Goal: Transaction & Acquisition: Purchase product/service

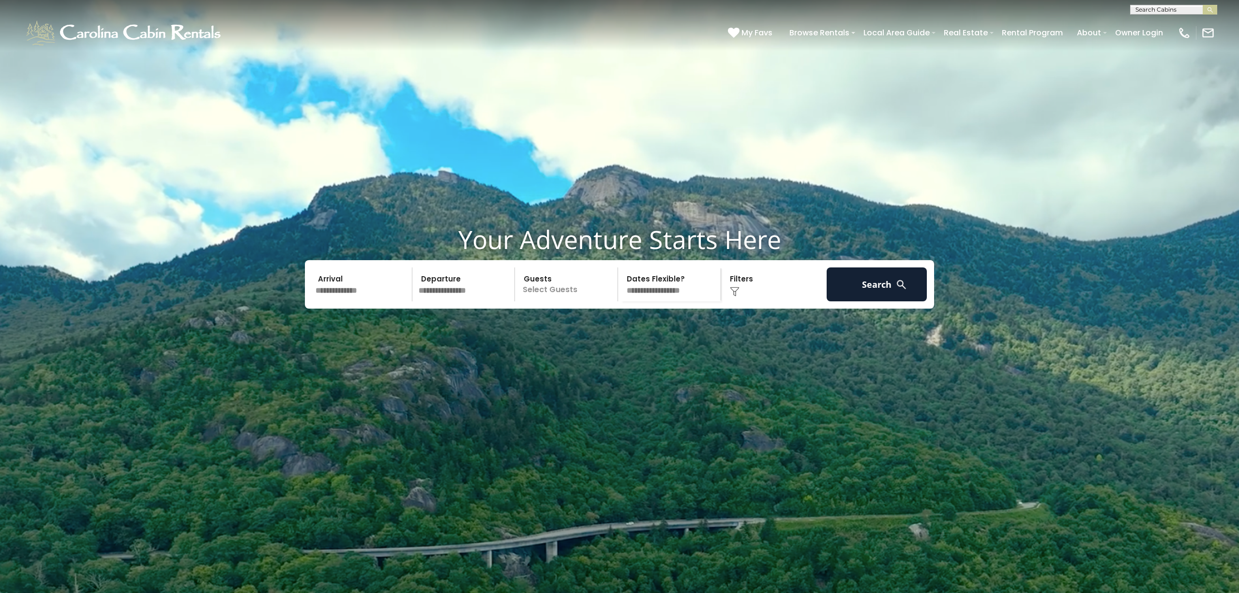
scroll to position [21, 0]
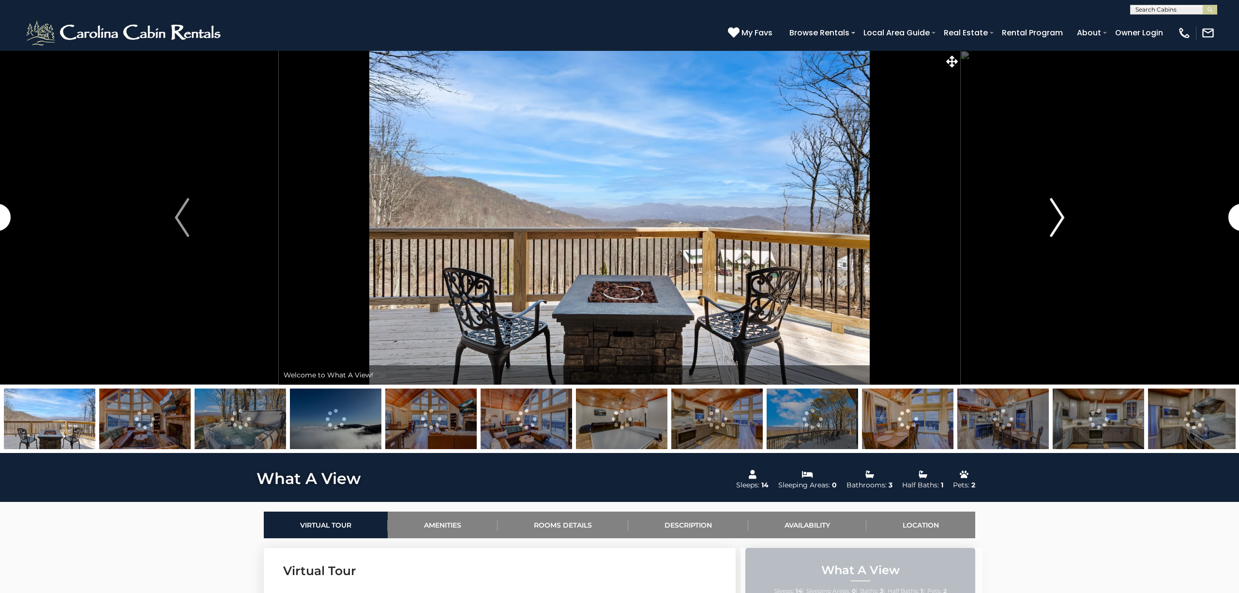
click at [1050, 212] on img "Next" at bounding box center [1057, 217] width 15 height 39
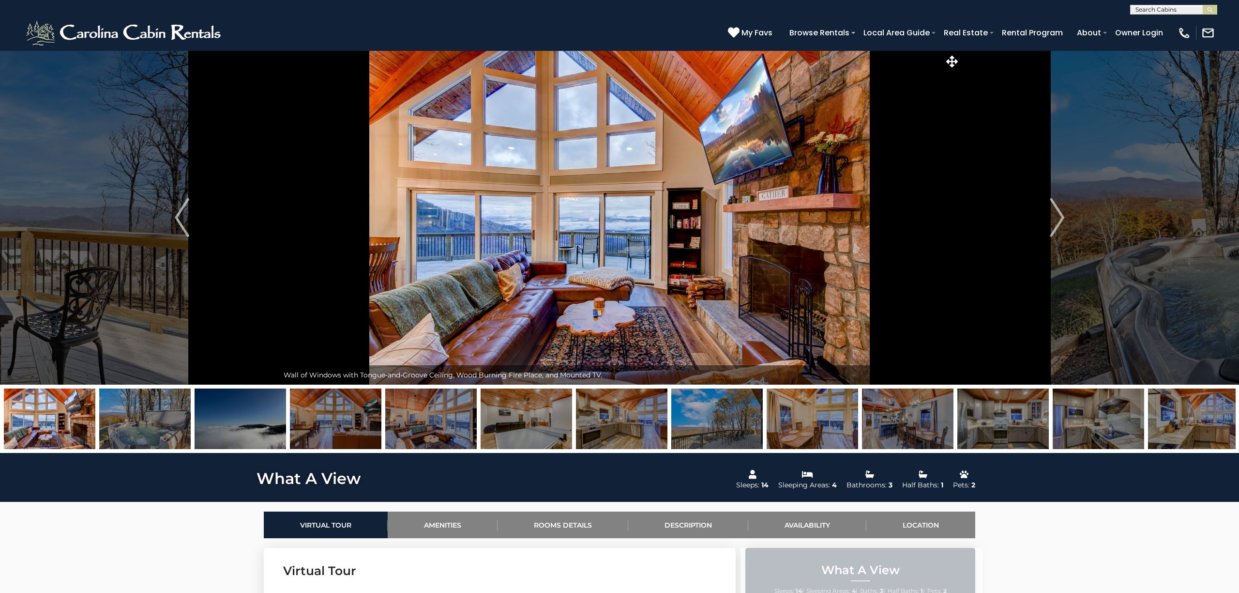
click at [81, 407] on img at bounding box center [50, 418] width 92 height 61
click at [158, 411] on img at bounding box center [145, 418] width 92 height 61
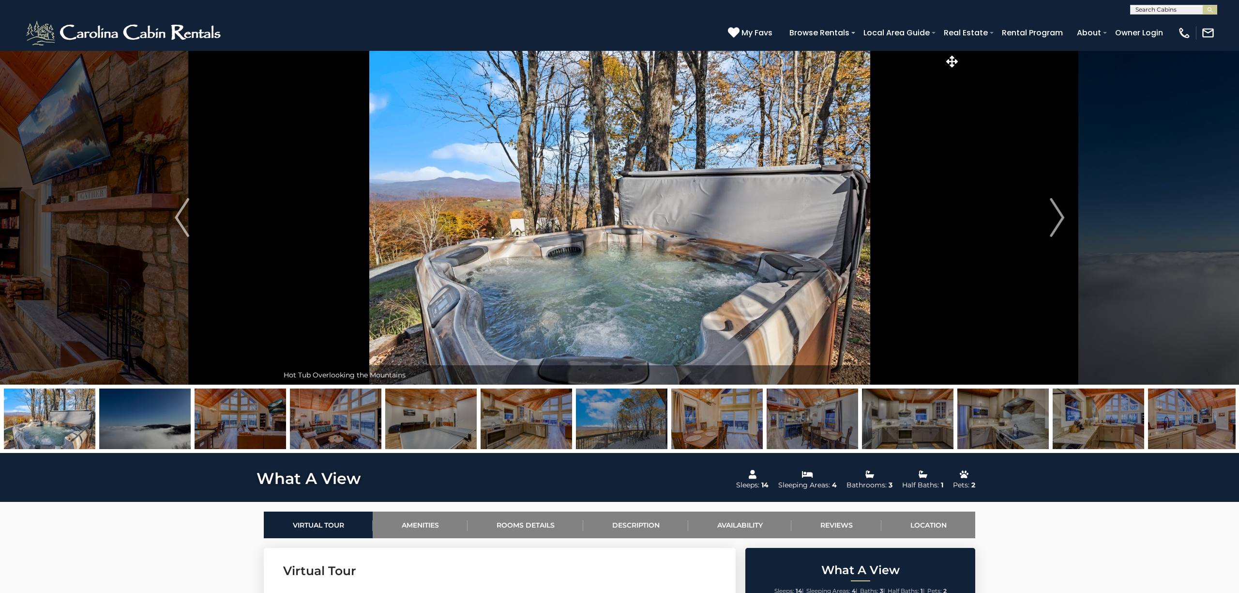
click at [153, 419] on img at bounding box center [145, 418] width 92 height 61
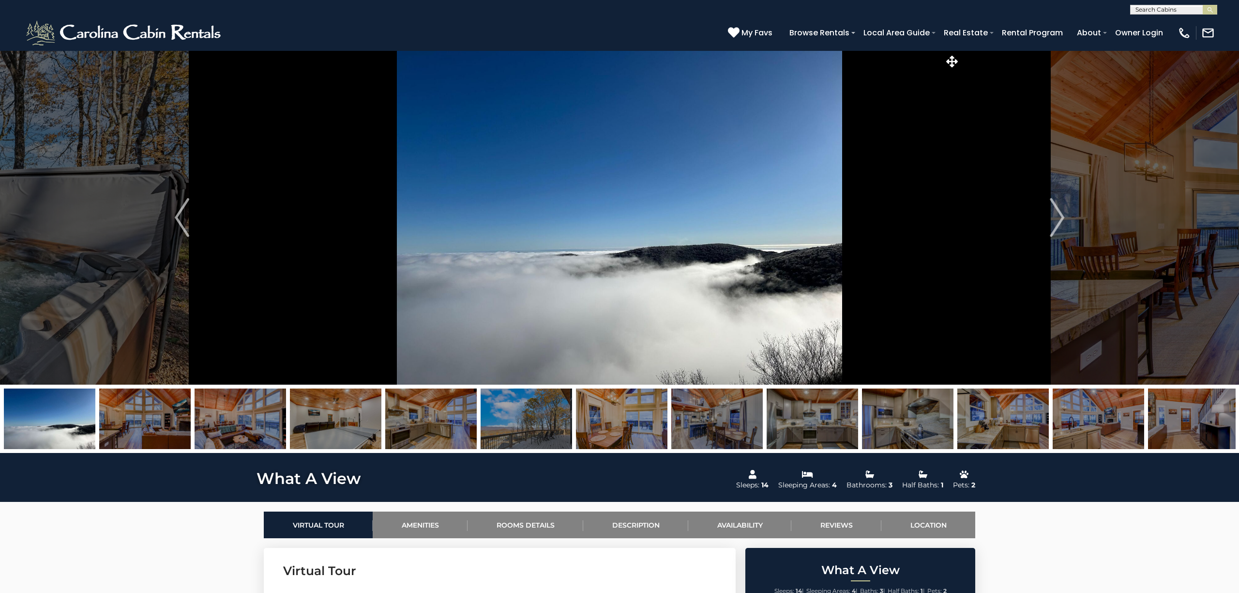
click at [153, 426] on img at bounding box center [145, 418] width 92 height 61
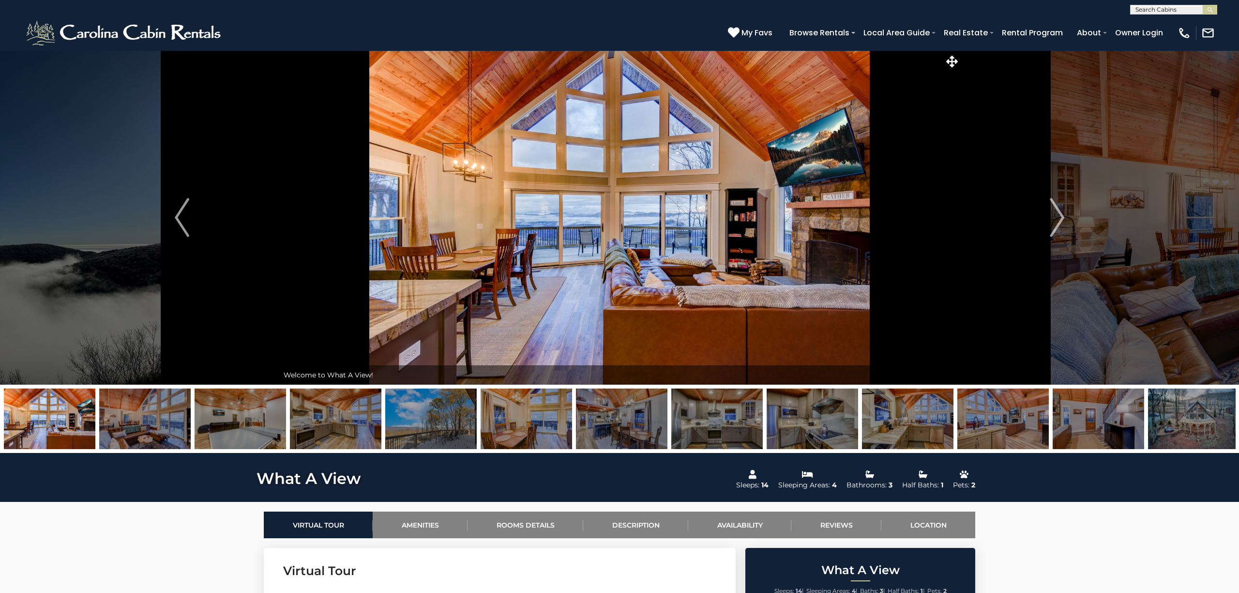
click at [37, 414] on img at bounding box center [50, 418] width 92 height 61
click at [112, 214] on button "Previous" at bounding box center [182, 217] width 194 height 334
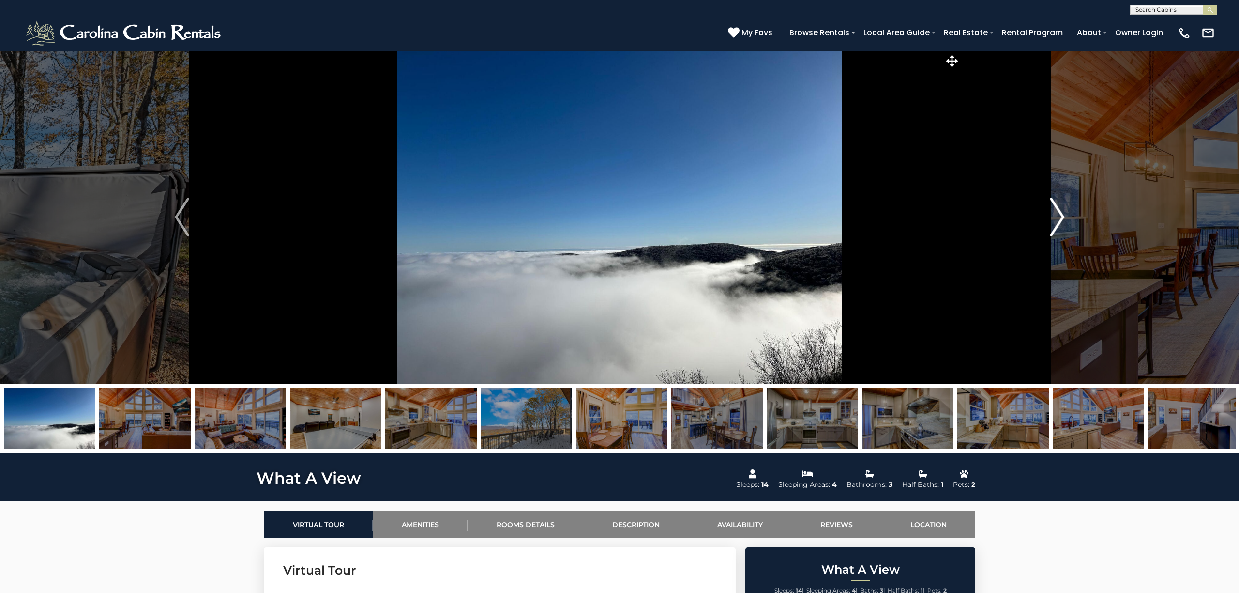
click at [1055, 214] on img "Next" at bounding box center [1057, 217] width 15 height 39
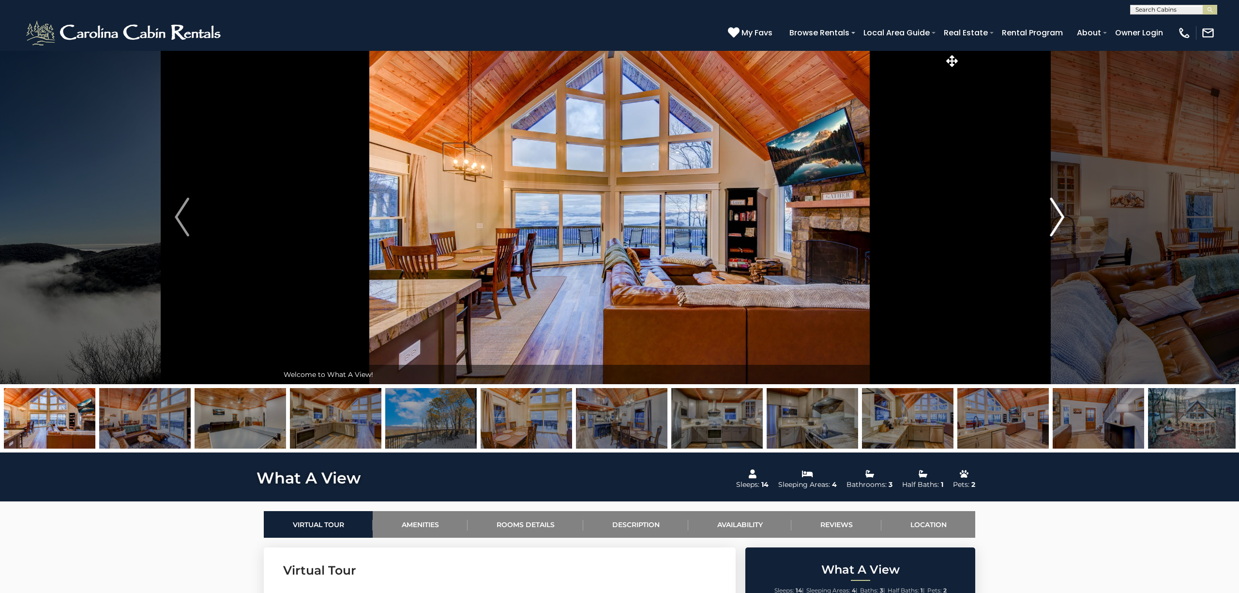
click at [1056, 214] on img "Next" at bounding box center [1057, 217] width 15 height 39
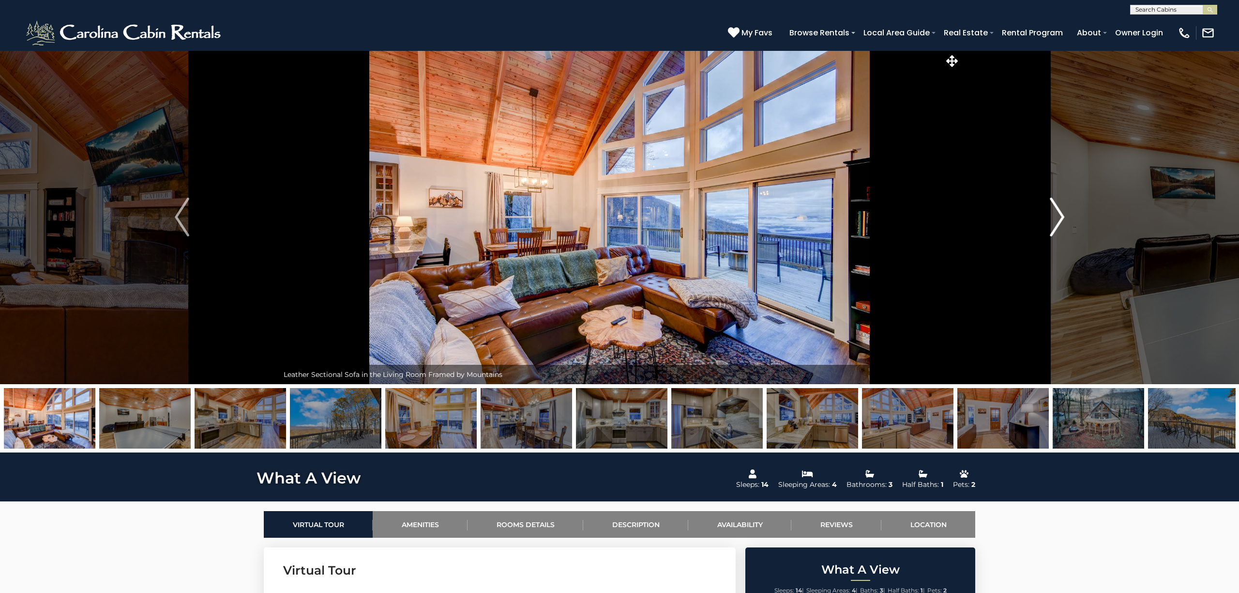
click at [1056, 214] on img "Next" at bounding box center [1057, 217] width 15 height 39
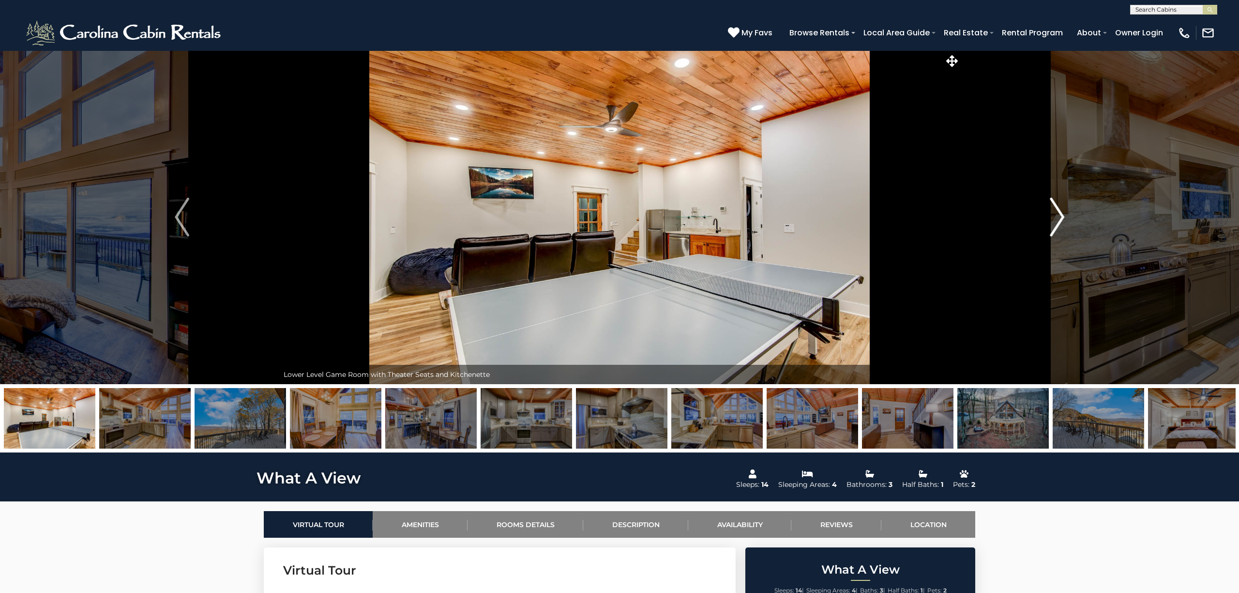
click at [1056, 214] on img "Next" at bounding box center [1057, 217] width 15 height 39
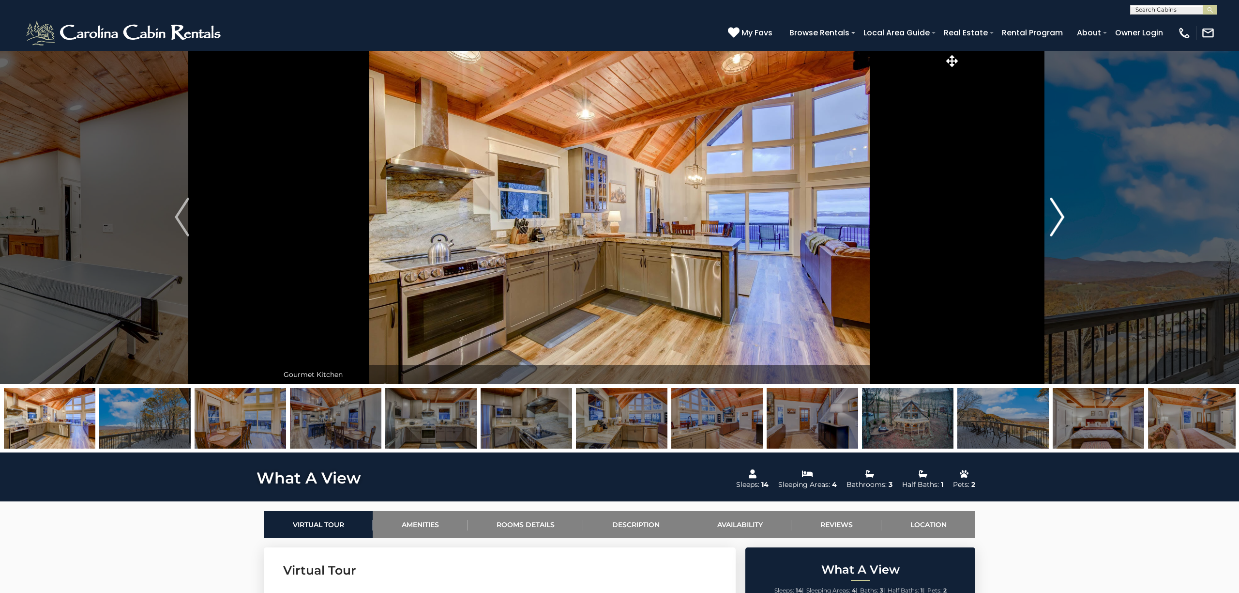
click at [1056, 214] on img "Next" at bounding box center [1057, 217] width 15 height 39
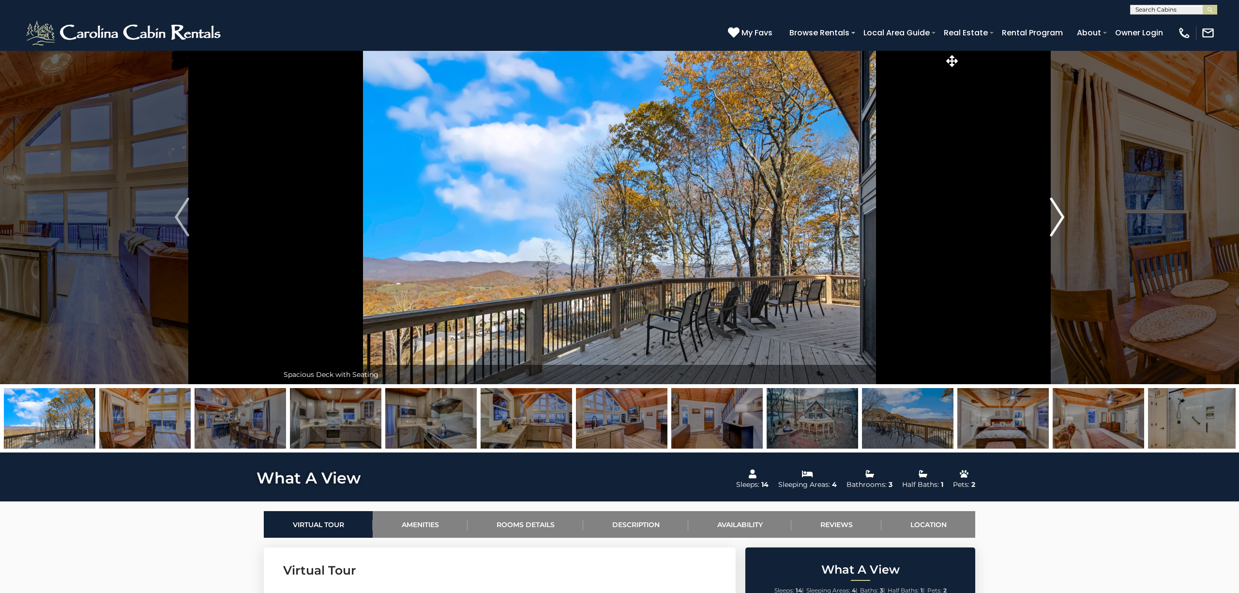
click at [1056, 214] on img "Next" at bounding box center [1057, 217] width 15 height 39
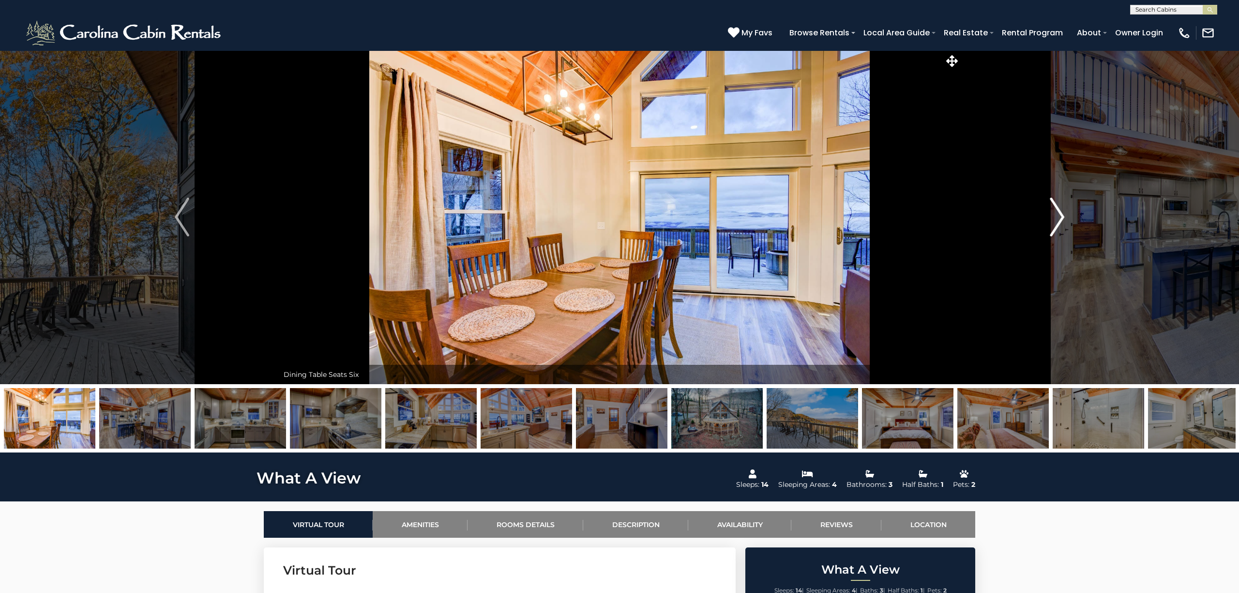
click at [1056, 214] on img "Next" at bounding box center [1057, 217] width 15 height 39
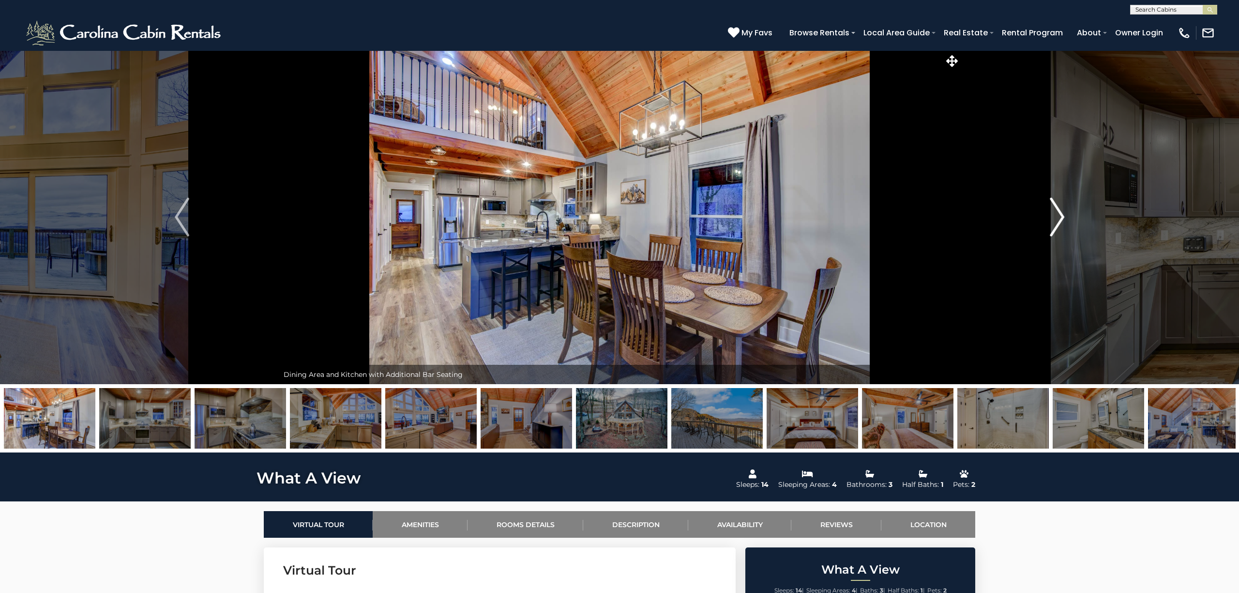
click at [1053, 214] on img "Next" at bounding box center [1057, 217] width 15 height 39
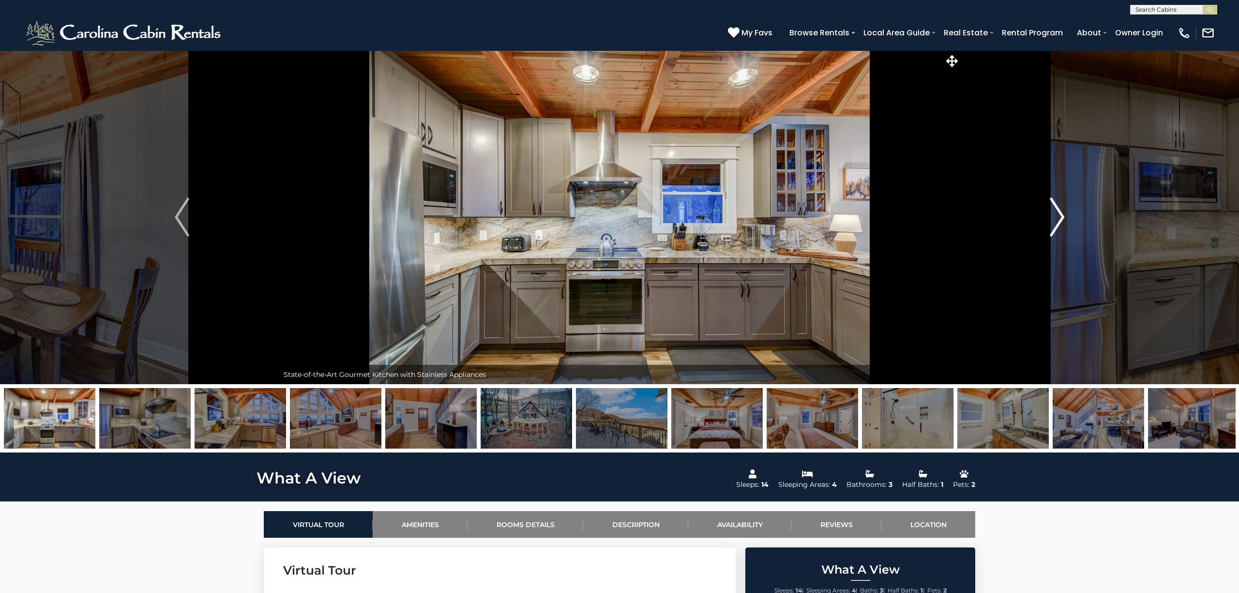
click at [1053, 214] on img "Next" at bounding box center [1057, 217] width 15 height 39
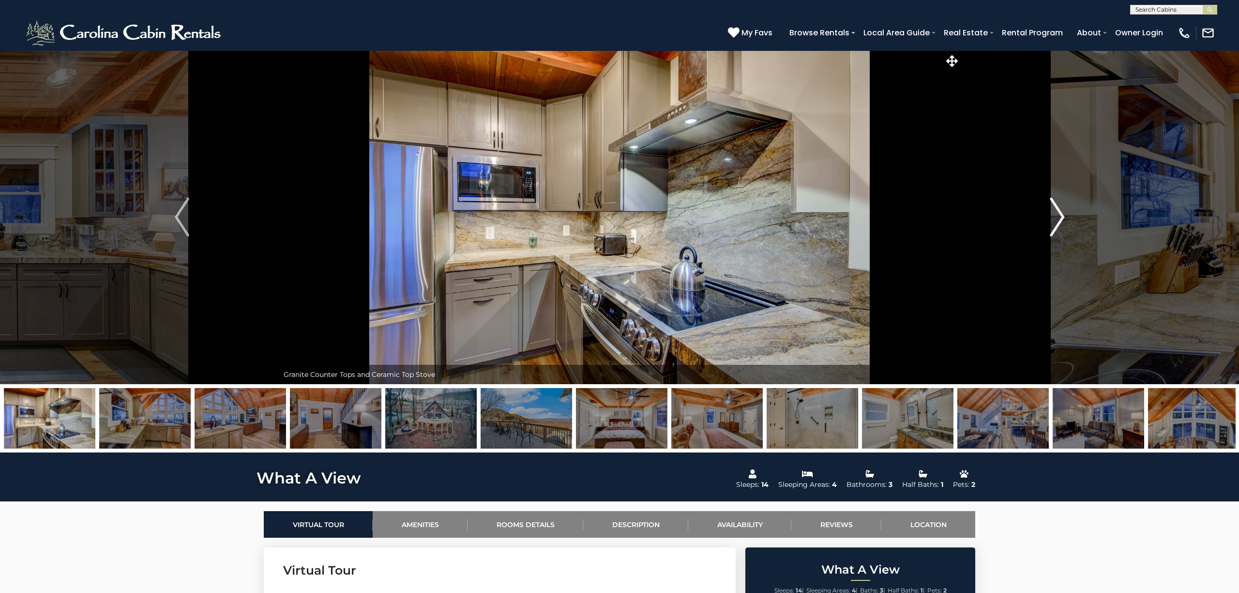
click at [1053, 214] on img "Next" at bounding box center [1057, 217] width 15 height 39
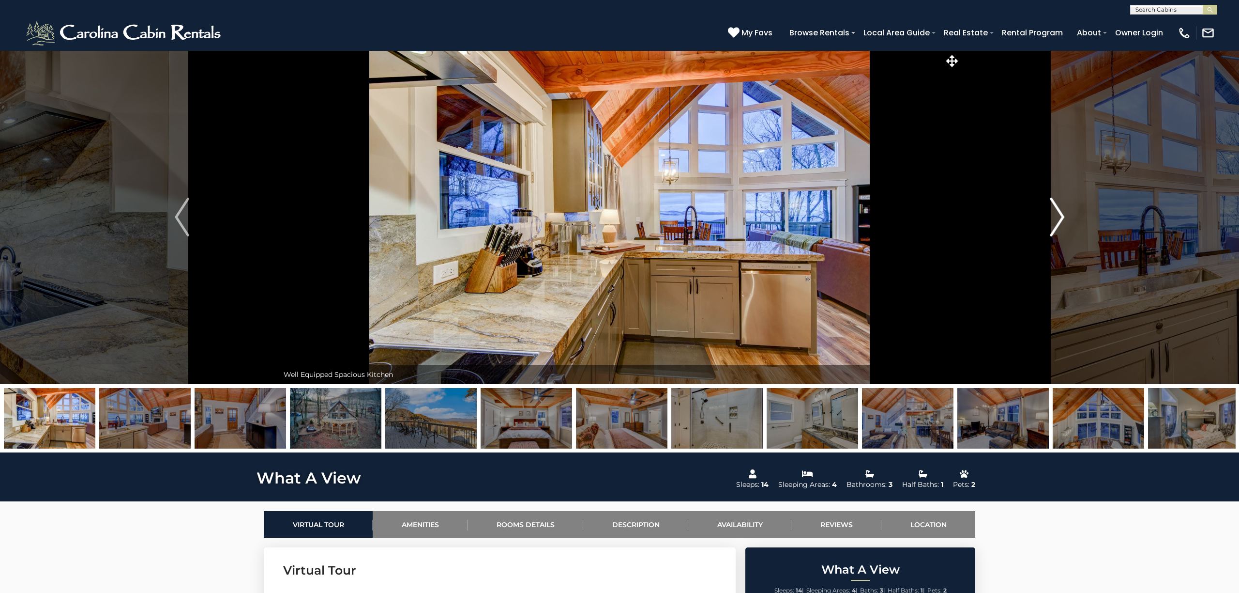
click at [1053, 214] on img "Next" at bounding box center [1057, 217] width 15 height 39
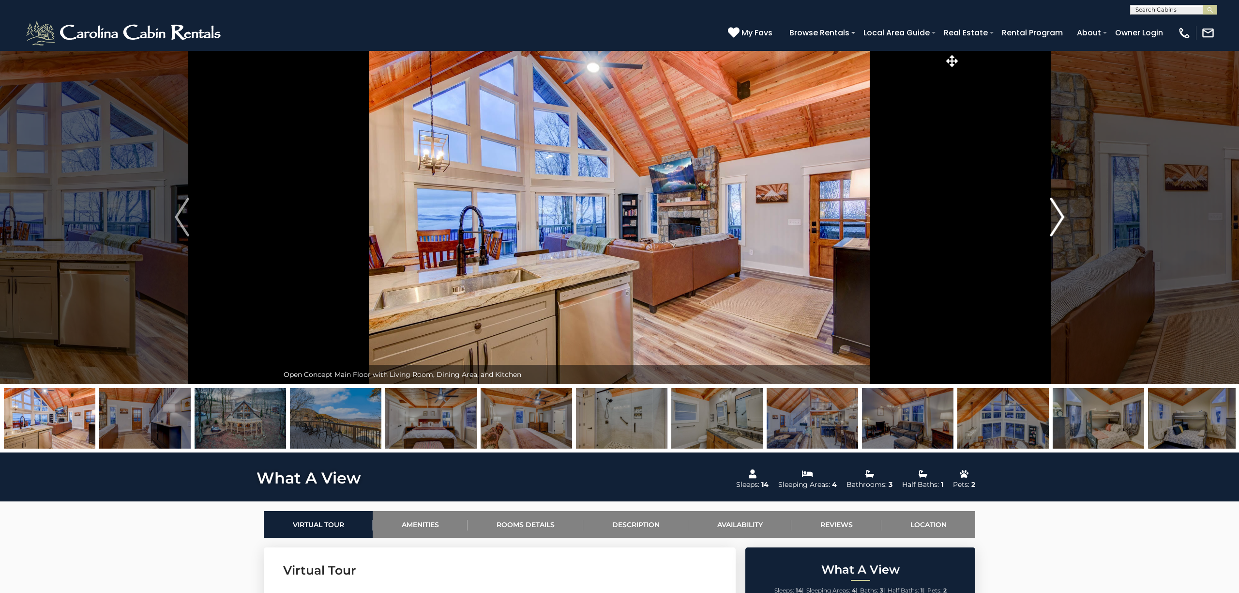
scroll to position [1, 0]
click at [1053, 214] on img "Next" at bounding box center [1057, 216] width 15 height 39
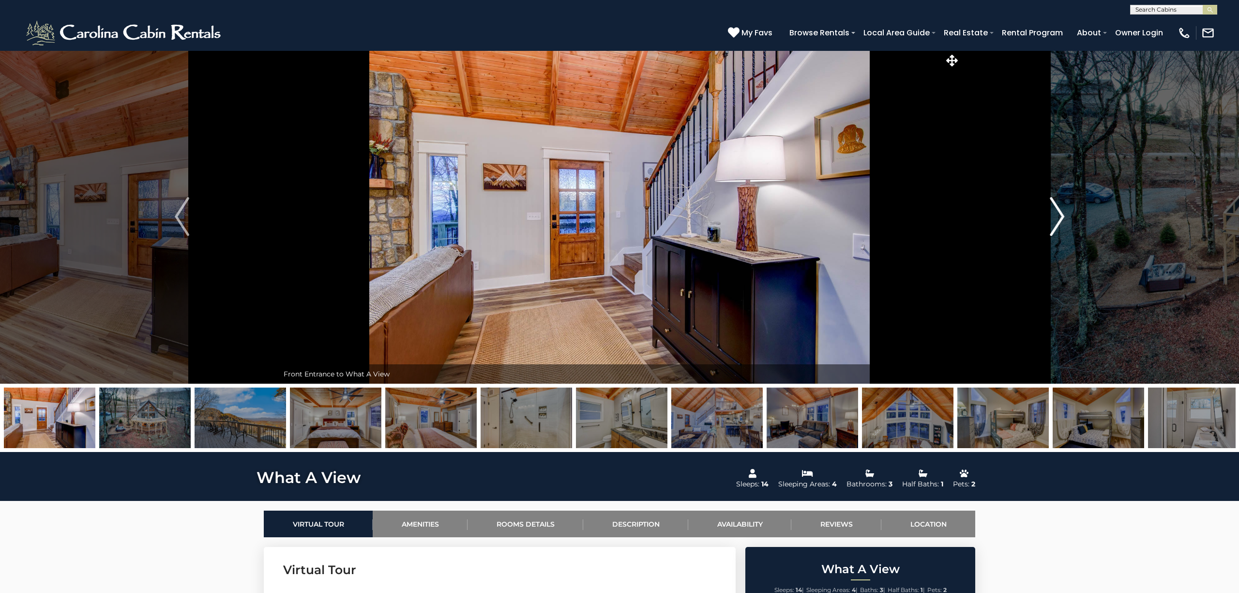
scroll to position [1, 0]
click at [1053, 214] on img "Next" at bounding box center [1057, 216] width 15 height 39
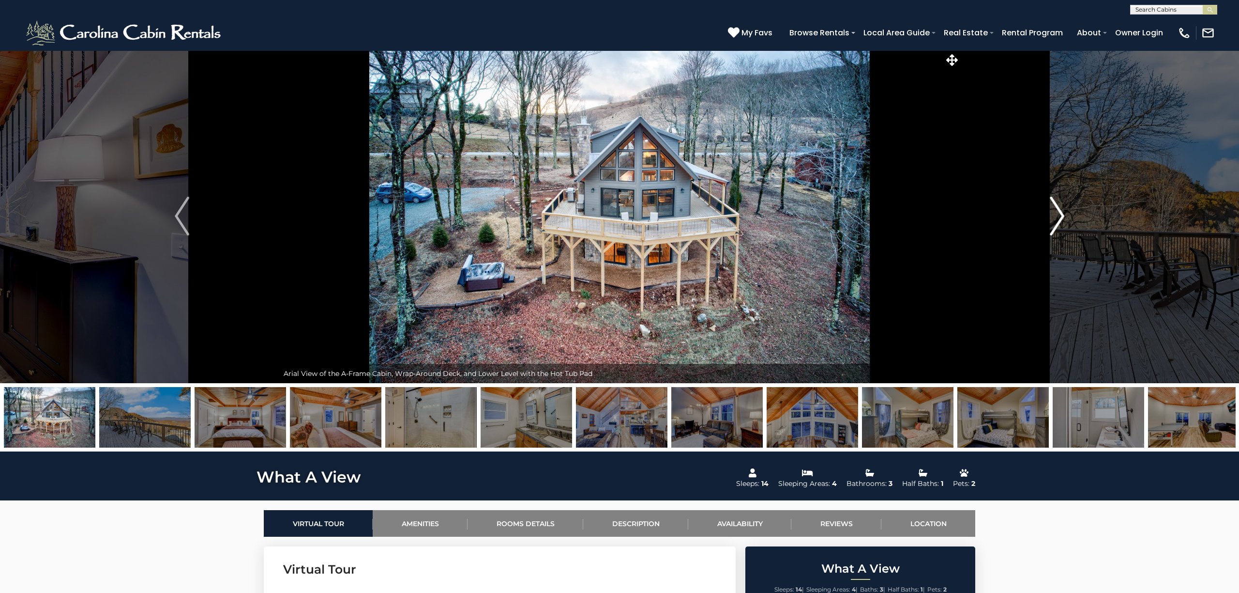
scroll to position [1, 0]
click at [1053, 214] on img "Next" at bounding box center [1057, 216] width 15 height 39
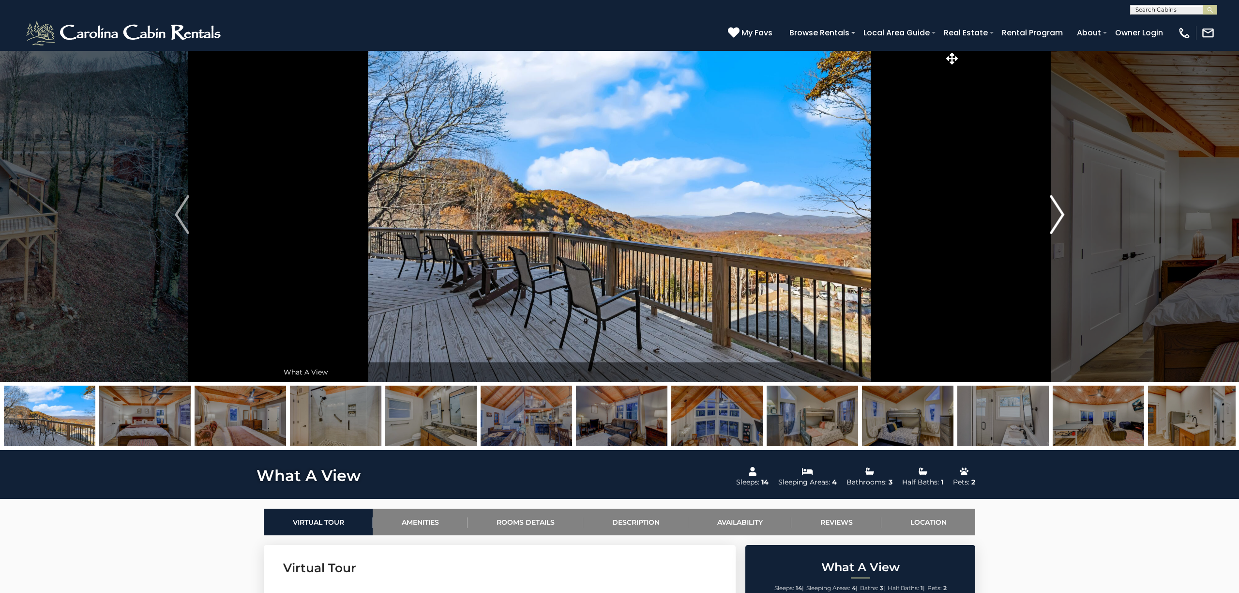
click at [1053, 214] on img "Next" at bounding box center [1057, 214] width 15 height 39
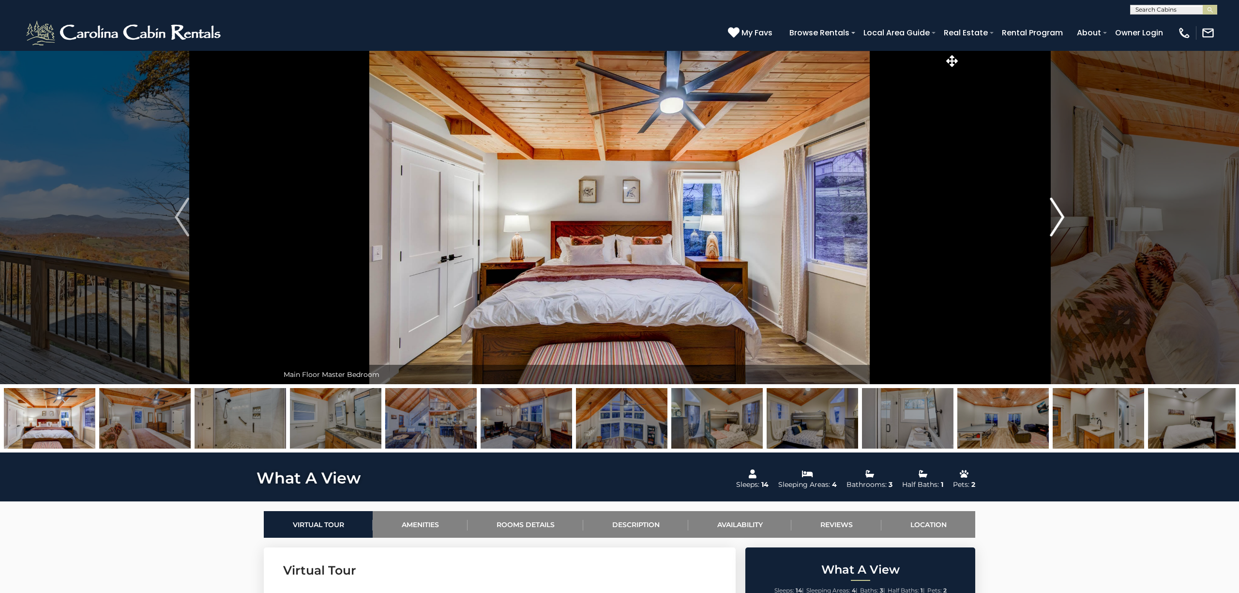
click at [1053, 214] on img "Next" at bounding box center [1057, 217] width 15 height 39
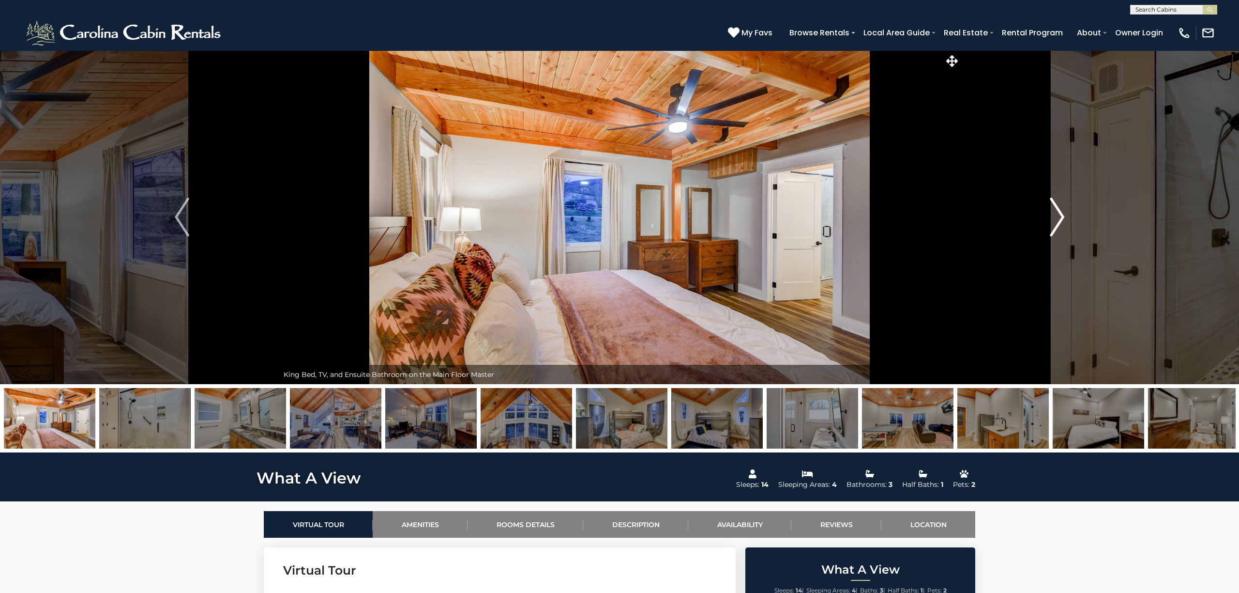
click at [1053, 214] on img "Next" at bounding box center [1057, 217] width 15 height 39
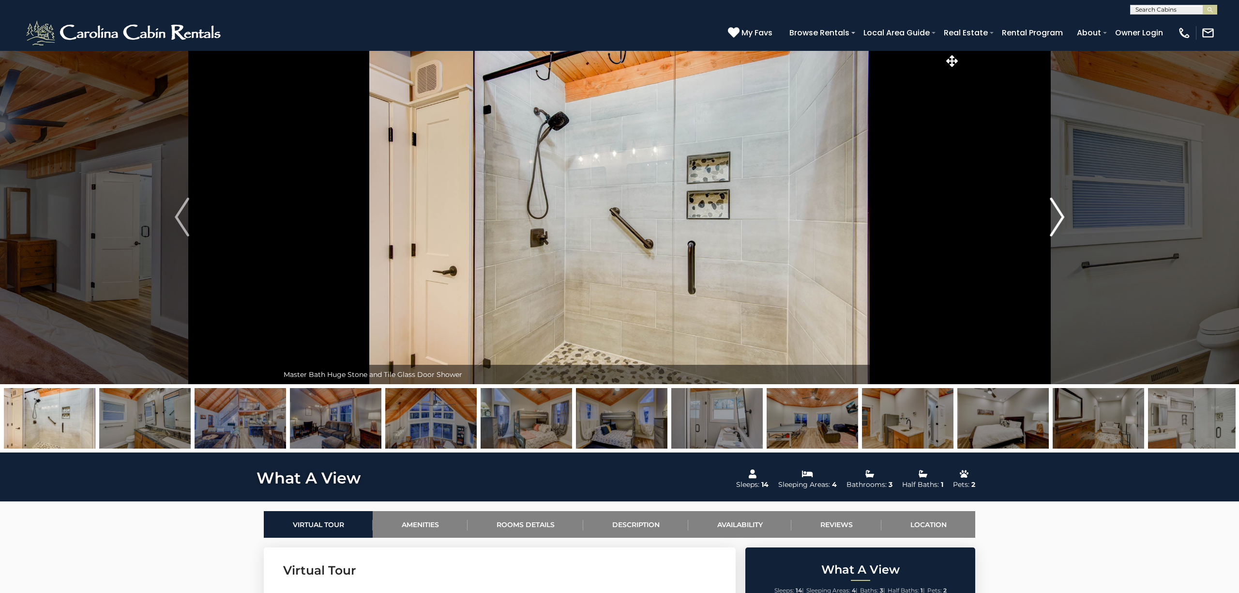
click at [1053, 214] on img "Next" at bounding box center [1057, 217] width 15 height 39
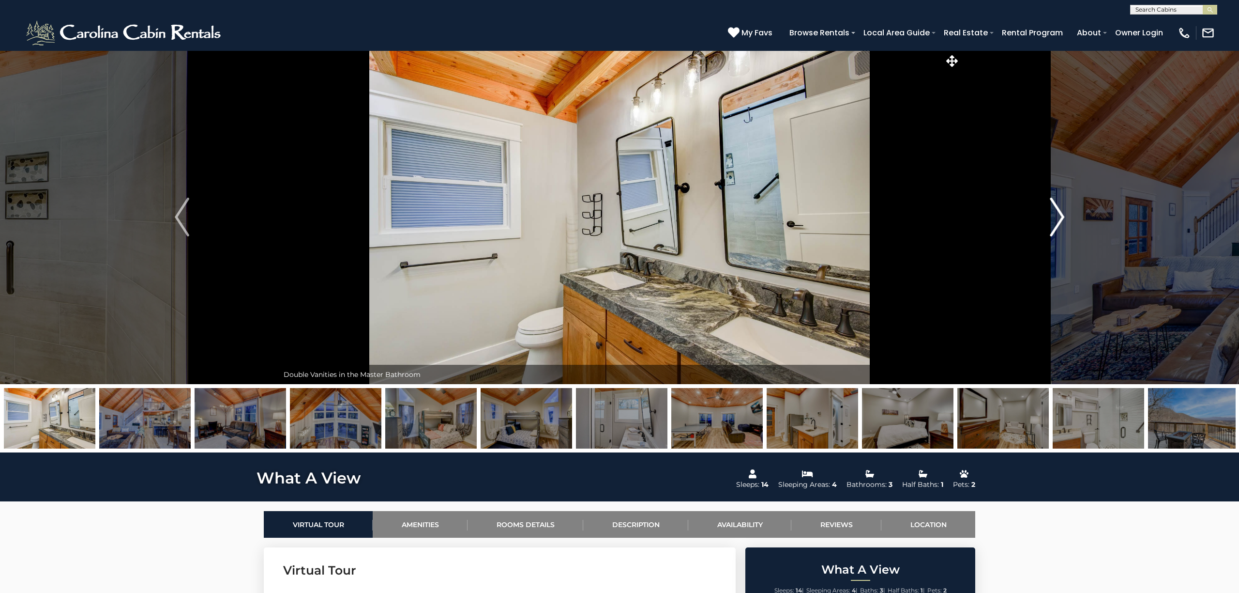
click at [1053, 214] on img "Next" at bounding box center [1057, 217] width 15 height 39
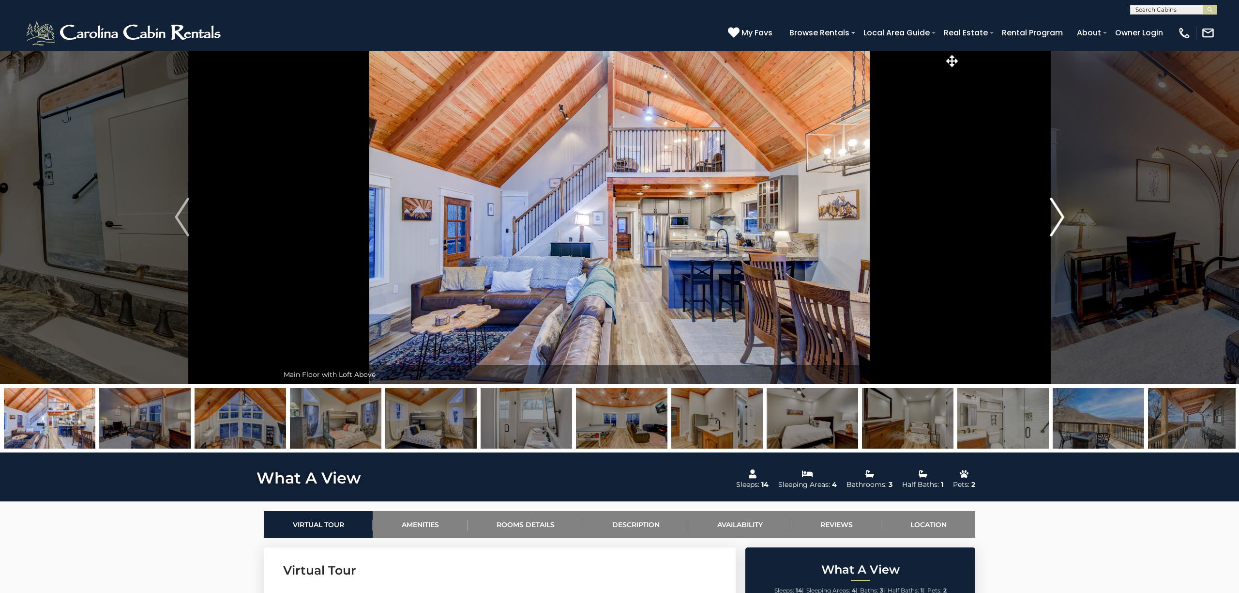
click at [1053, 214] on img "Next" at bounding box center [1057, 217] width 15 height 39
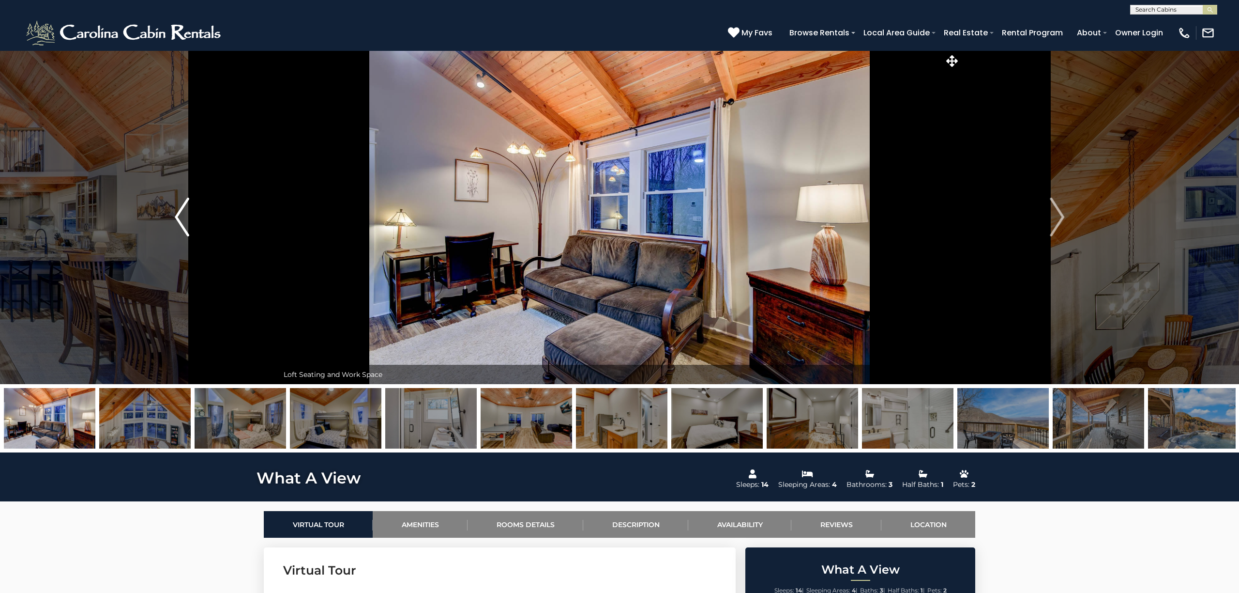
scroll to position [0, 0]
click at [184, 224] on img "Previous" at bounding box center [182, 217] width 15 height 39
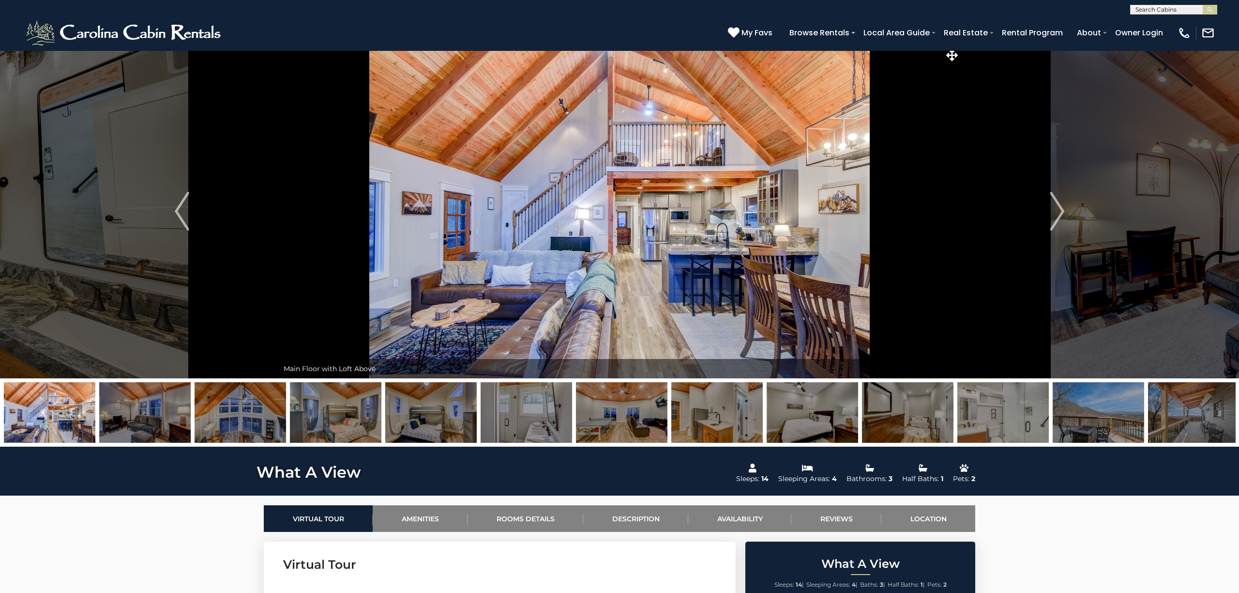
scroll to position [8, 0]
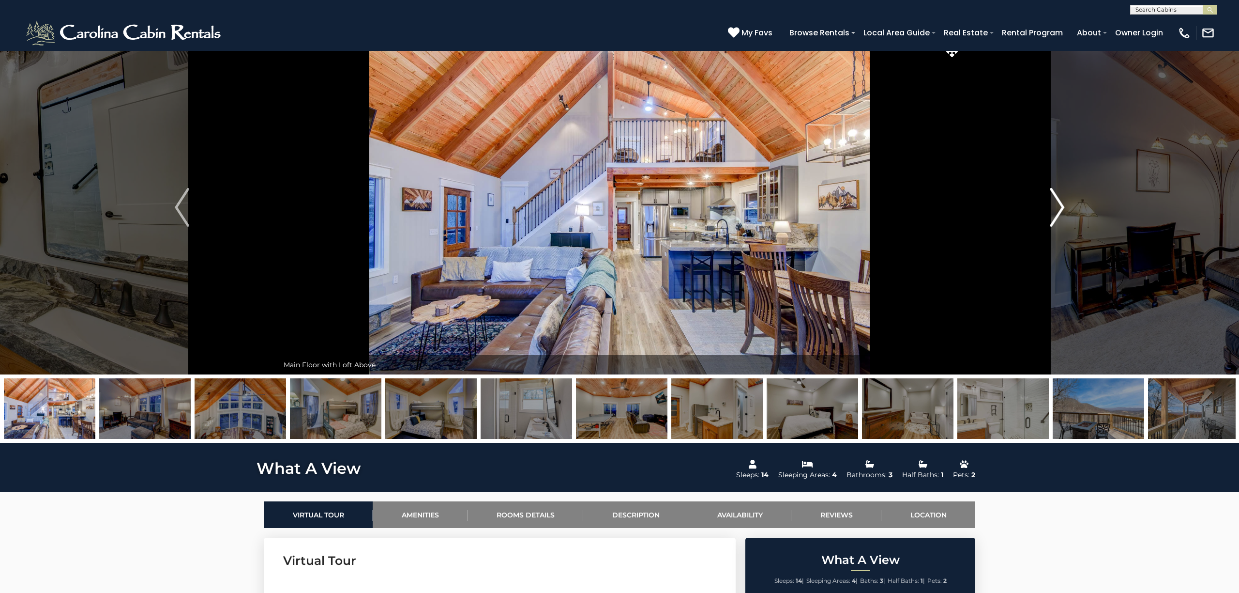
click at [1058, 204] on img "Next" at bounding box center [1057, 207] width 15 height 39
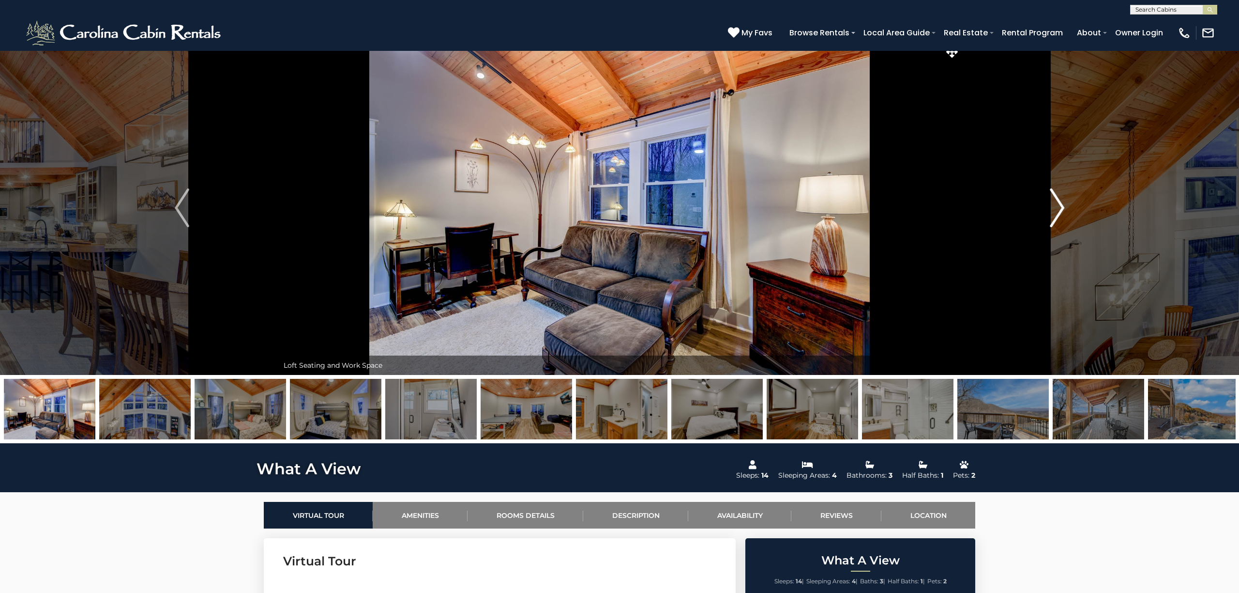
scroll to position [11, 0]
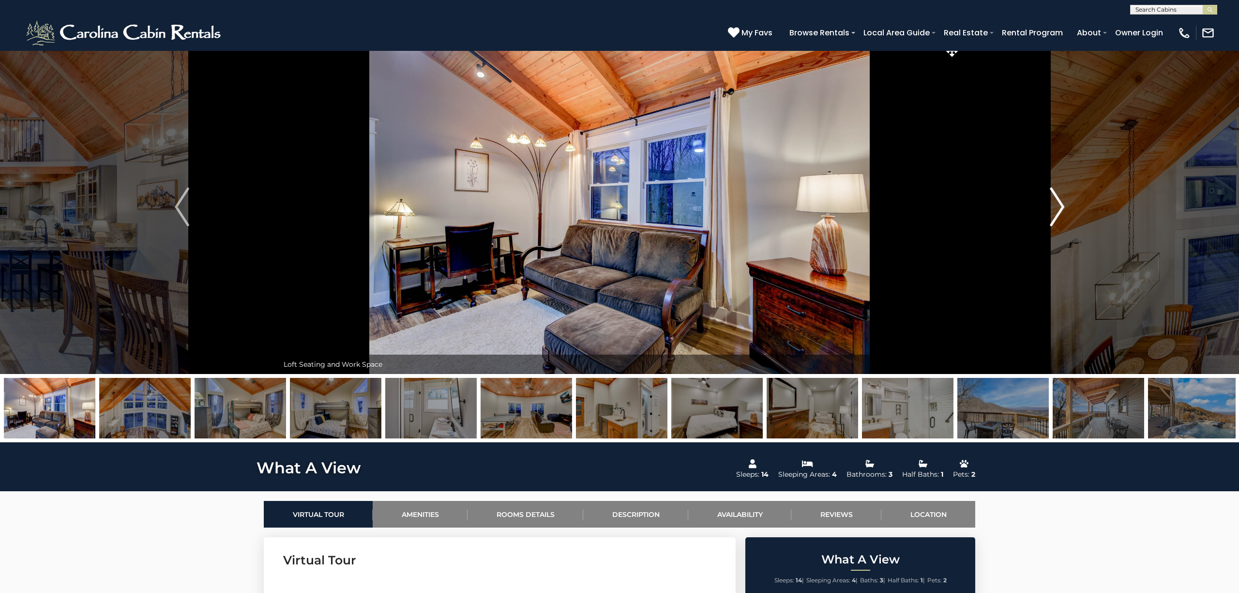
click at [1057, 204] on img "Next" at bounding box center [1057, 206] width 15 height 39
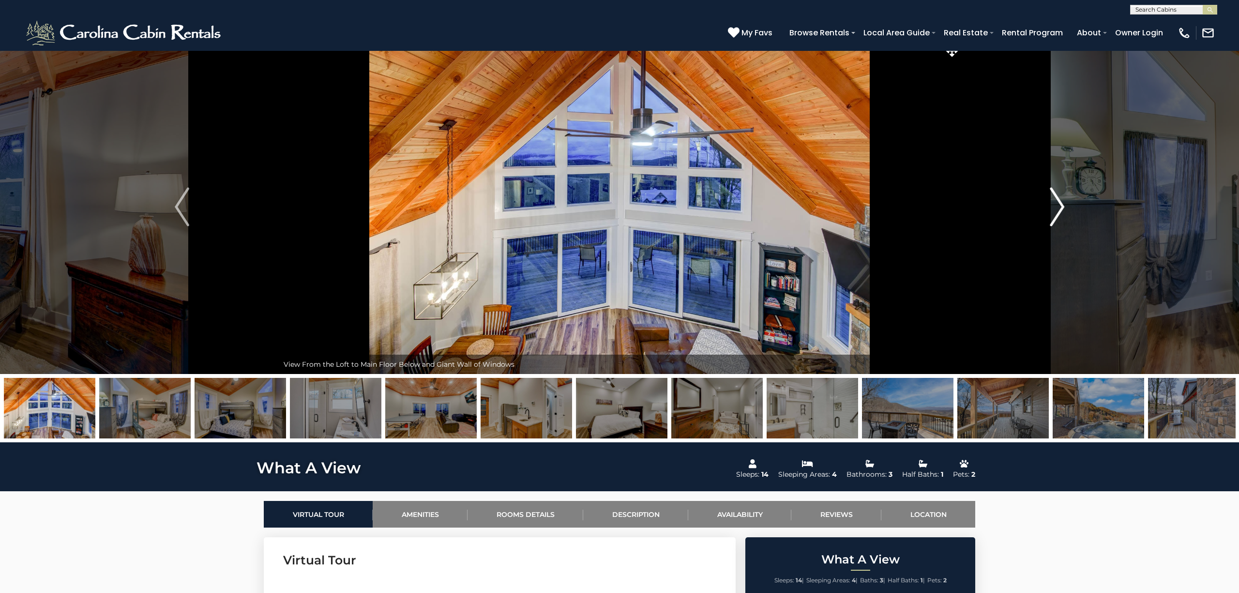
click at [1057, 204] on img "Next" at bounding box center [1057, 206] width 15 height 39
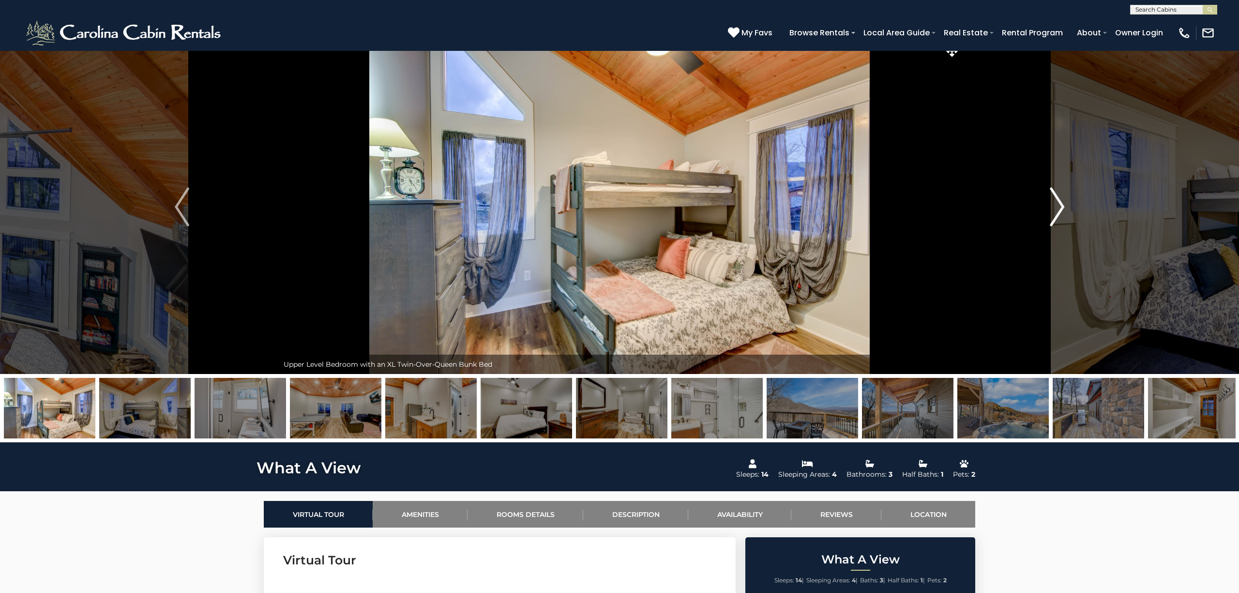
click at [1057, 204] on img "Next" at bounding box center [1057, 206] width 15 height 39
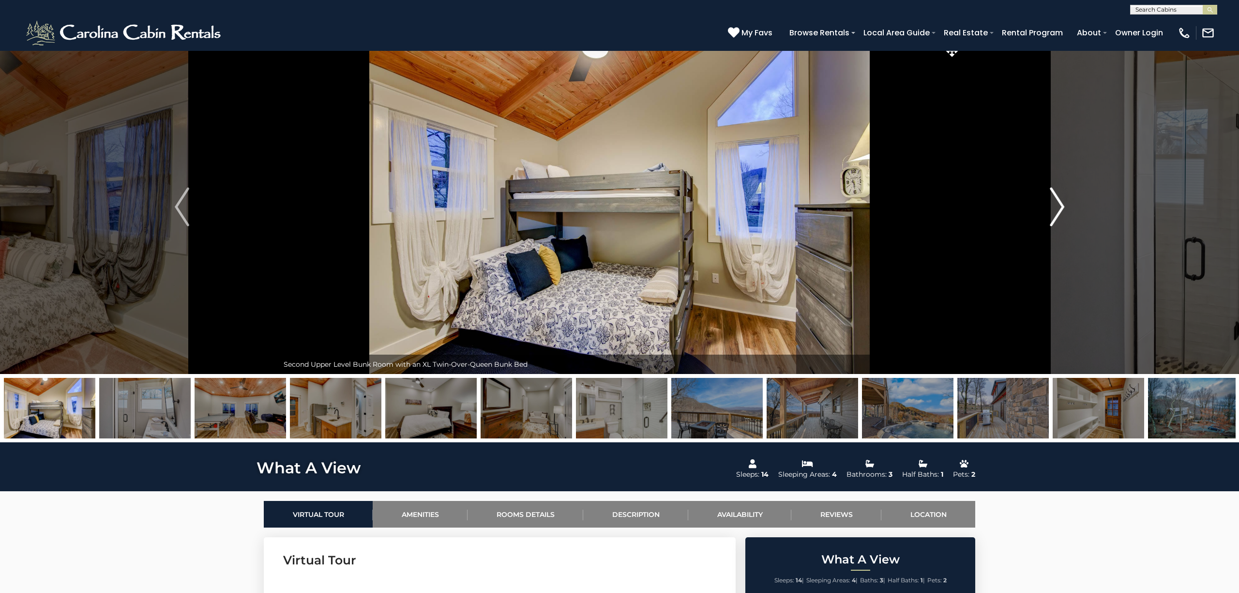
click at [1057, 204] on img "Next" at bounding box center [1057, 206] width 15 height 39
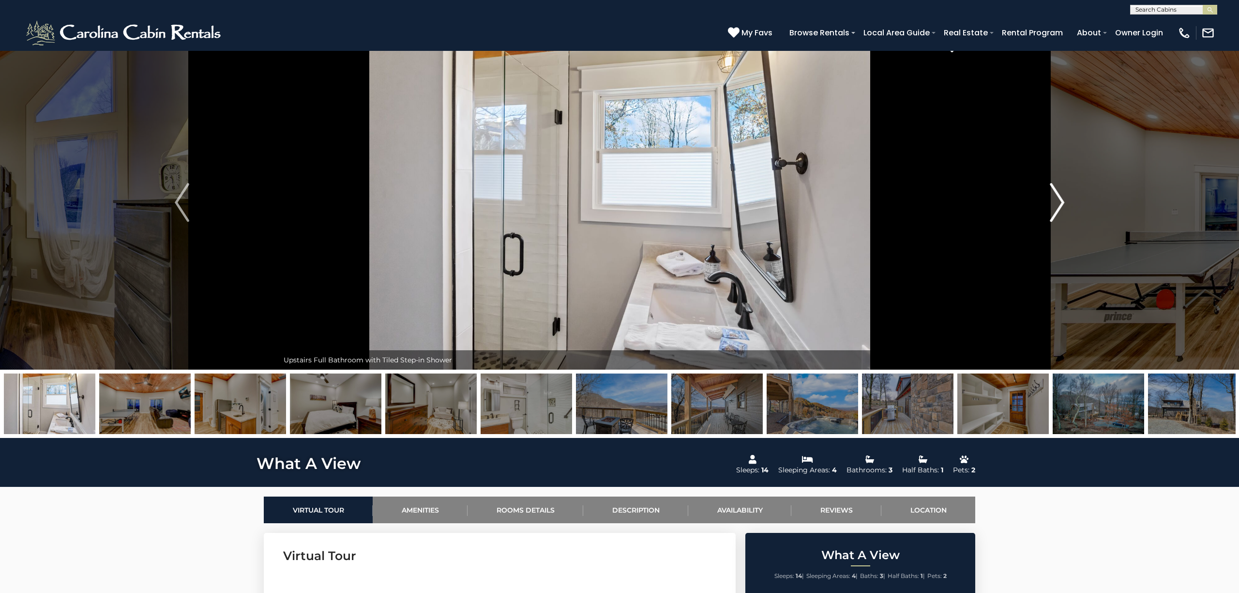
scroll to position [13, 0]
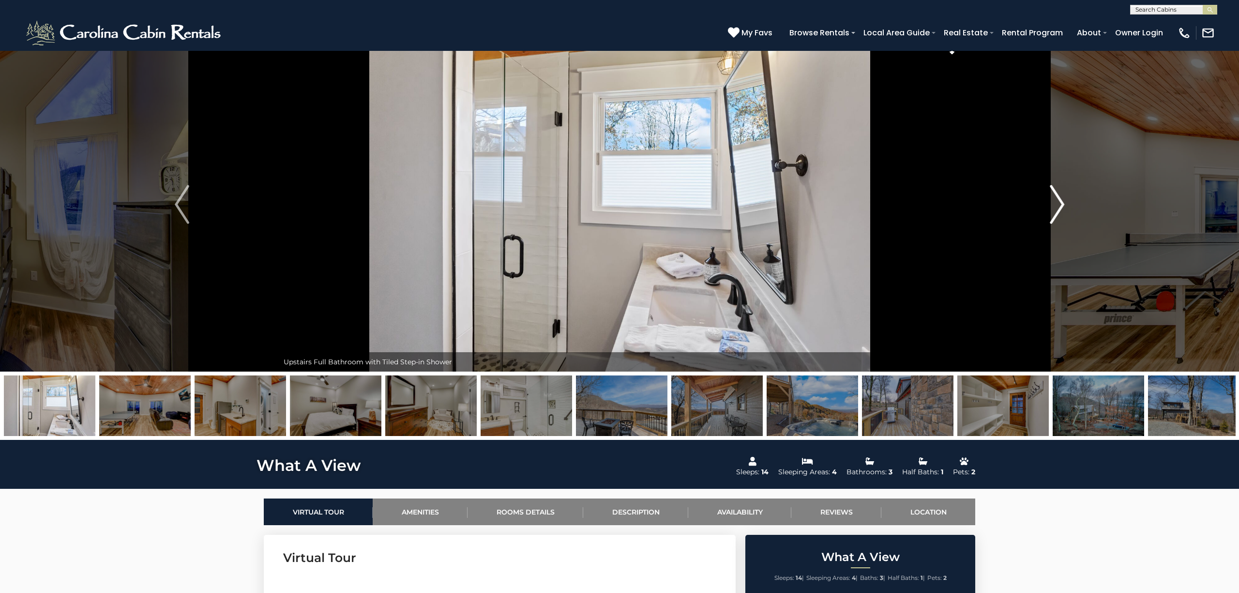
click at [1054, 205] on img "Next" at bounding box center [1057, 204] width 15 height 39
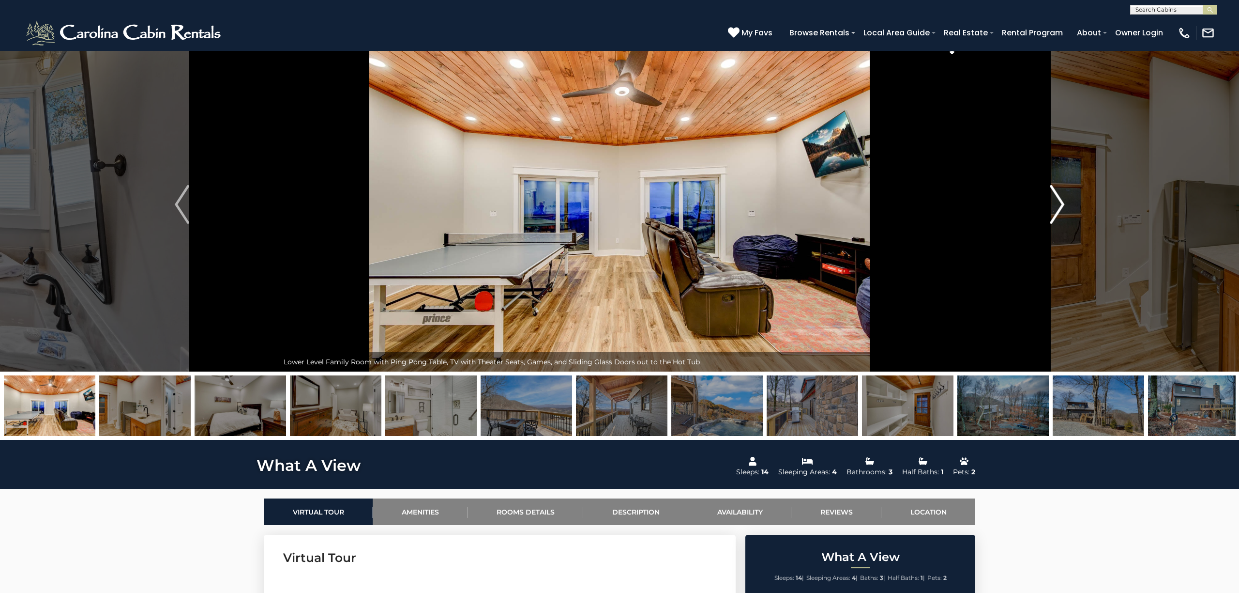
click at [1054, 205] on img "Next" at bounding box center [1057, 204] width 15 height 39
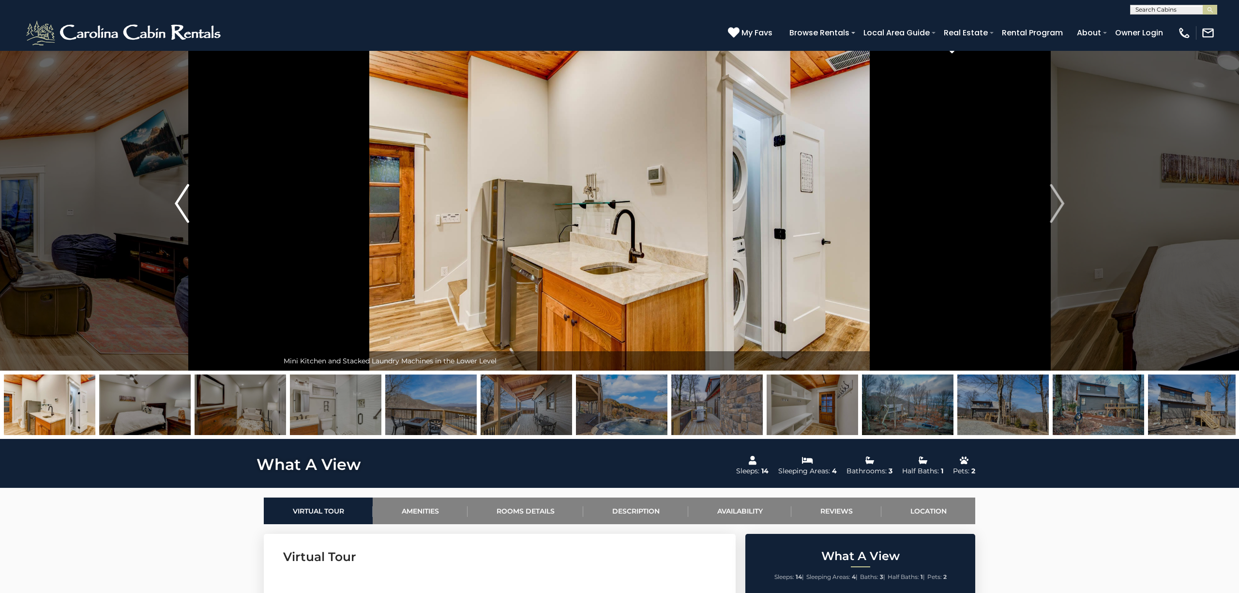
click at [178, 200] on img "Previous" at bounding box center [182, 203] width 15 height 39
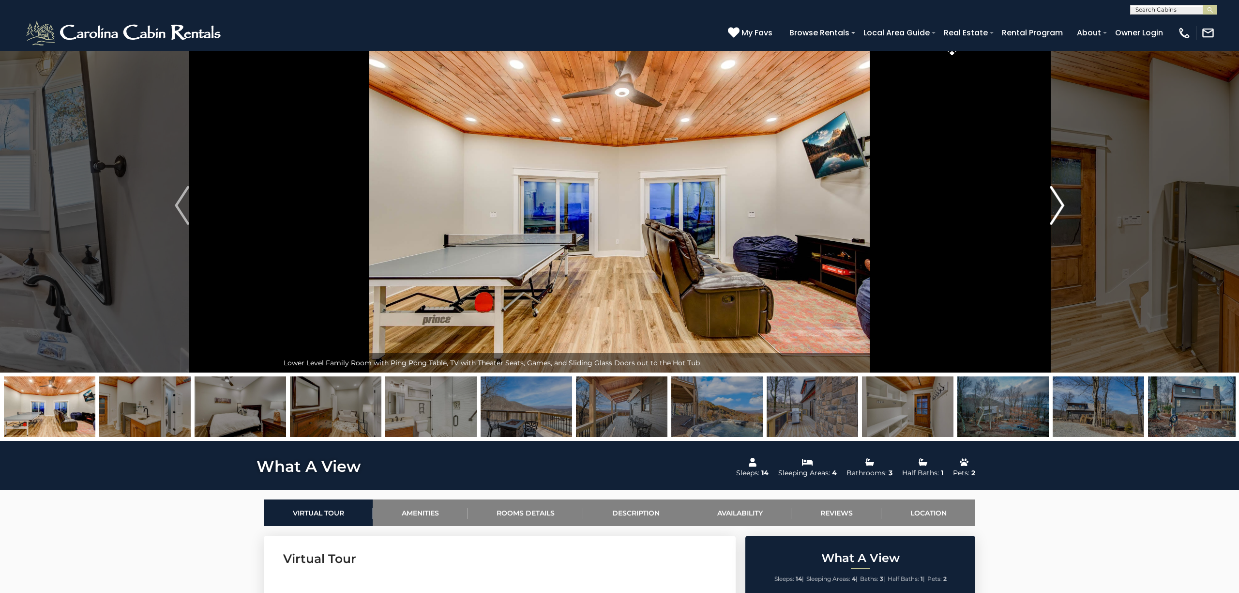
click at [1058, 209] on img "Next" at bounding box center [1057, 205] width 15 height 39
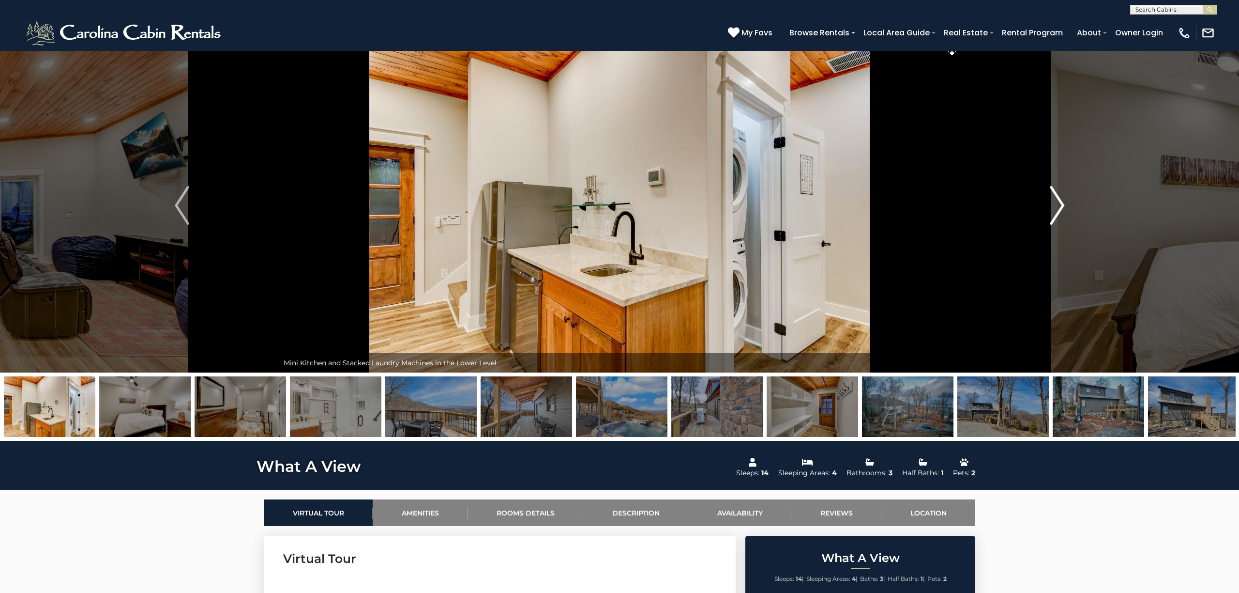
click at [1058, 210] on img "Next" at bounding box center [1057, 205] width 15 height 39
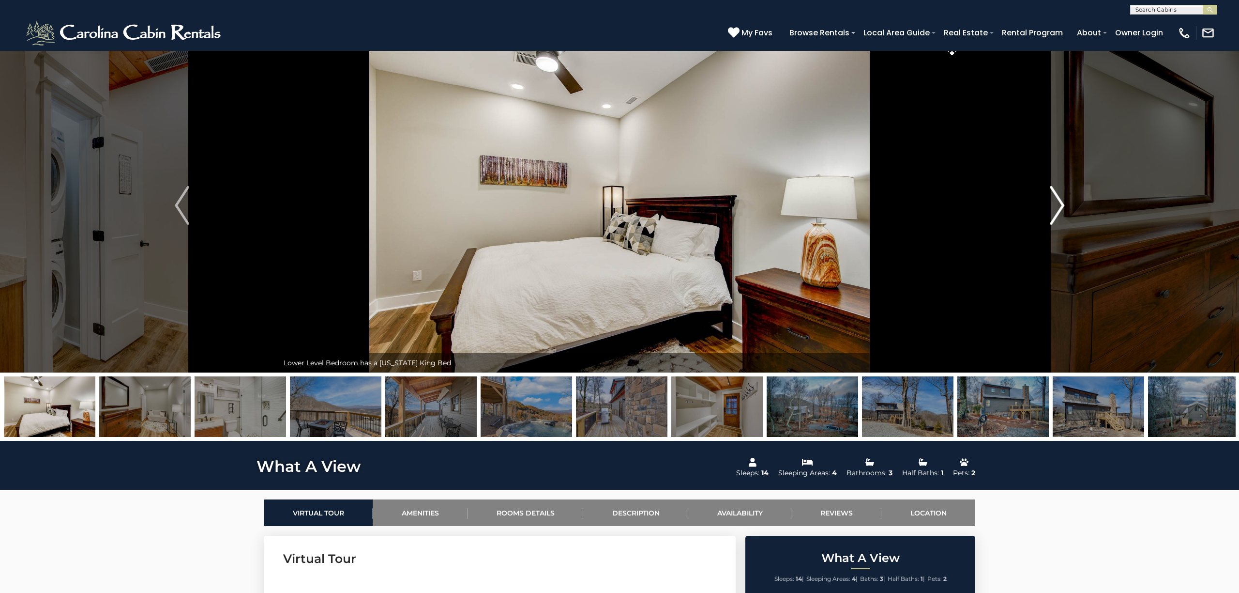
click at [1059, 210] on img "Next" at bounding box center [1057, 205] width 15 height 39
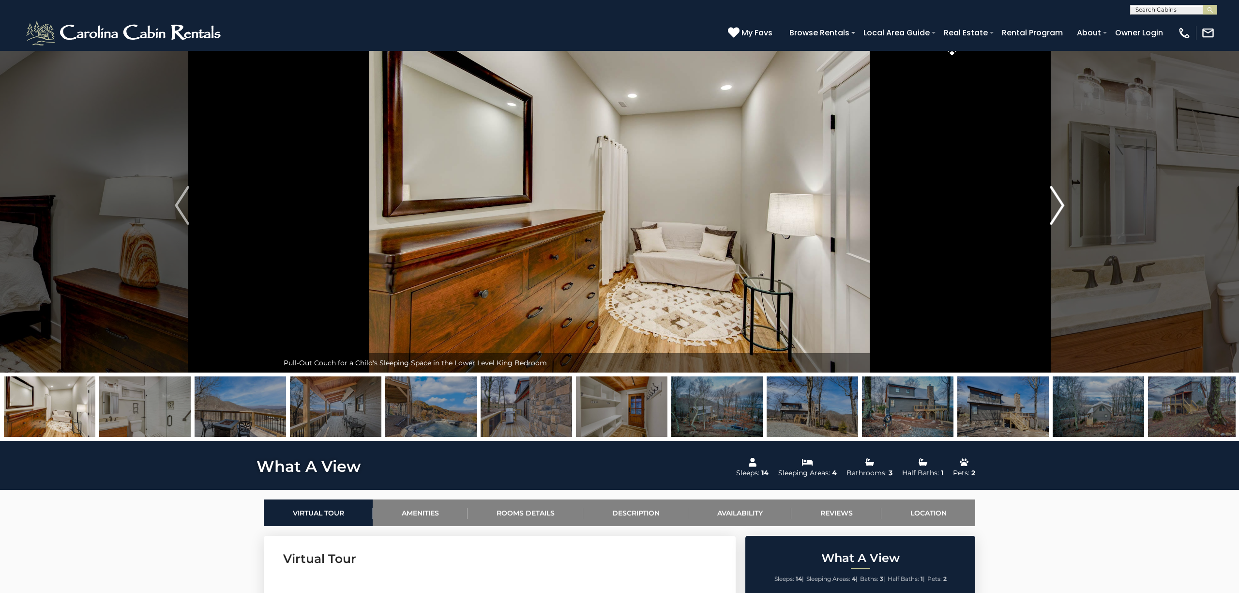
click at [1059, 210] on img "Next" at bounding box center [1057, 205] width 15 height 39
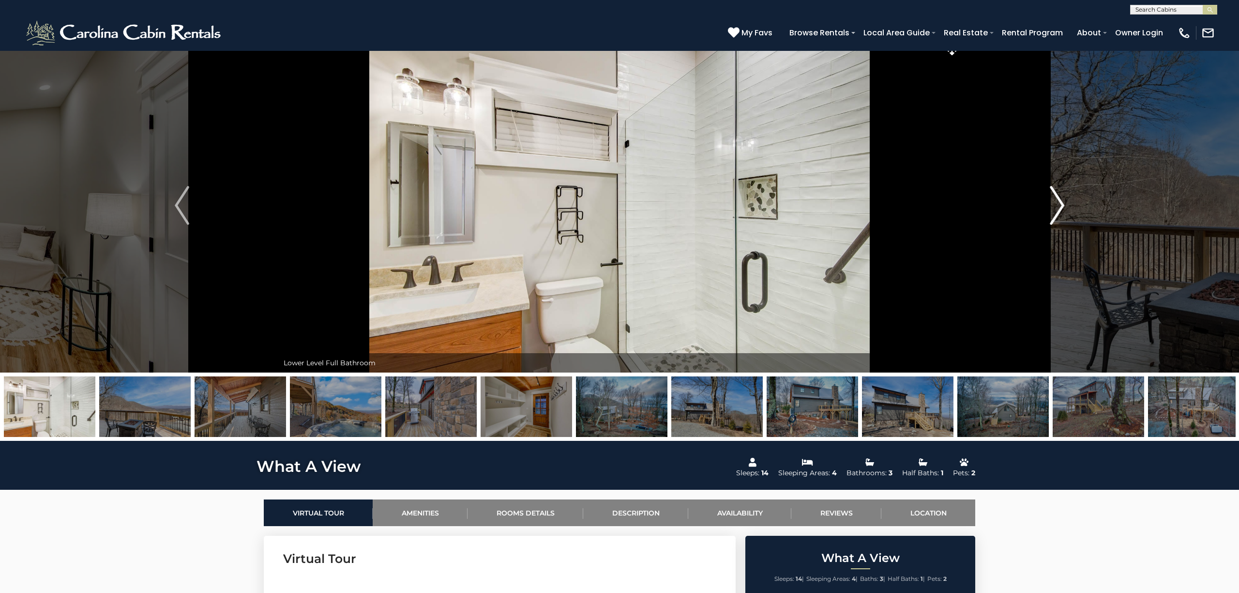
click at [1059, 210] on img "Next" at bounding box center [1057, 205] width 15 height 39
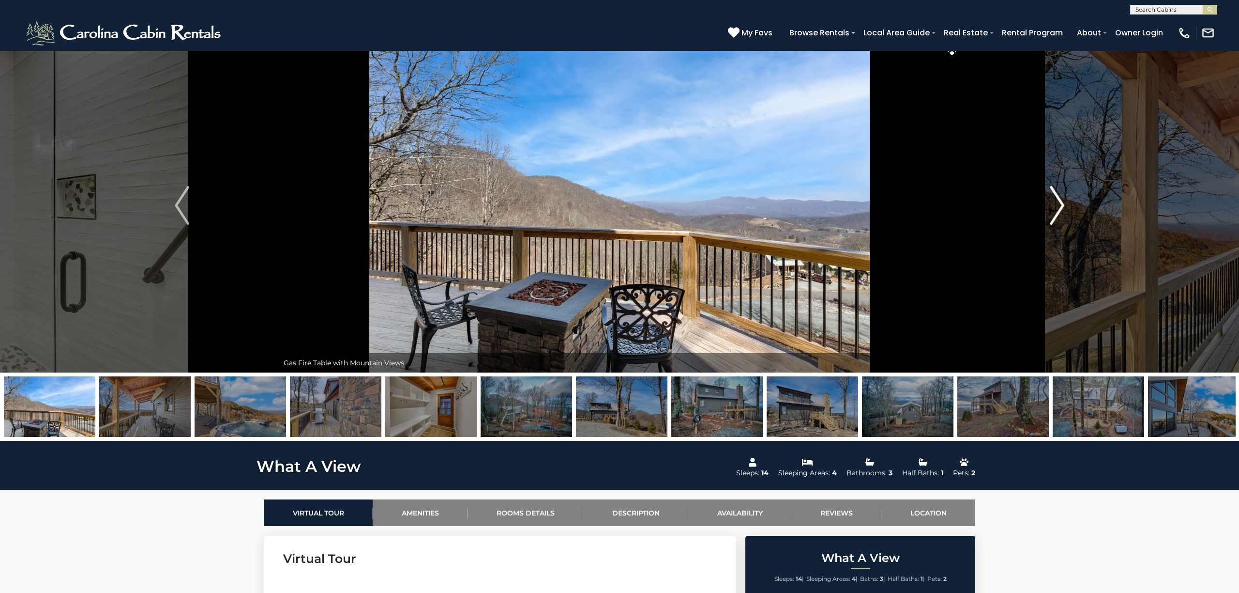
click at [1058, 210] on img "Next" at bounding box center [1057, 205] width 15 height 39
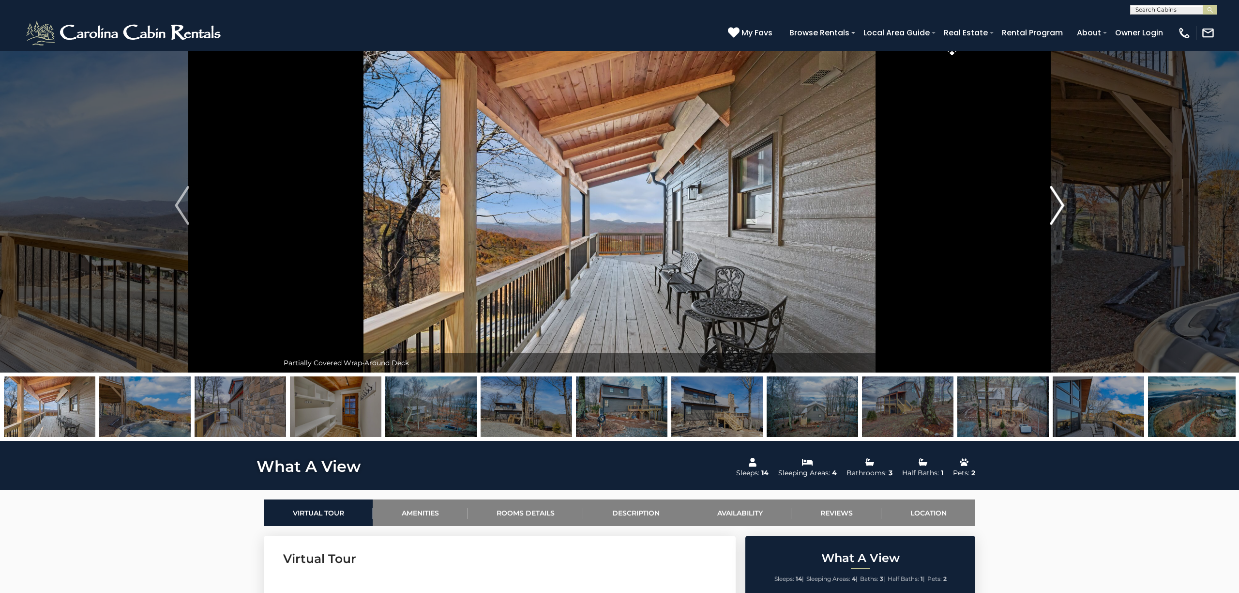
click at [1058, 210] on img "Next" at bounding box center [1057, 205] width 15 height 39
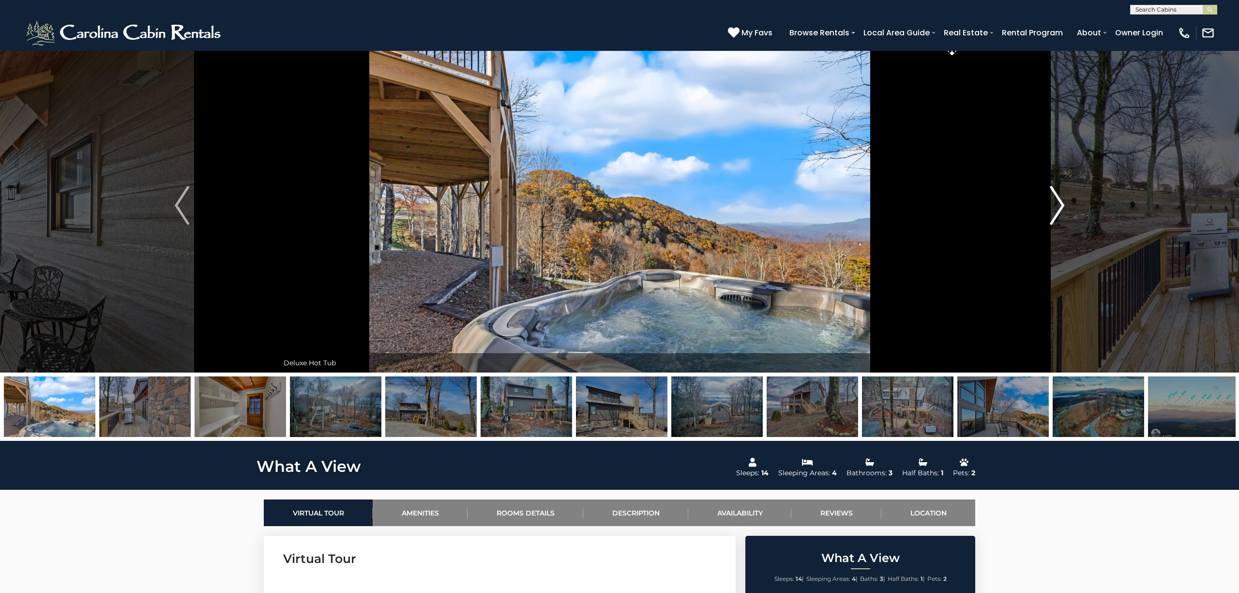
click at [1048, 209] on button "Next" at bounding box center [1058, 205] width 194 height 334
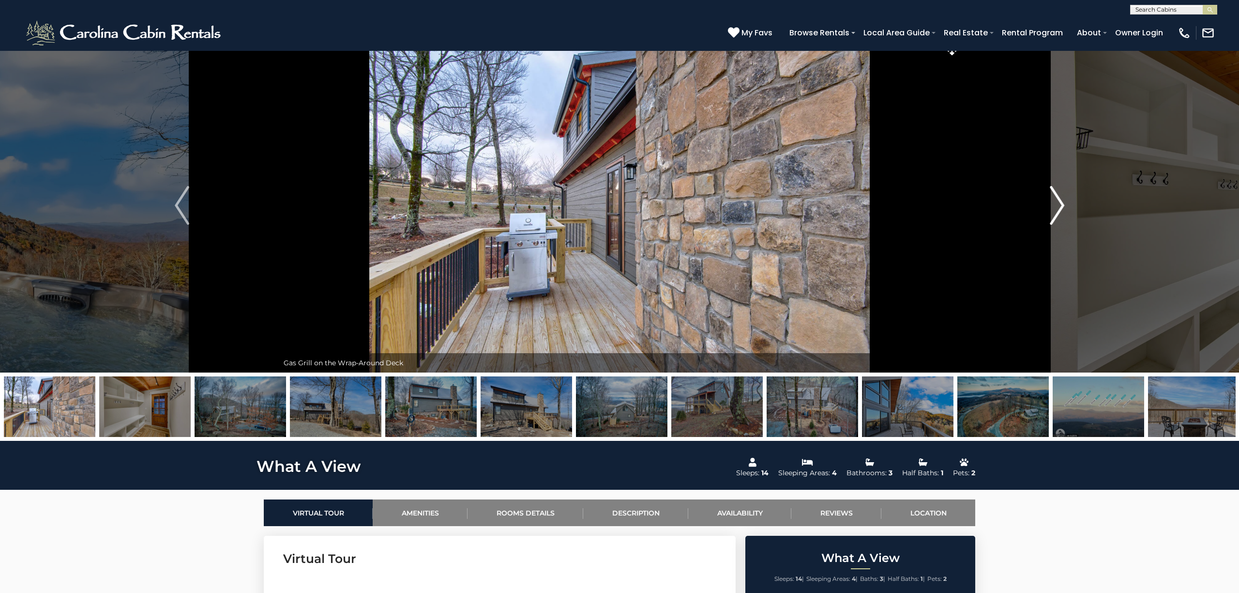
click at [1050, 210] on img "Next" at bounding box center [1057, 205] width 15 height 39
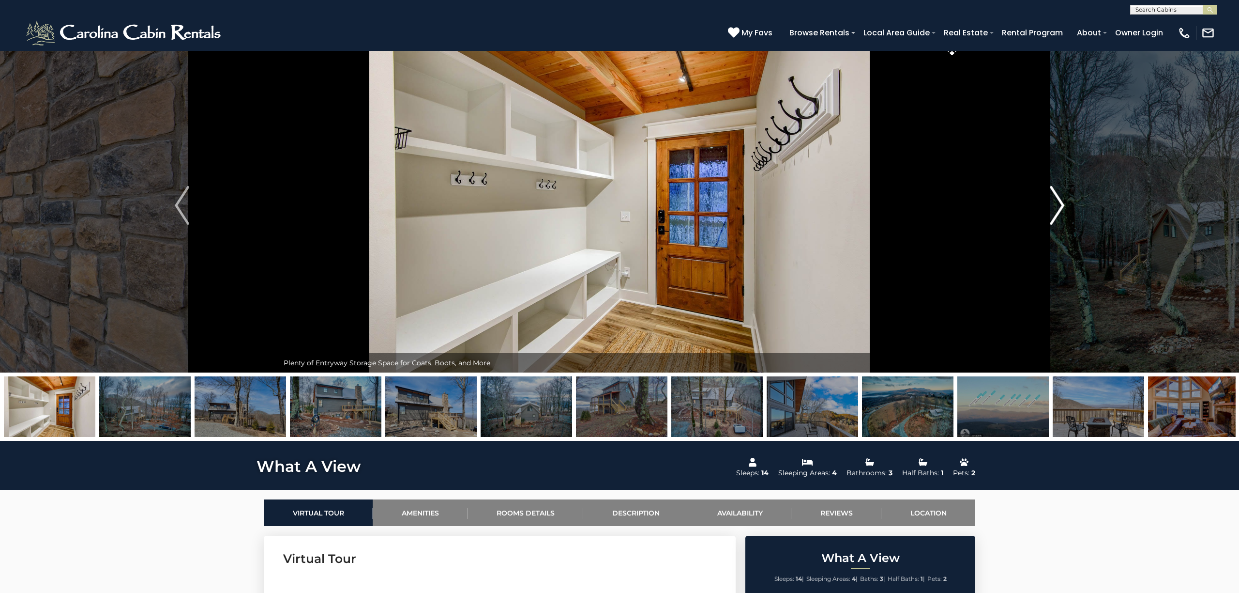
click at [1049, 211] on button "Next" at bounding box center [1058, 205] width 194 height 334
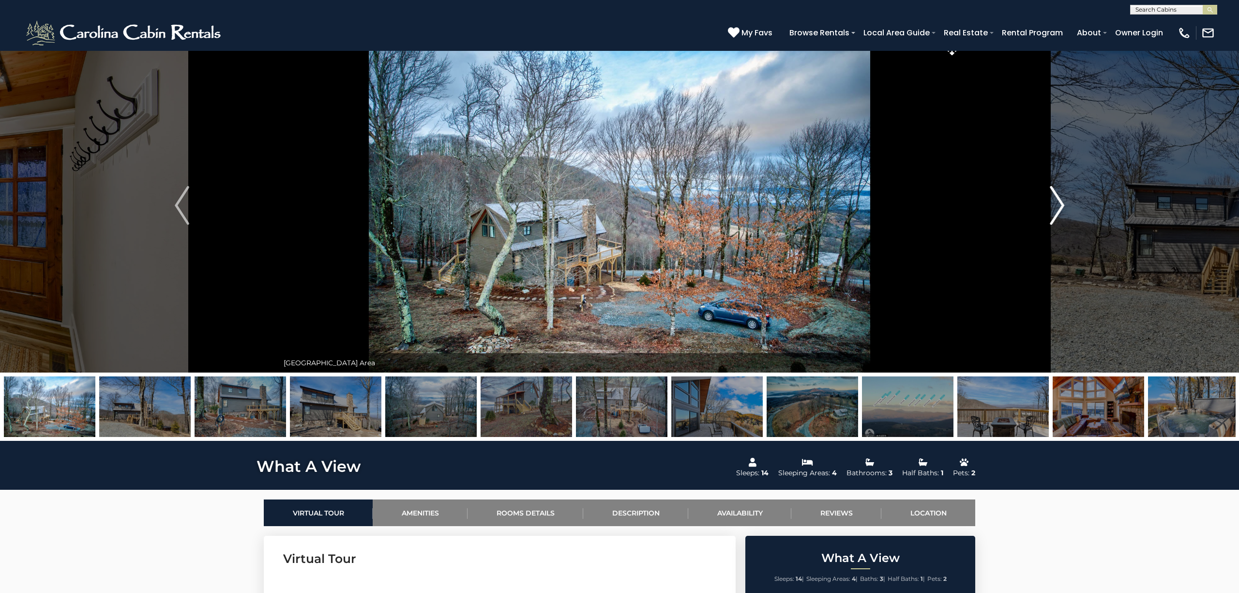
click at [1049, 211] on button "Next" at bounding box center [1058, 205] width 194 height 334
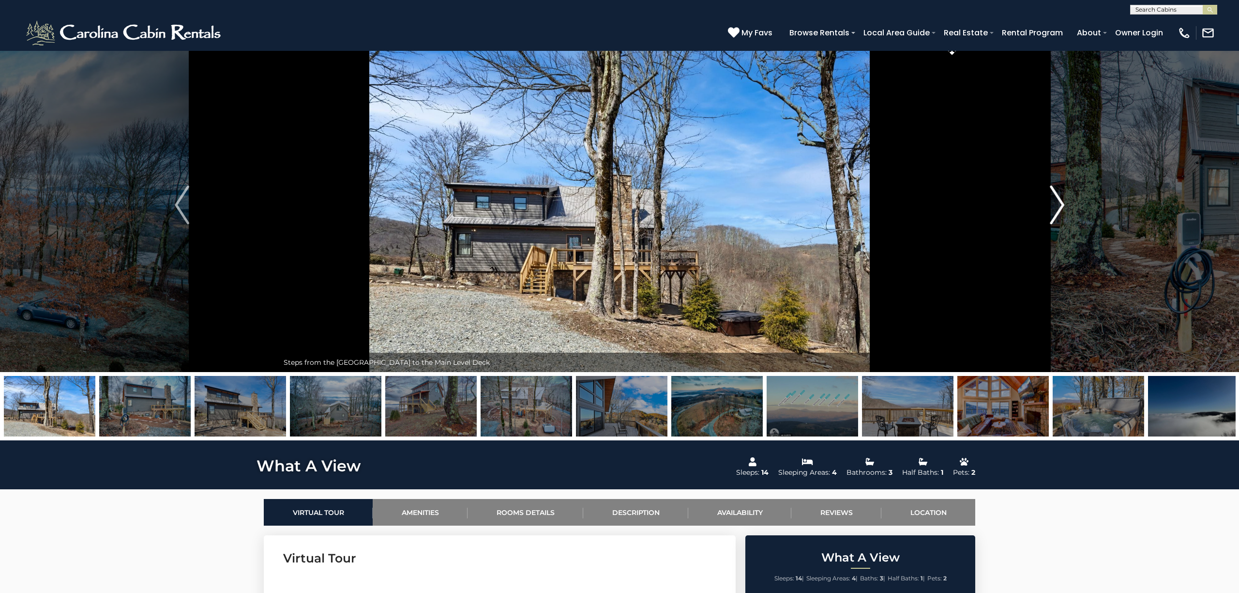
click at [1057, 209] on img "Next" at bounding box center [1057, 204] width 15 height 39
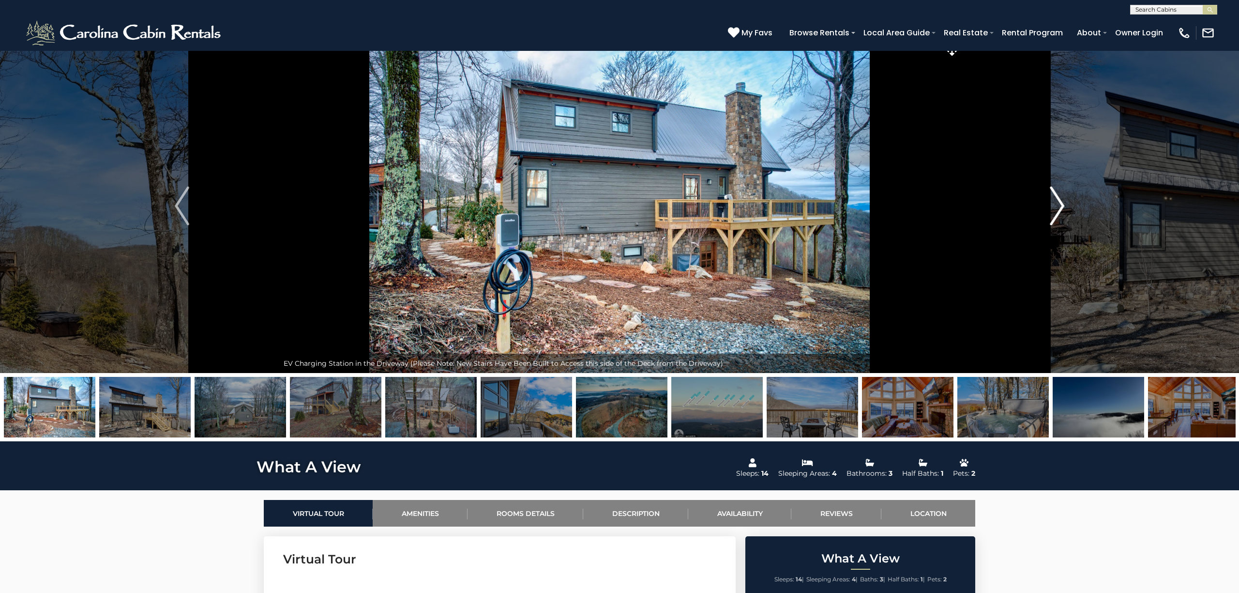
click at [1056, 209] on img "Next" at bounding box center [1057, 205] width 15 height 39
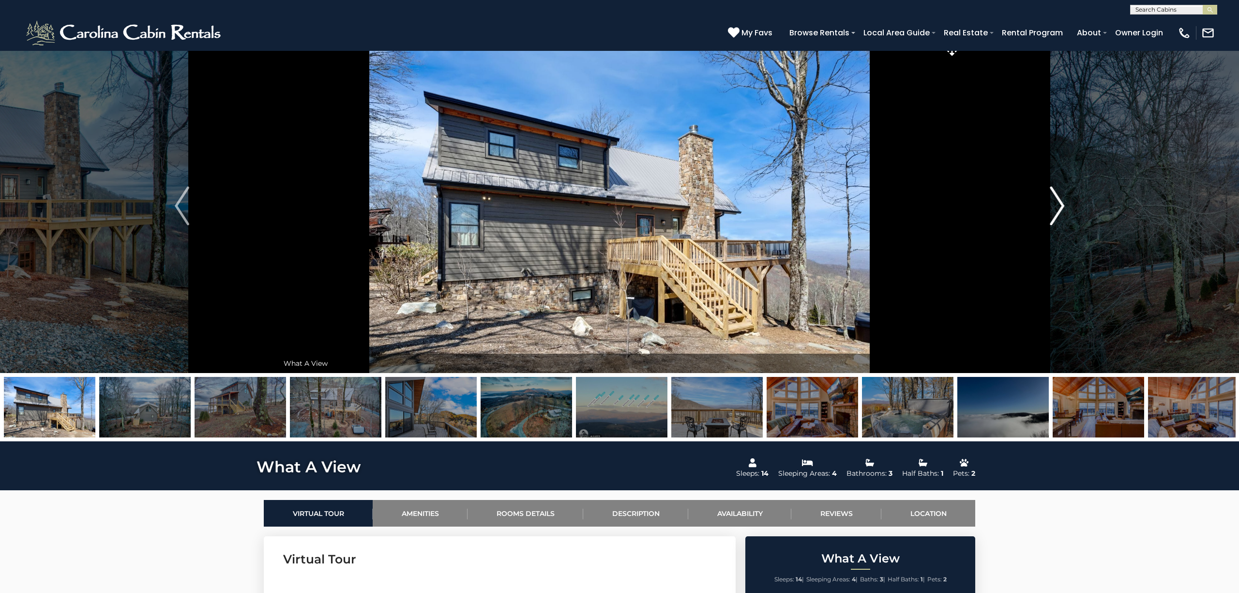
click at [1056, 209] on img "Next" at bounding box center [1057, 205] width 15 height 39
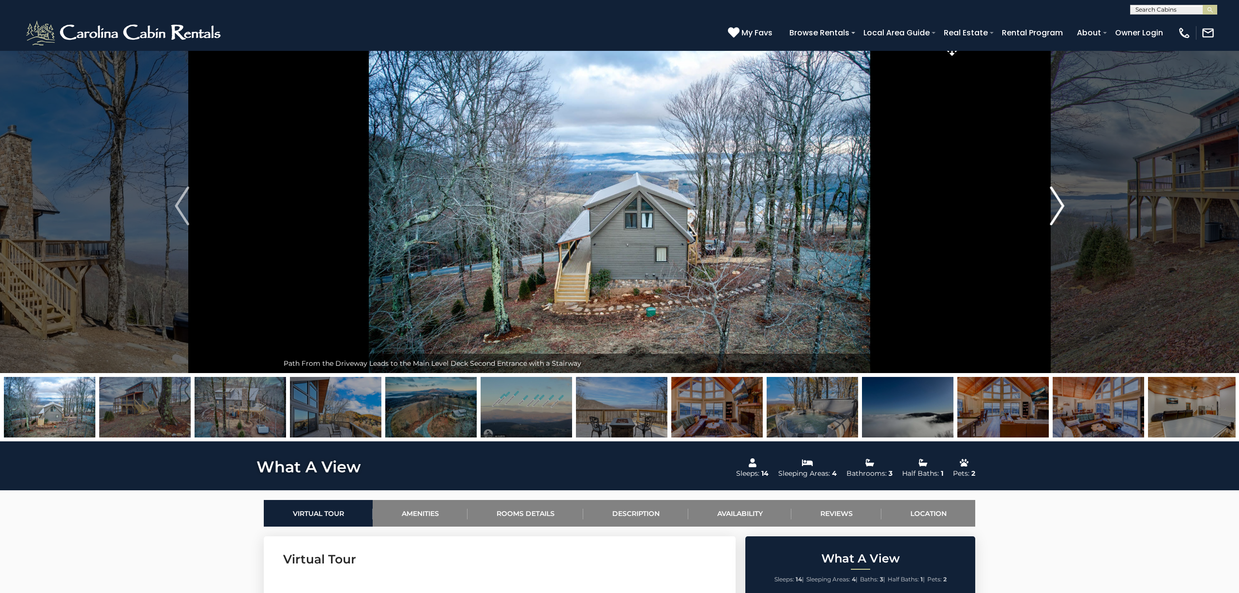
click at [1054, 209] on img "Next" at bounding box center [1057, 205] width 15 height 39
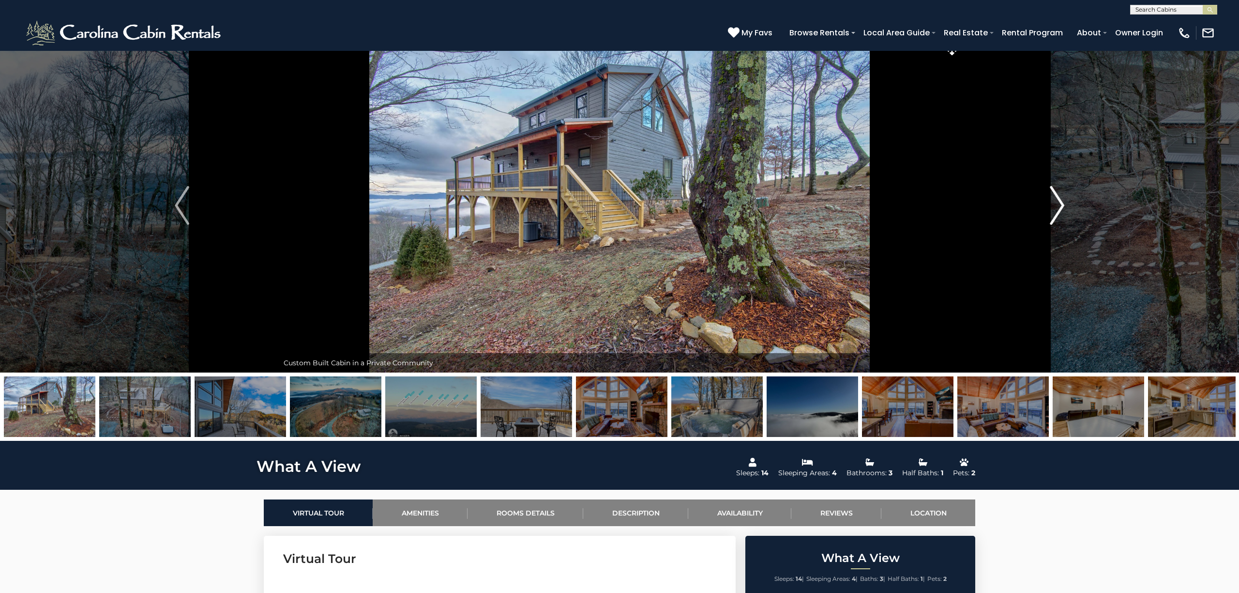
scroll to position [9, 0]
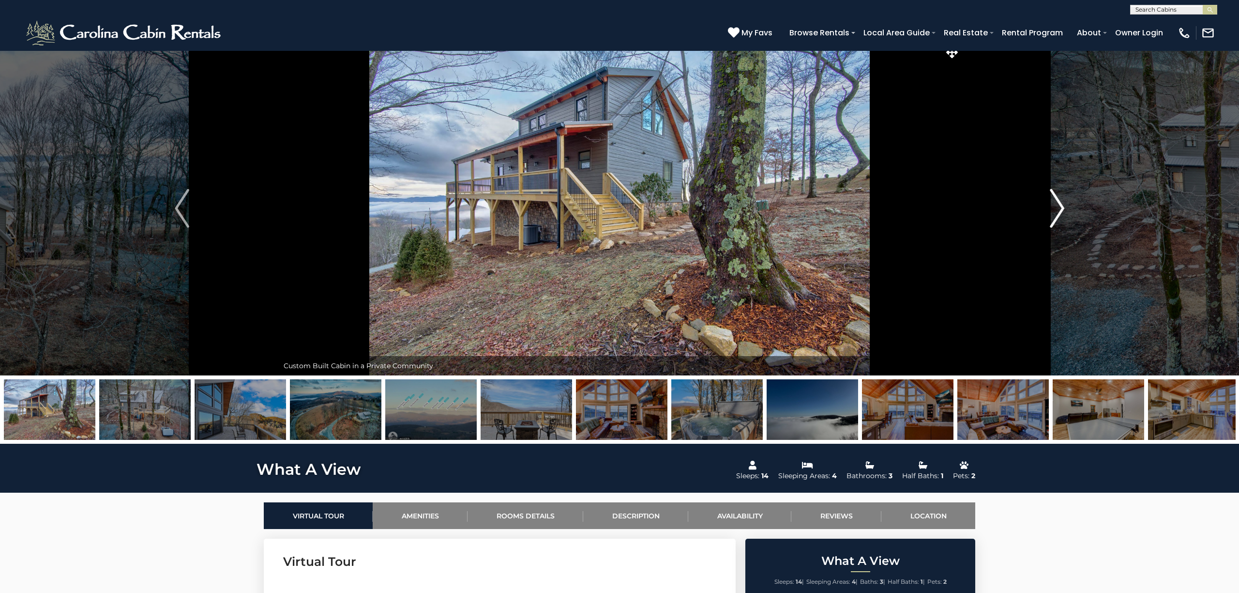
click at [1051, 209] on img "Next" at bounding box center [1057, 208] width 15 height 39
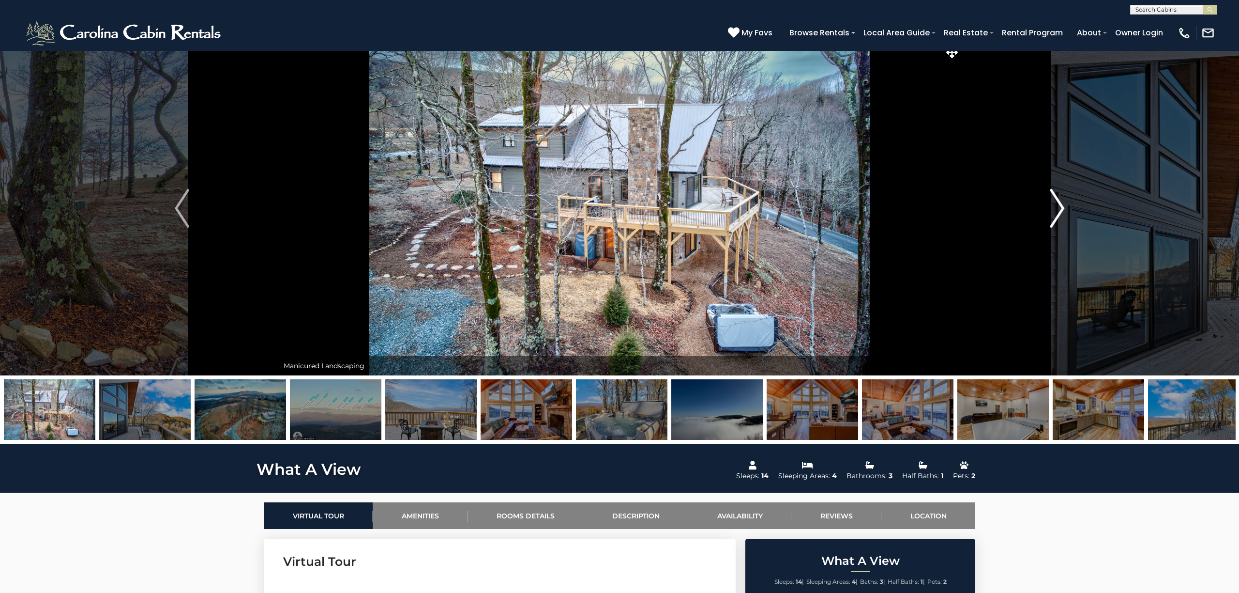
click at [1051, 209] on img "Next" at bounding box center [1057, 208] width 15 height 39
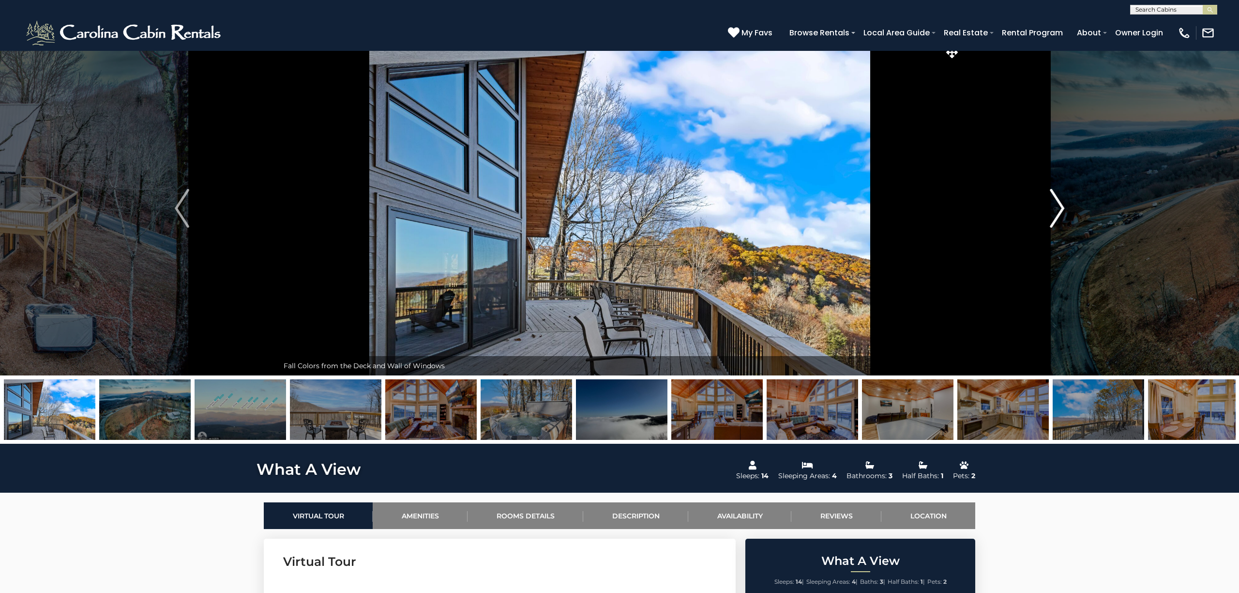
click at [1051, 209] on img "Next" at bounding box center [1057, 208] width 15 height 39
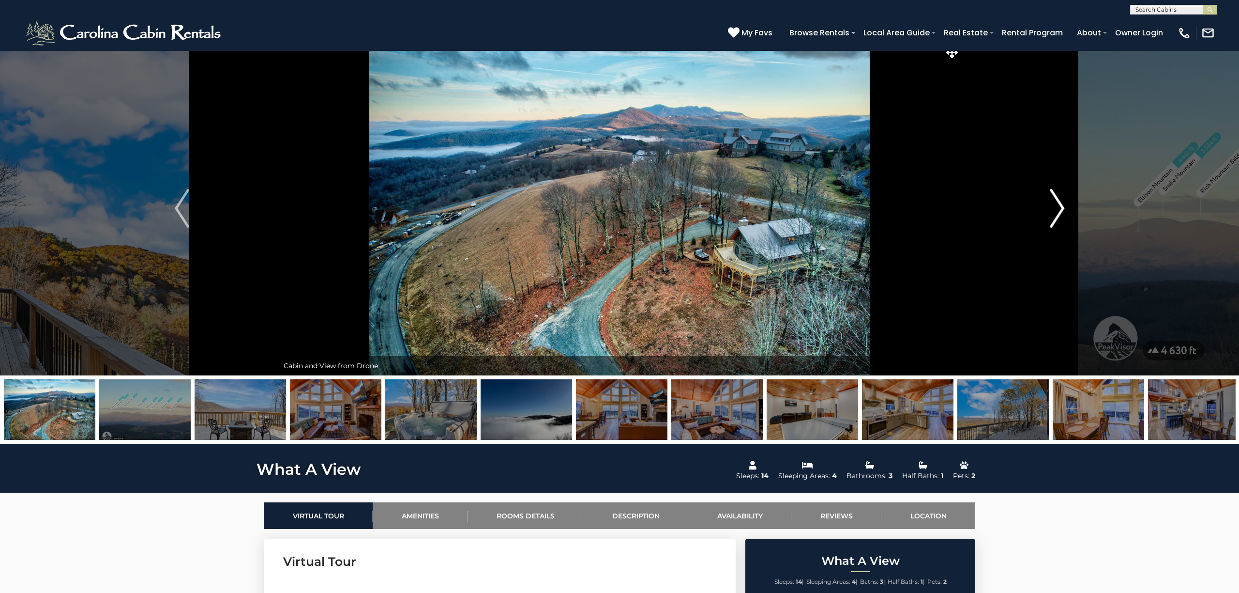
click at [1038, 210] on button "Next" at bounding box center [1058, 208] width 194 height 334
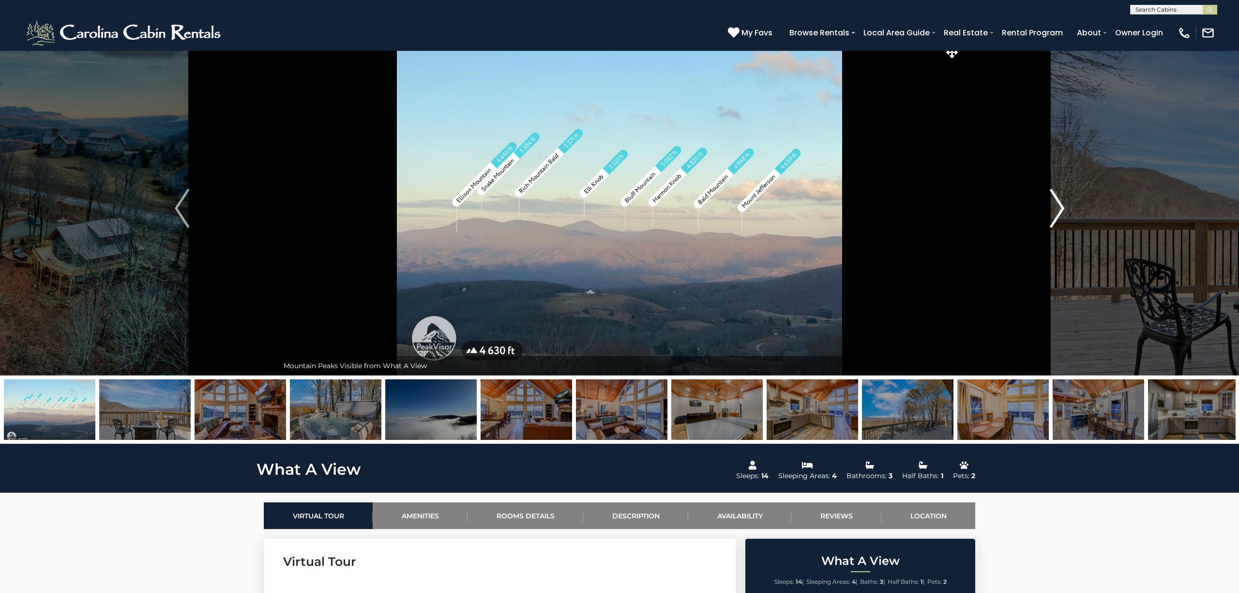
click at [1062, 202] on img "Next" at bounding box center [1057, 208] width 15 height 39
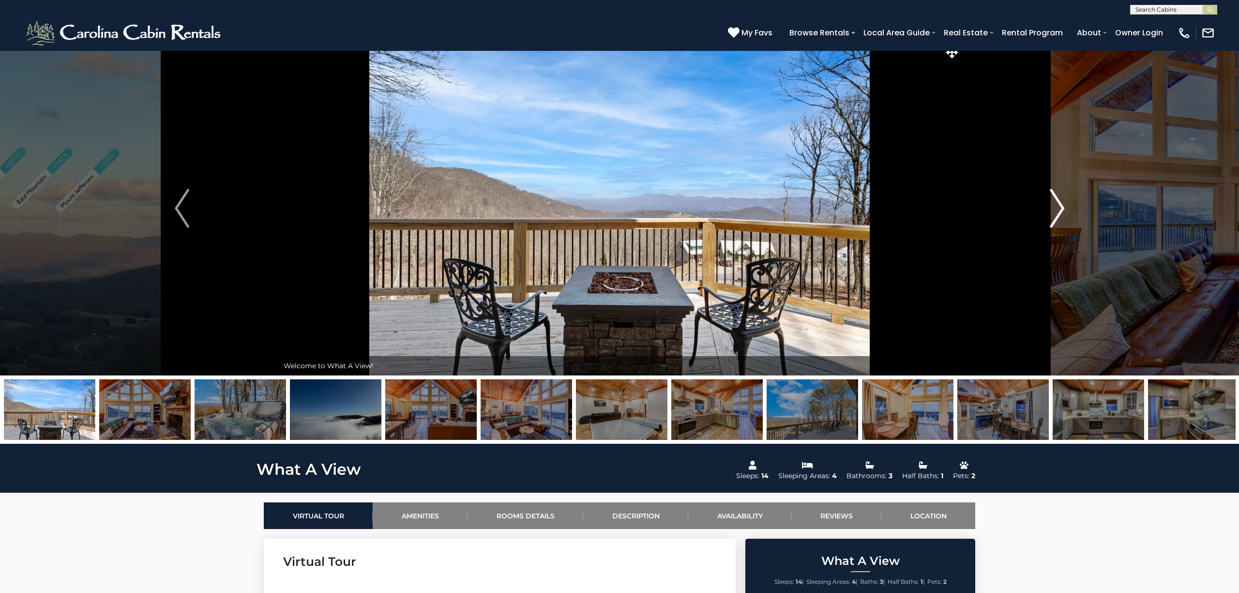
click at [1059, 202] on img "Next" at bounding box center [1057, 208] width 15 height 39
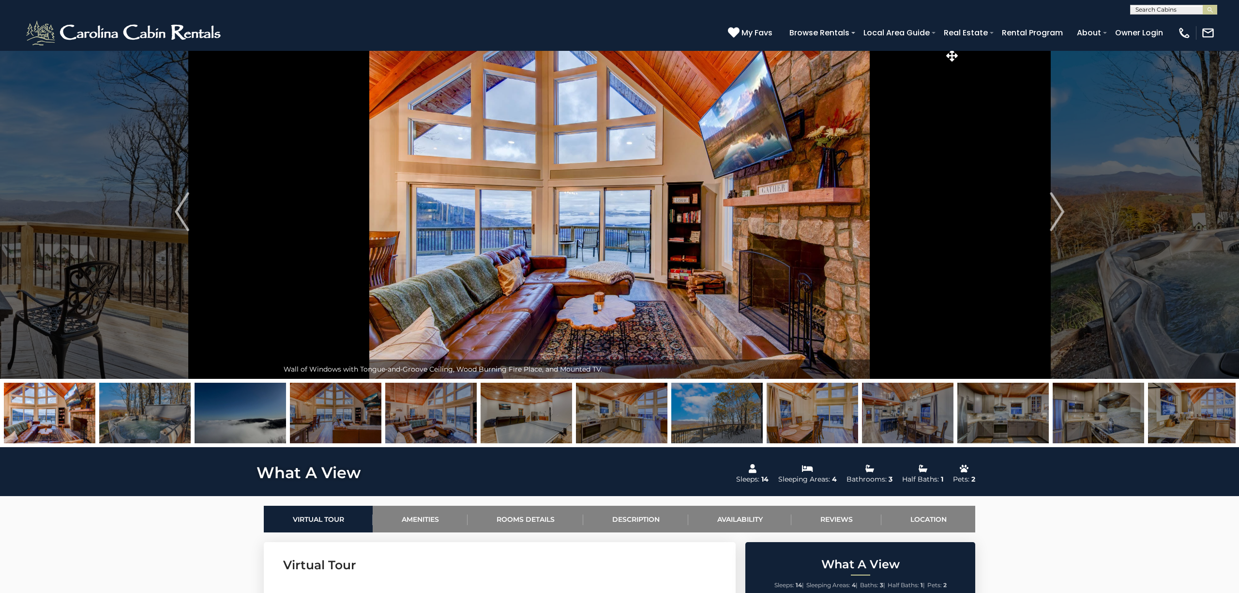
scroll to position [8, 0]
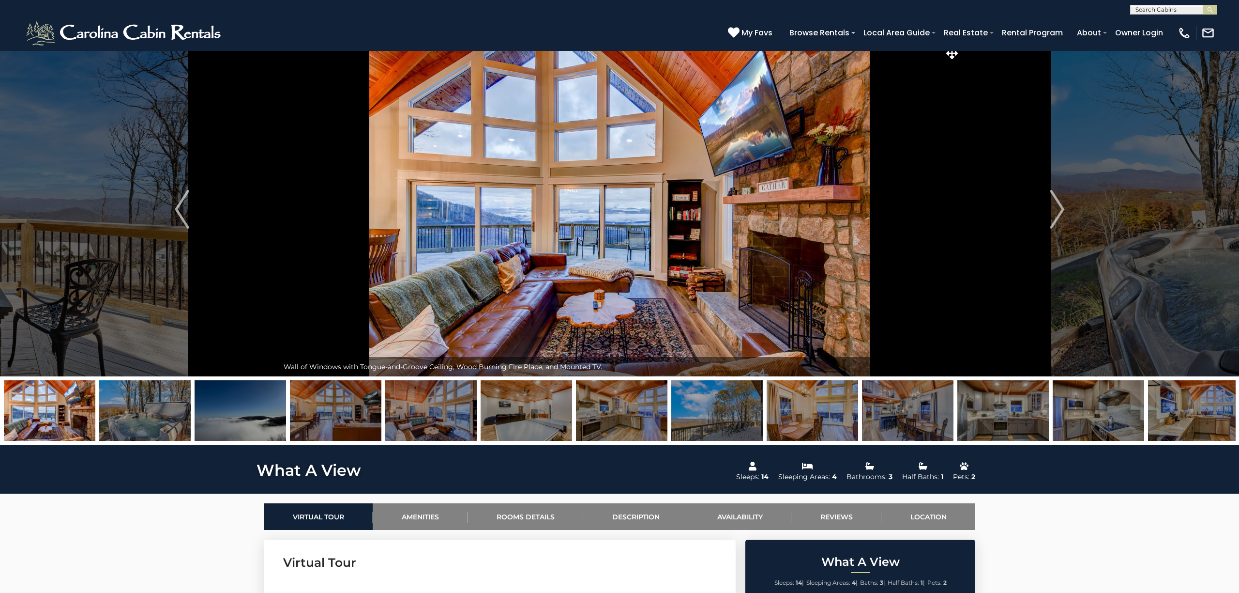
click at [1178, 2] on div "**********" at bounding box center [619, 7] width 1239 height 15
click at [1174, 8] on input "text" at bounding box center [1173, 11] width 85 height 10
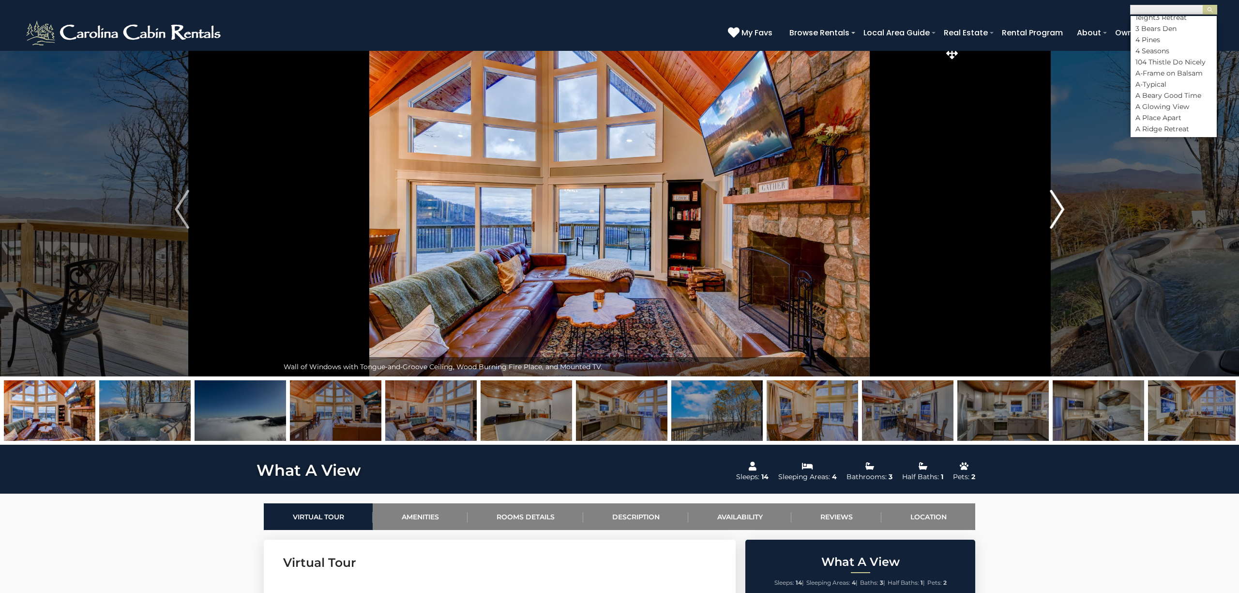
scroll to position [0, 0]
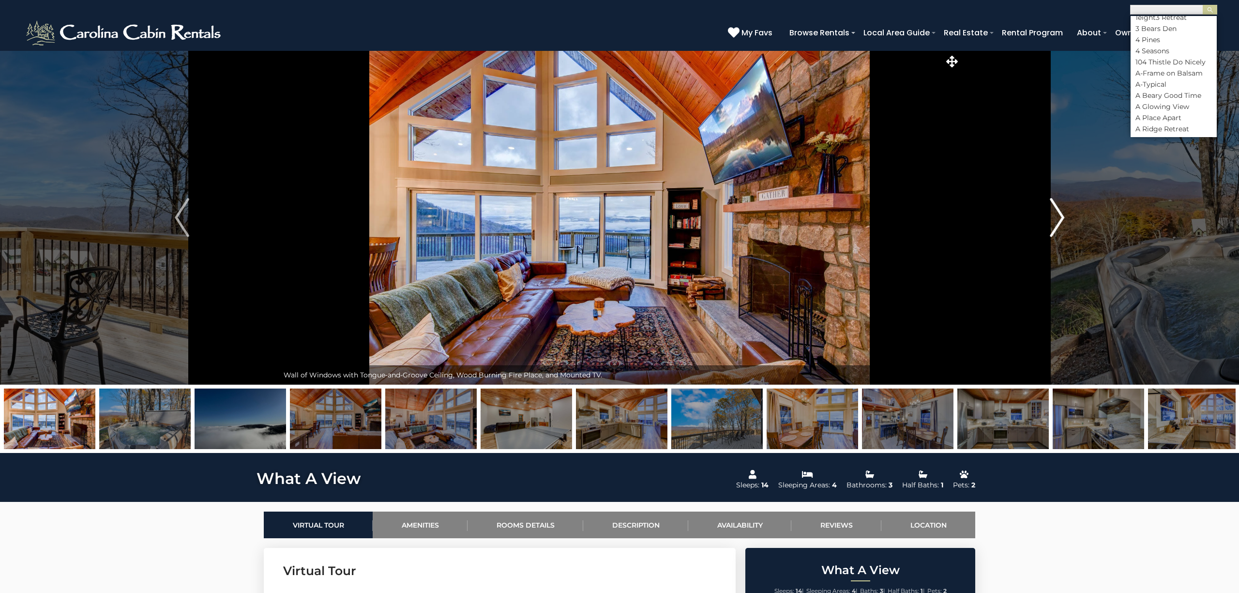
click at [966, 110] on button "Next" at bounding box center [1058, 217] width 194 height 334
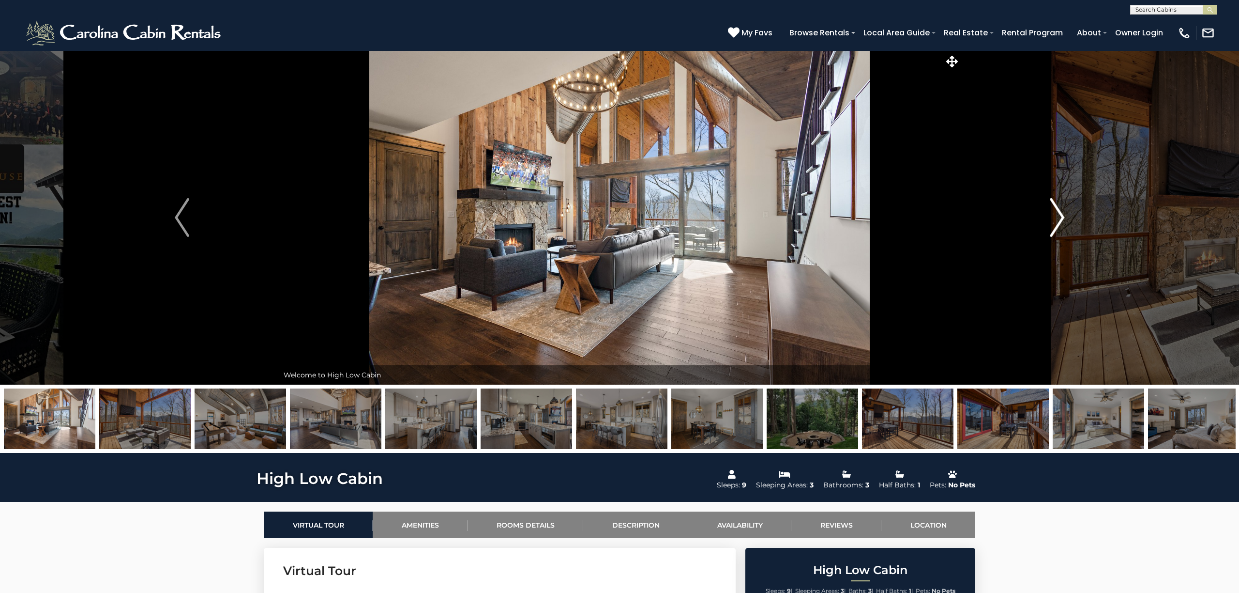
scroll to position [0, 0]
click at [1057, 216] on img "Next" at bounding box center [1057, 217] width 15 height 39
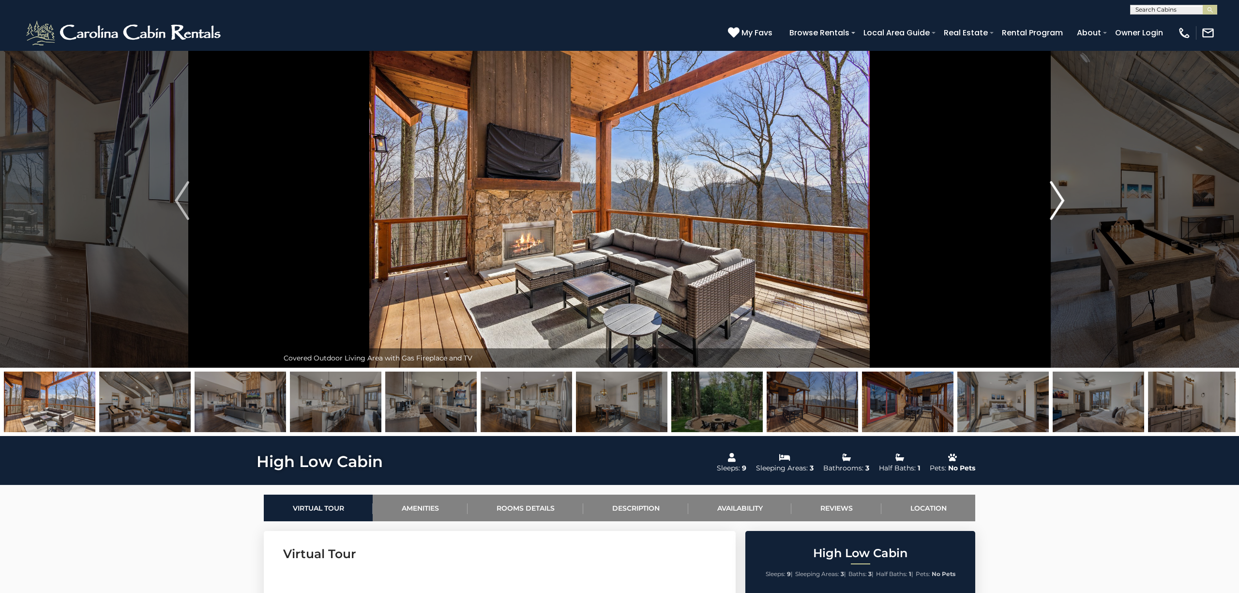
scroll to position [0, 0]
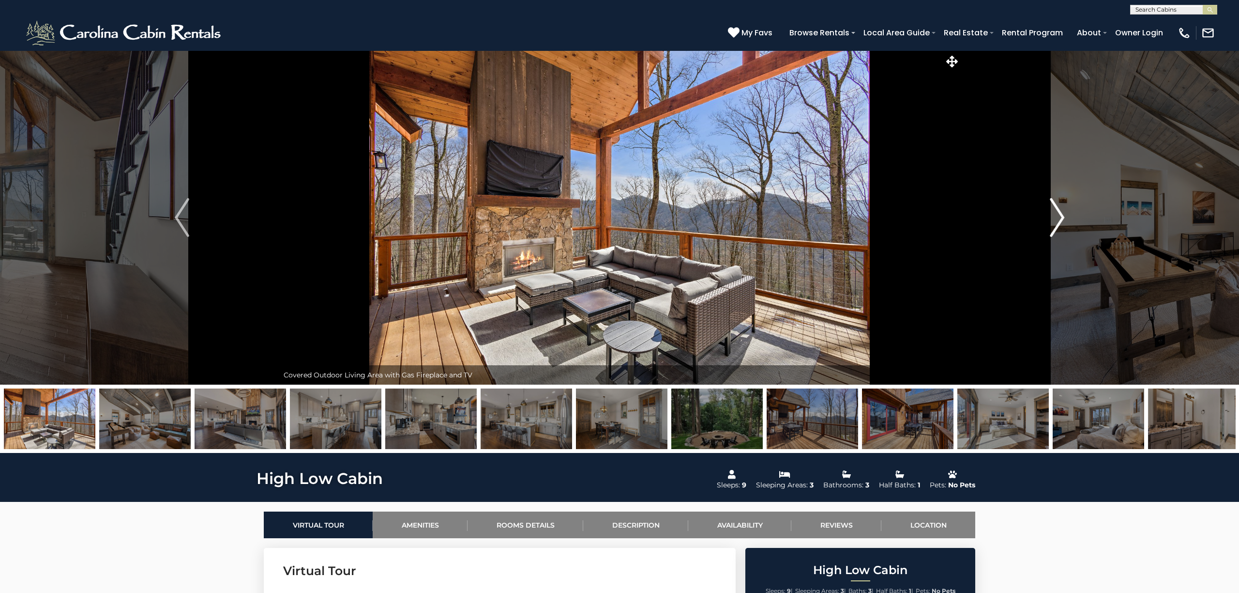
click at [1057, 220] on img "Next" at bounding box center [1057, 217] width 15 height 39
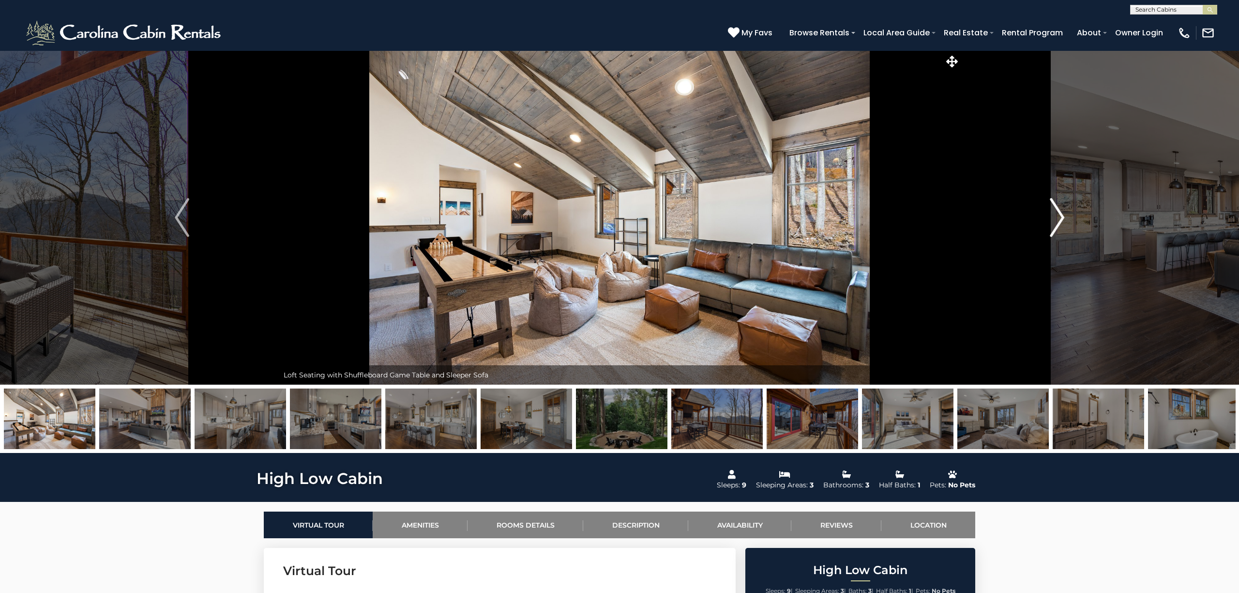
click at [1058, 219] on img "Next" at bounding box center [1057, 217] width 15 height 39
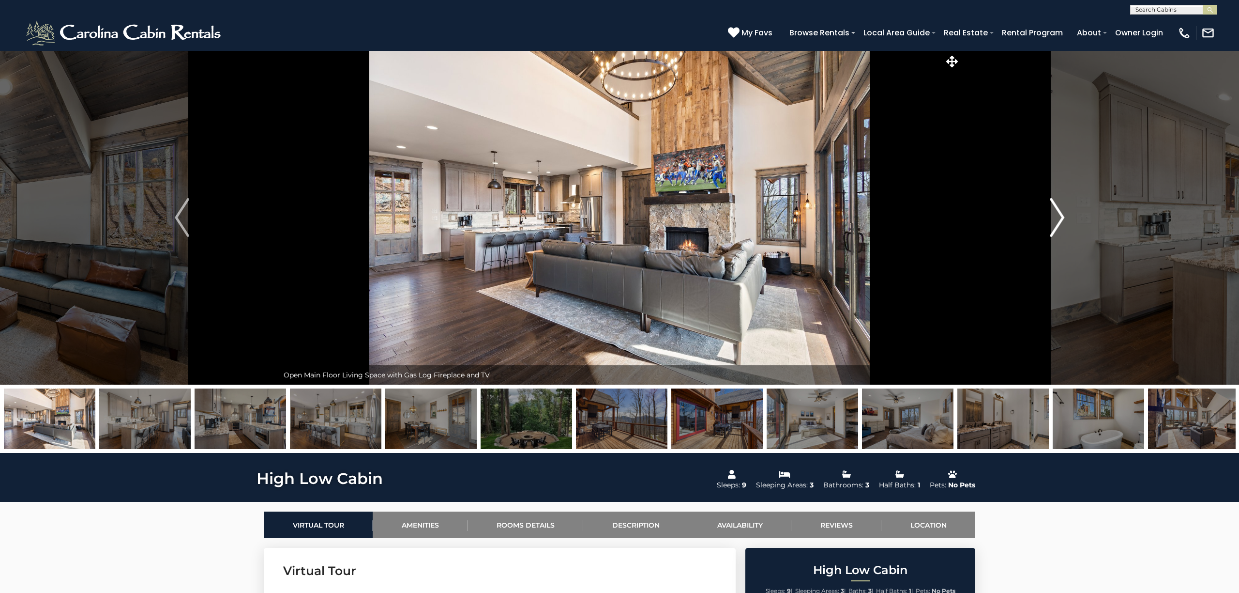
click at [1058, 219] on img "Next" at bounding box center [1057, 217] width 15 height 39
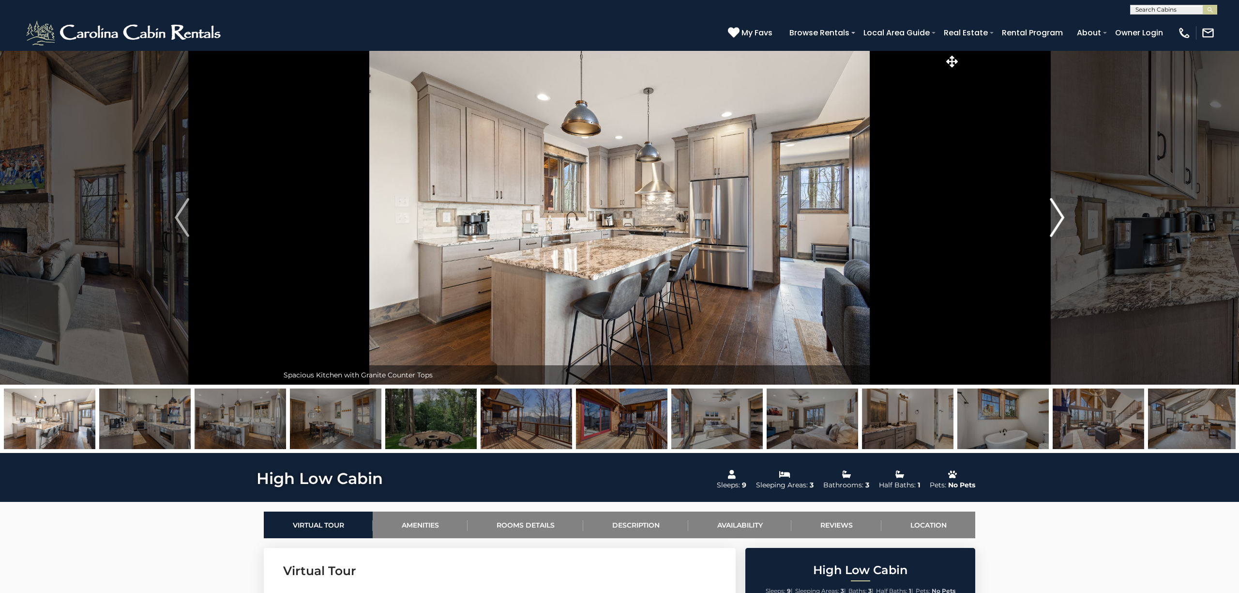
click at [1060, 209] on img "Next" at bounding box center [1057, 217] width 15 height 39
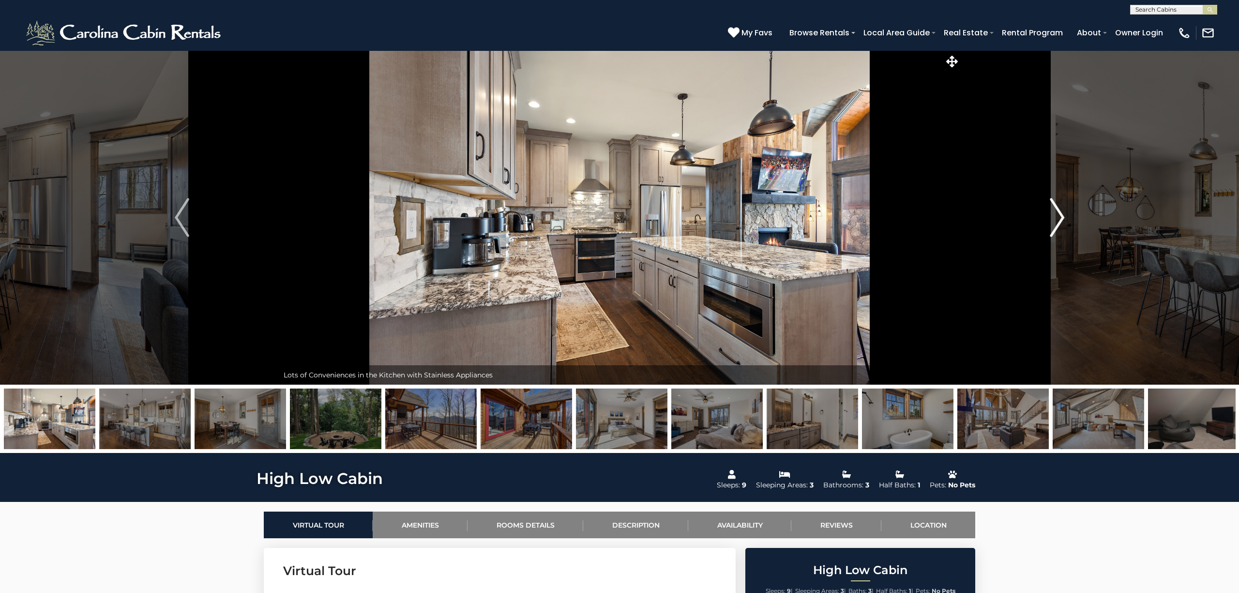
scroll to position [0, 0]
click at [1061, 214] on img "Next" at bounding box center [1057, 217] width 15 height 39
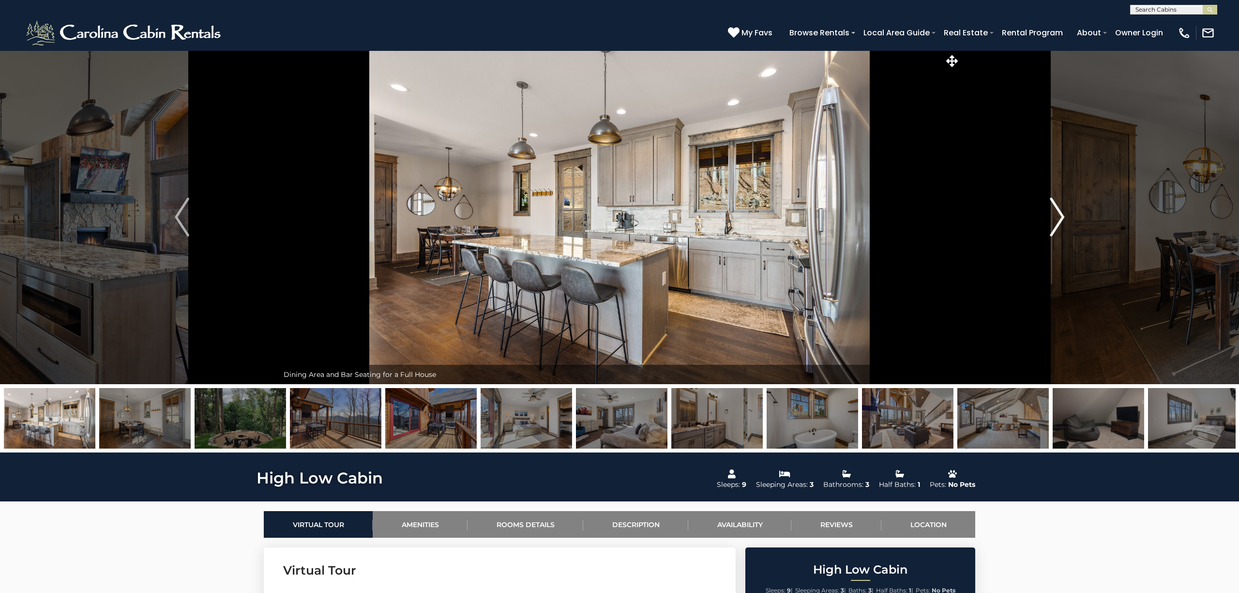
click at [1061, 214] on img "Next" at bounding box center [1057, 217] width 15 height 39
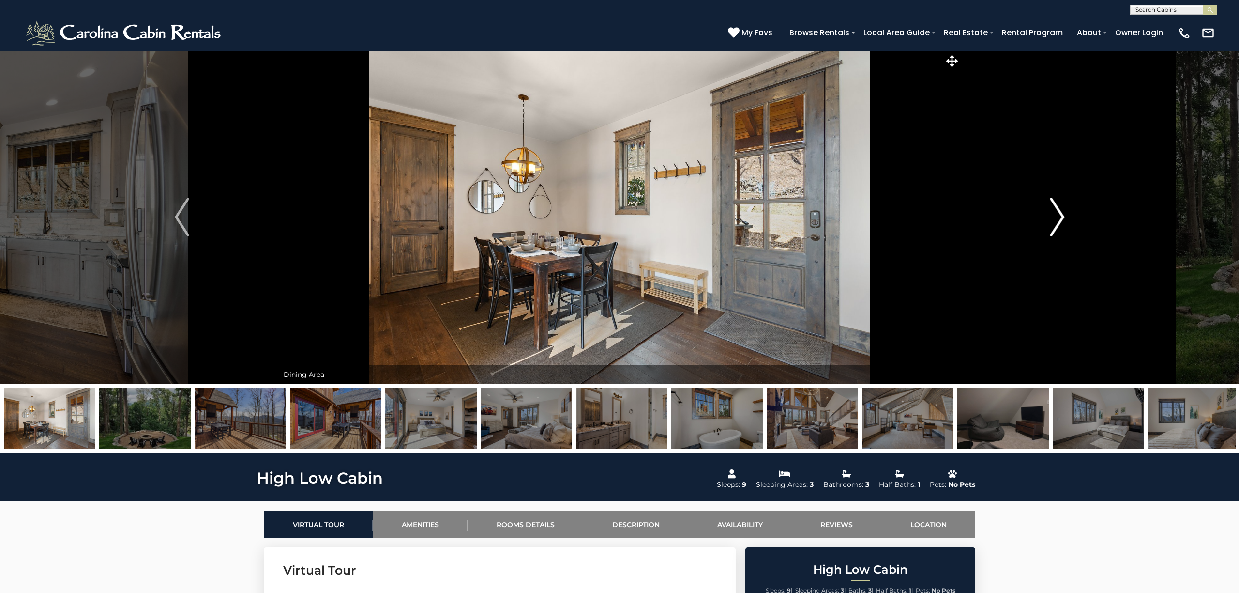
click at [1061, 214] on img "Next" at bounding box center [1057, 217] width 15 height 39
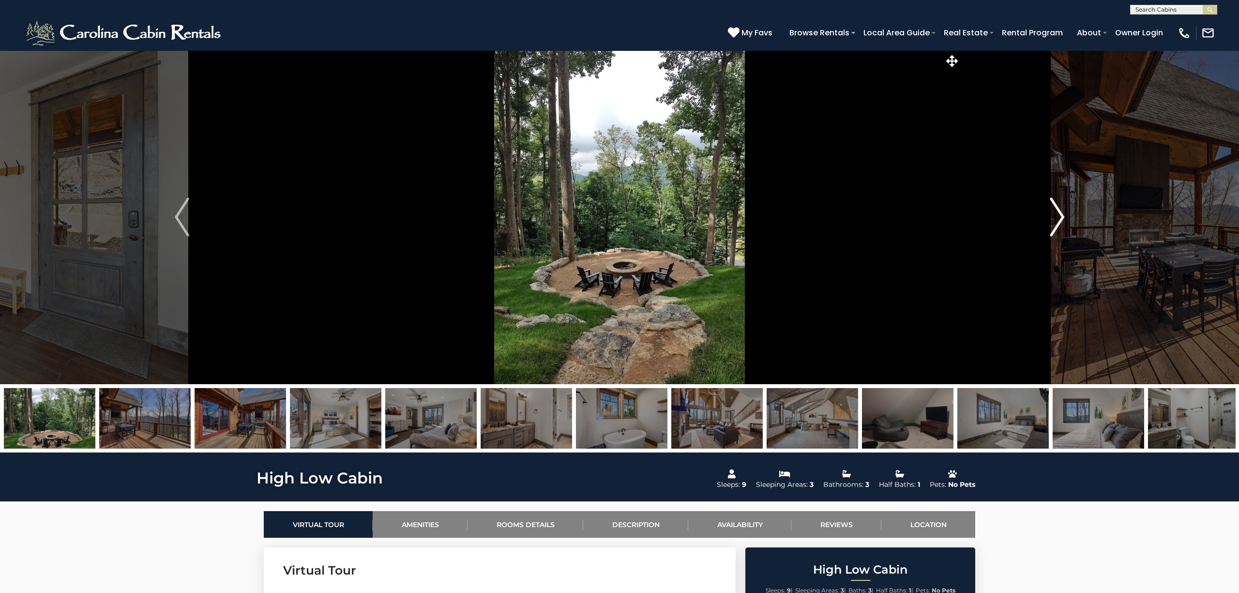
click at [1060, 214] on img "Next" at bounding box center [1057, 217] width 15 height 39
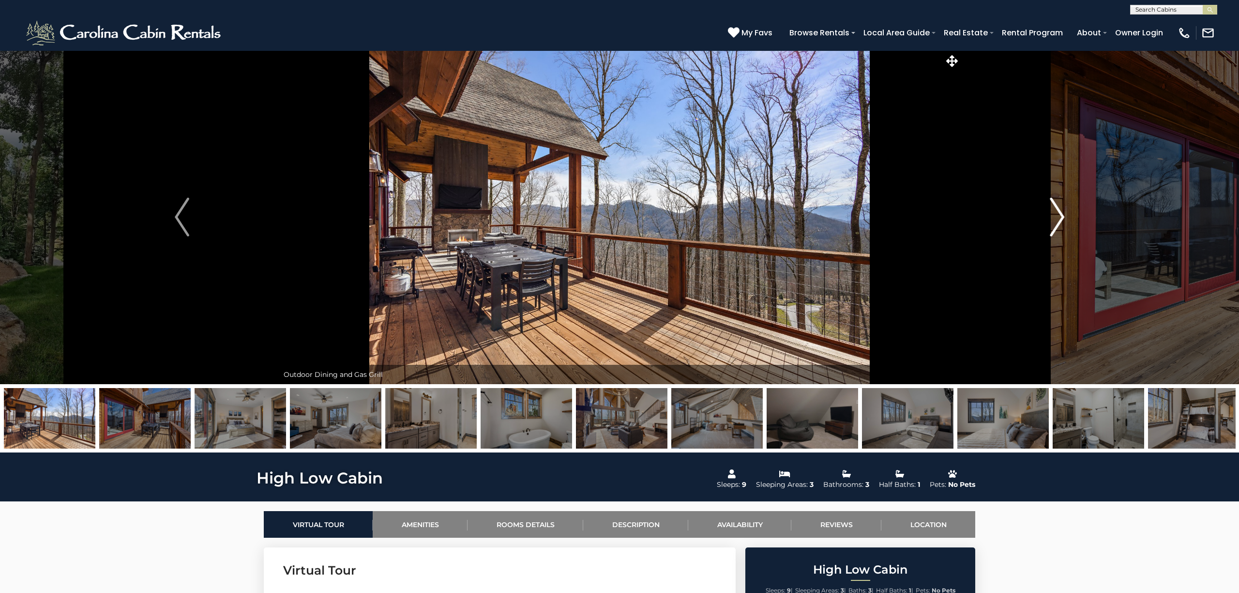
scroll to position [1, 0]
click at [1060, 213] on img "Next" at bounding box center [1057, 216] width 15 height 39
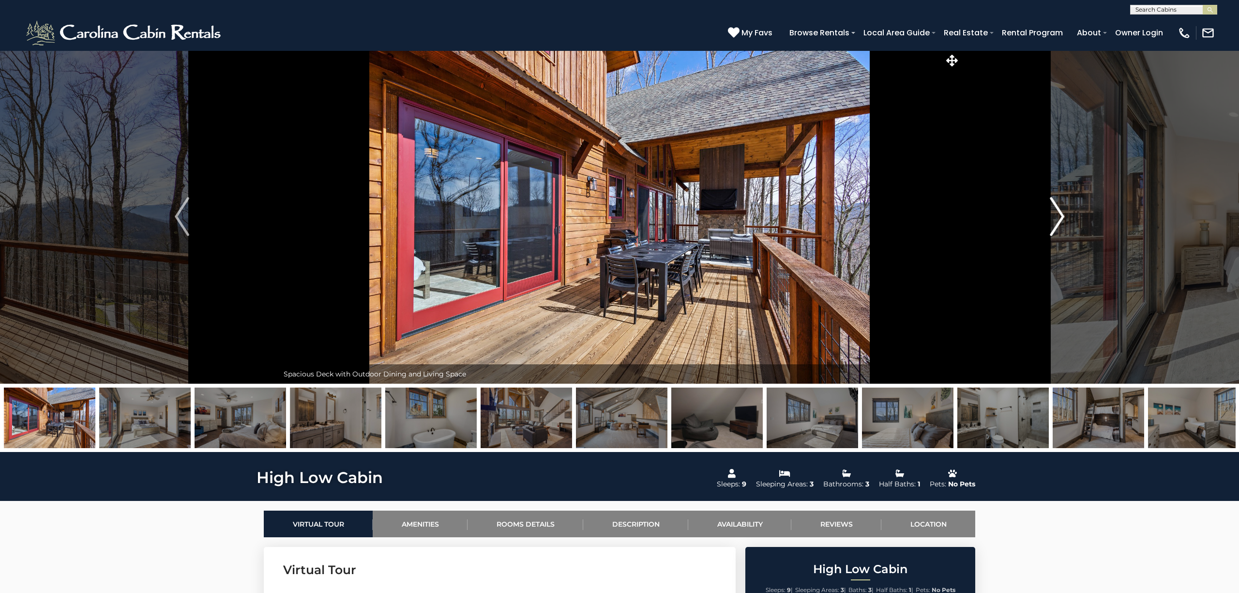
scroll to position [0, 0]
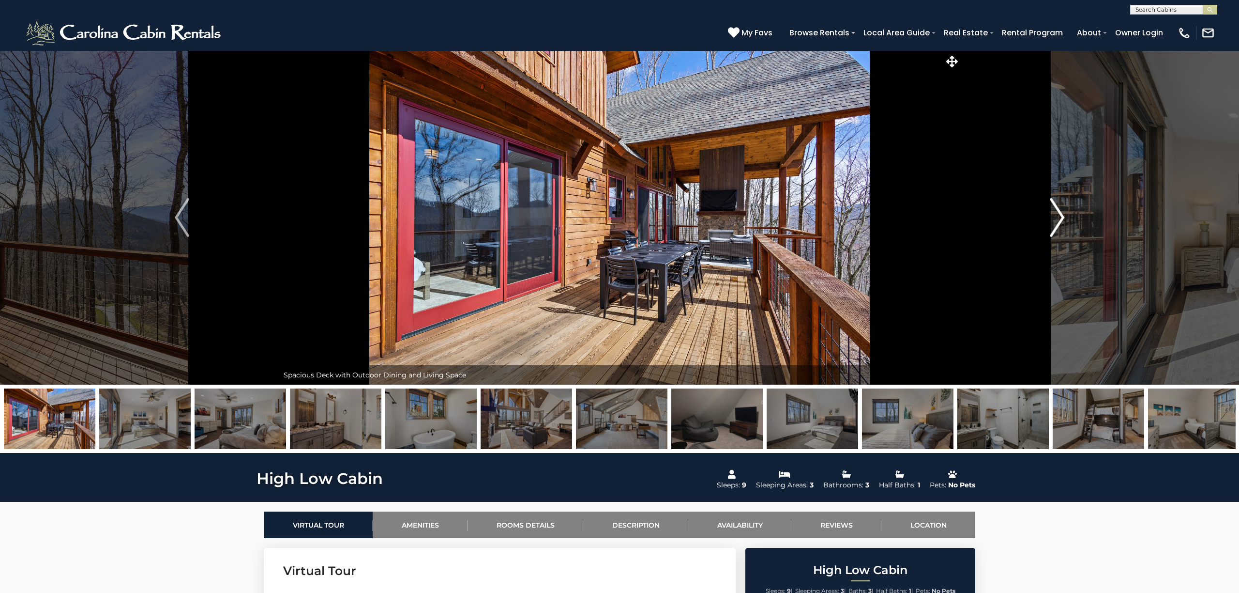
click at [1058, 208] on img "Next" at bounding box center [1057, 217] width 15 height 39
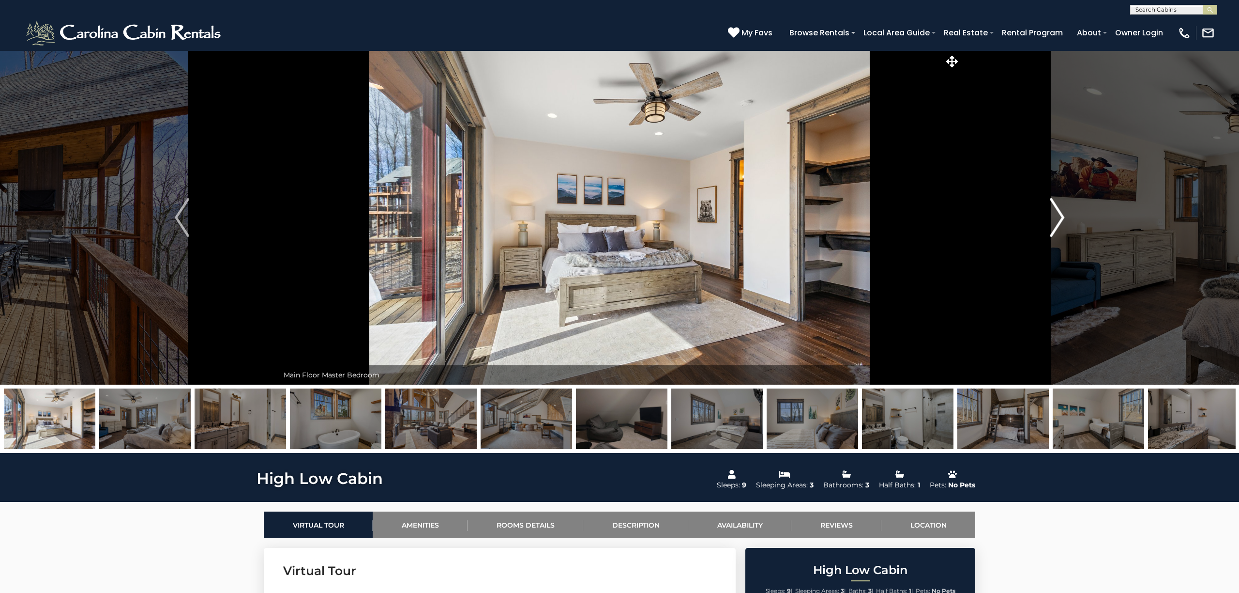
click at [1061, 210] on img "Next" at bounding box center [1057, 217] width 15 height 39
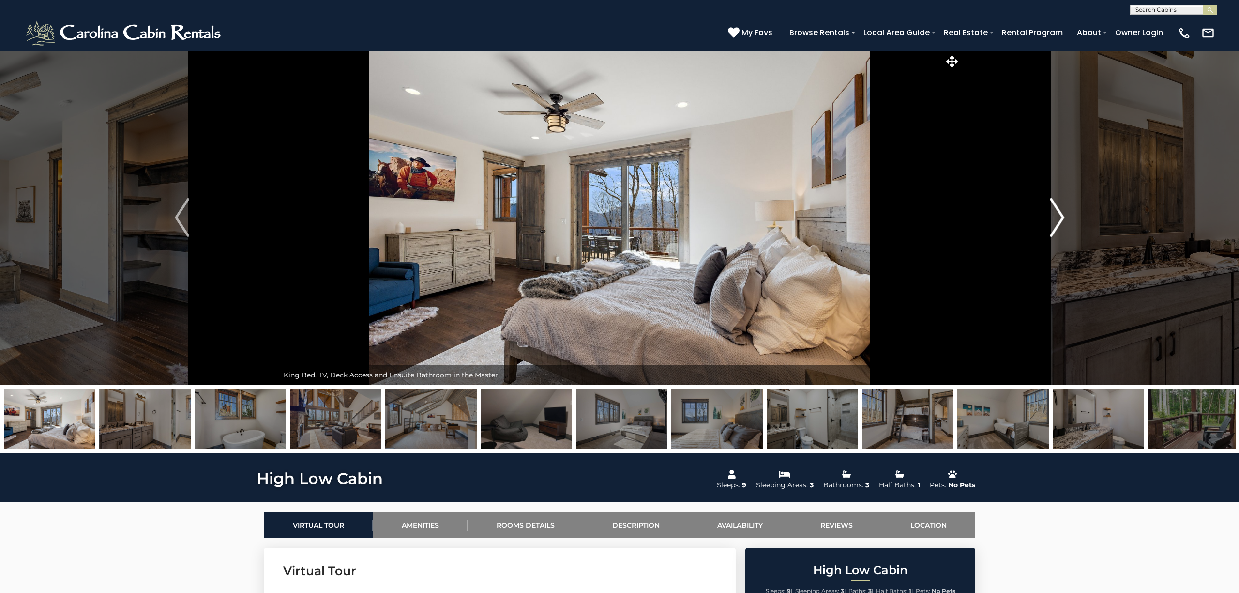
click at [1061, 210] on img "Next" at bounding box center [1057, 217] width 15 height 39
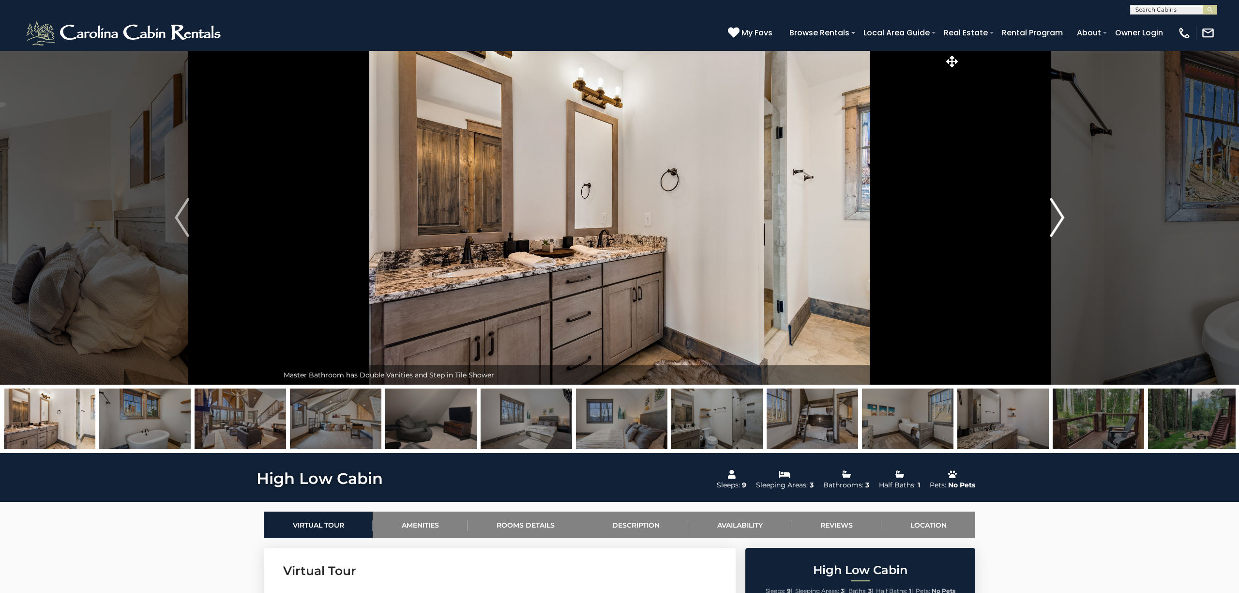
click at [1061, 210] on img "Next" at bounding box center [1057, 217] width 15 height 39
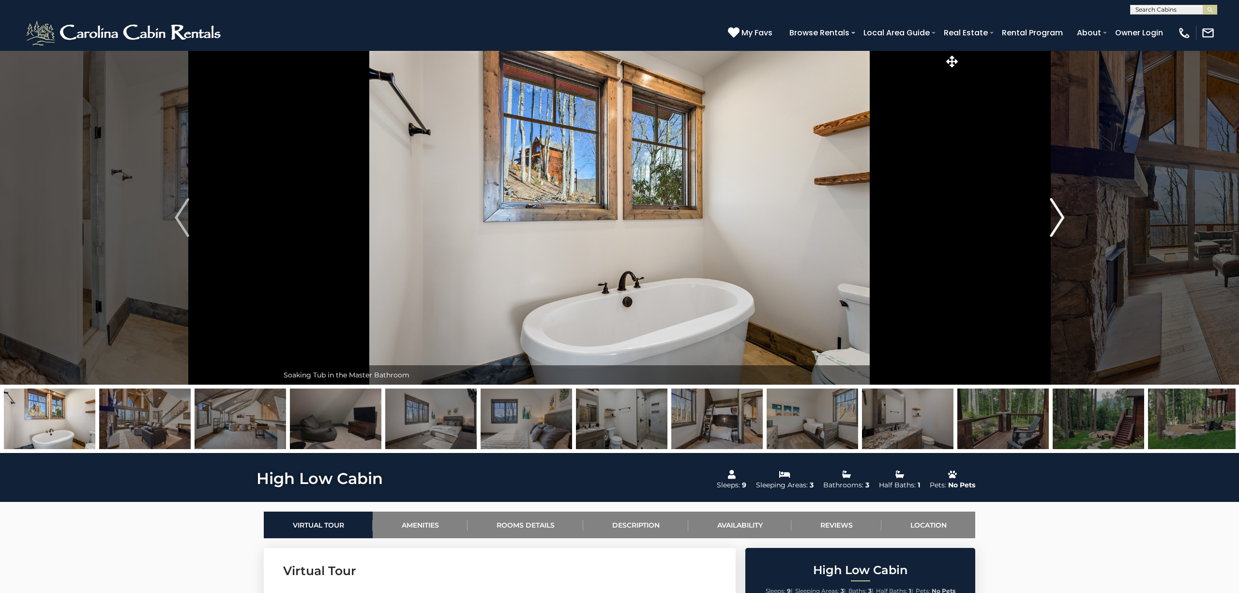
click at [1061, 210] on img "Next" at bounding box center [1057, 217] width 15 height 39
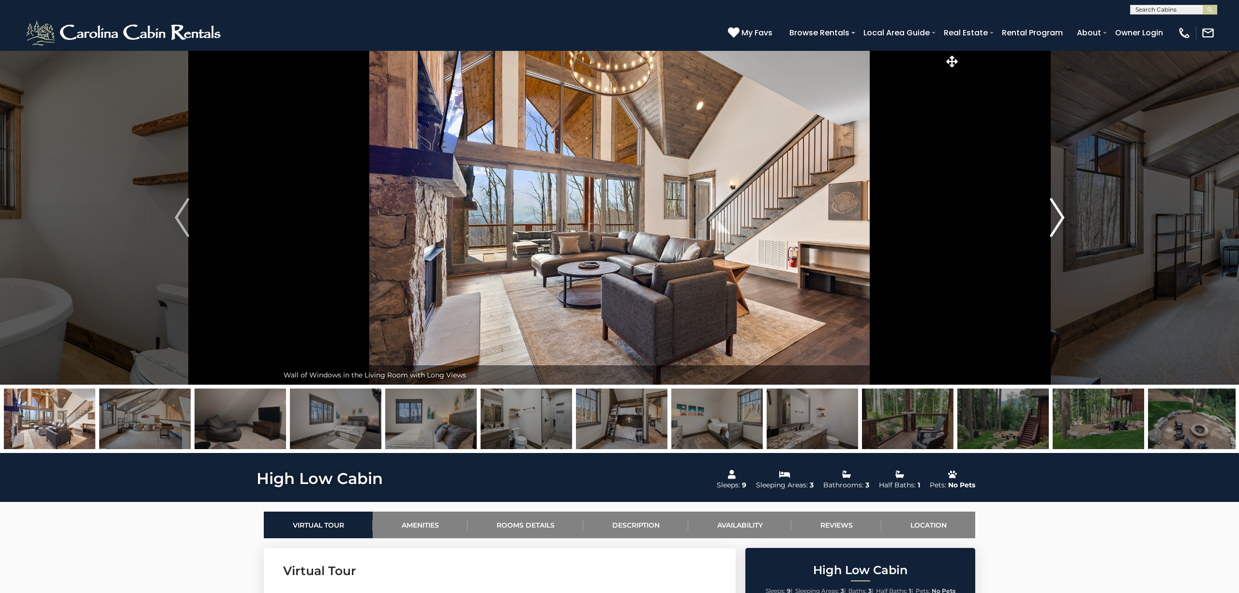
click at [1062, 214] on img "Next" at bounding box center [1057, 217] width 15 height 39
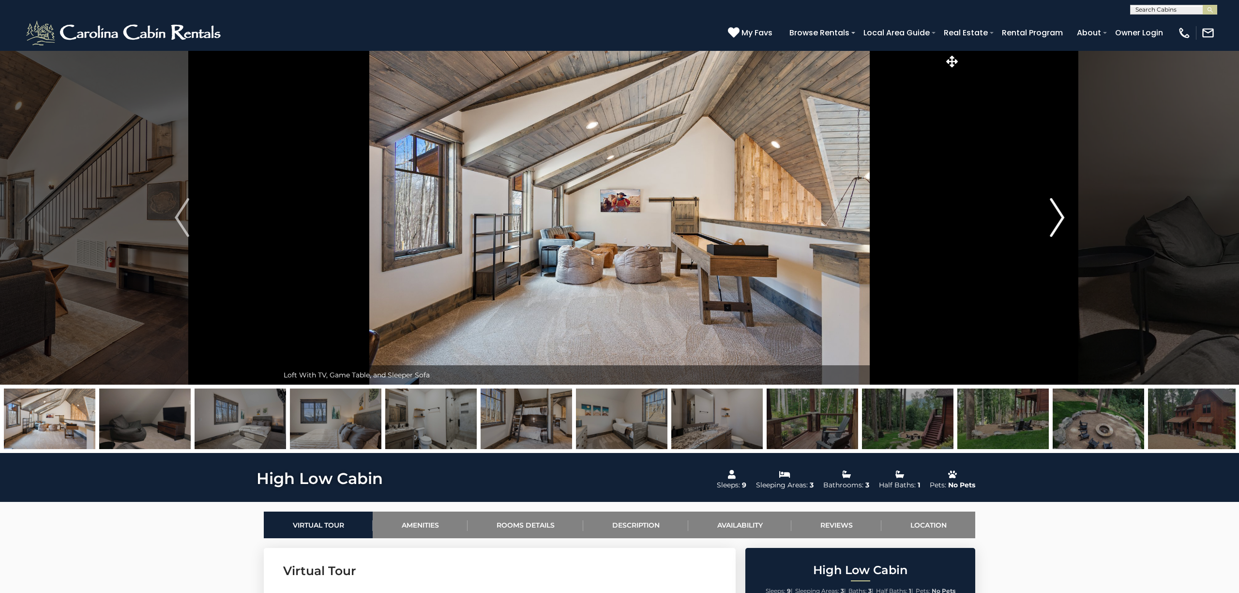
click at [1063, 214] on img "Next" at bounding box center [1057, 217] width 15 height 39
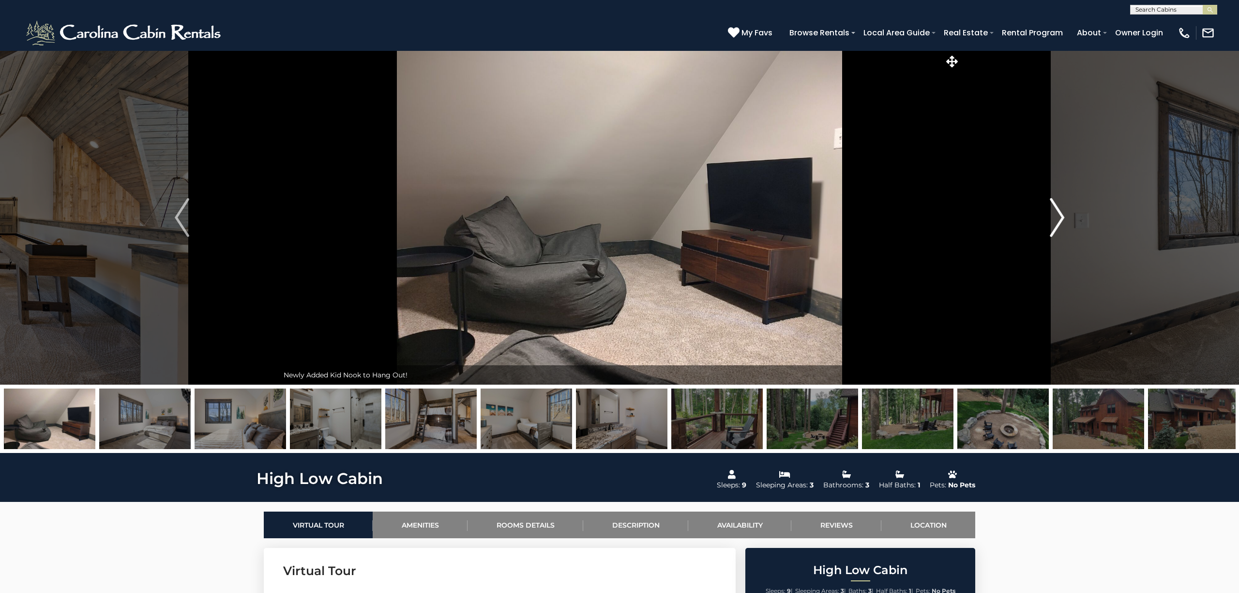
click at [1063, 214] on img "Next" at bounding box center [1057, 217] width 15 height 39
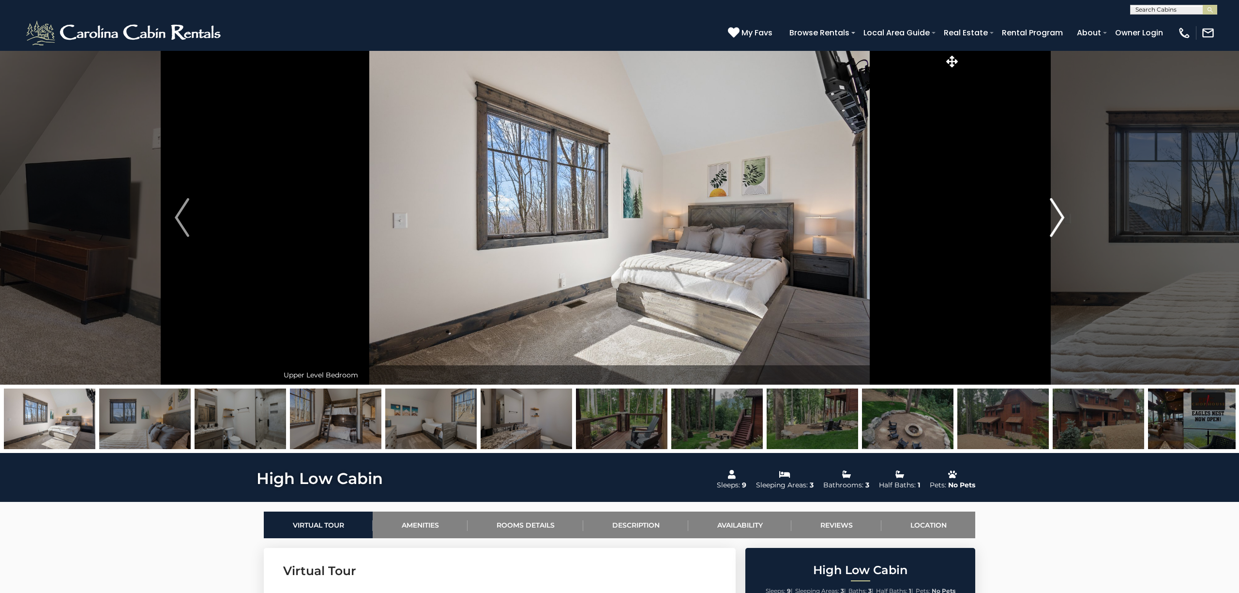
click at [1059, 213] on img "Next" at bounding box center [1057, 217] width 15 height 39
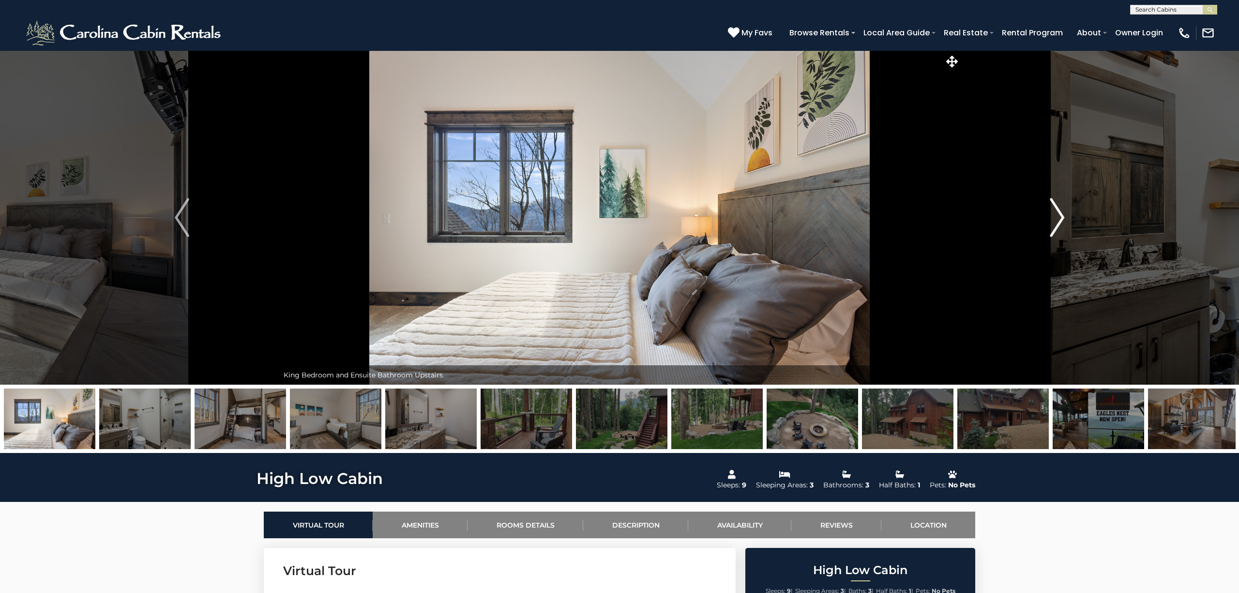
click at [1058, 214] on img "Next" at bounding box center [1057, 217] width 15 height 39
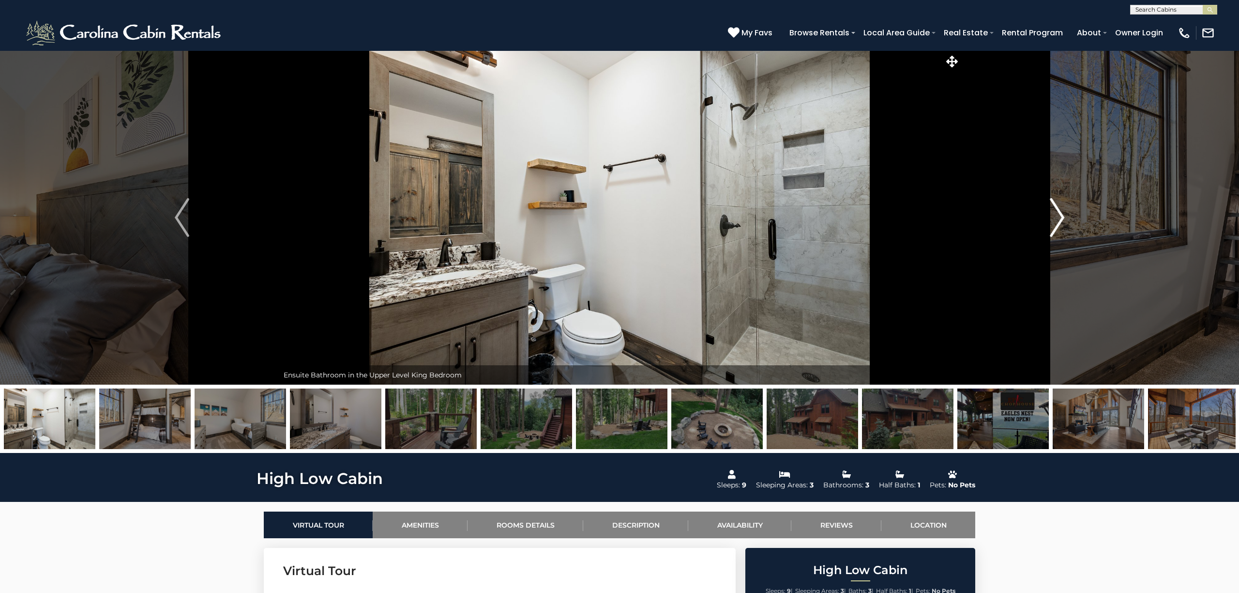
click at [1058, 213] on img "Next" at bounding box center [1057, 217] width 15 height 39
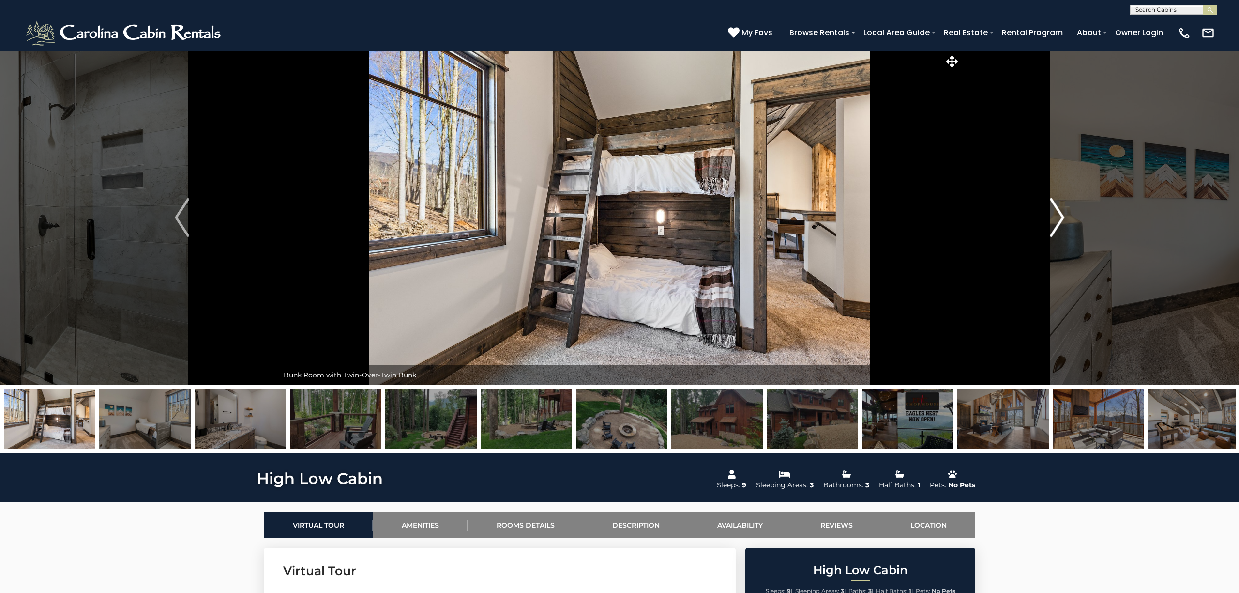
click at [1059, 213] on img "Next" at bounding box center [1057, 217] width 15 height 39
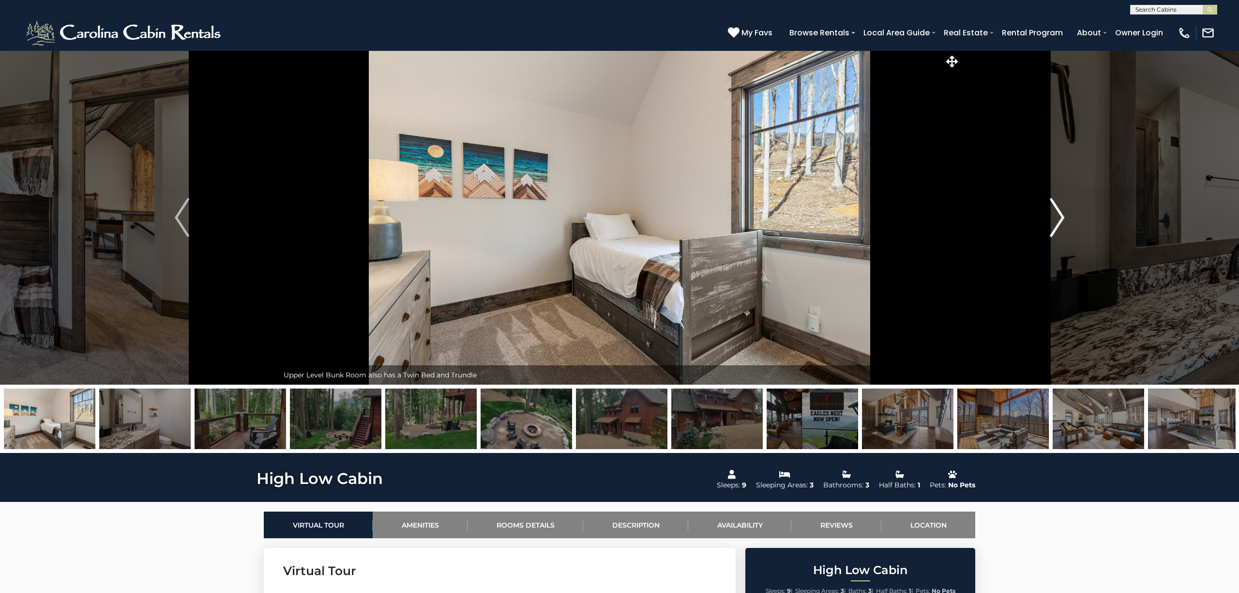
click at [1058, 213] on img "Next" at bounding box center [1057, 217] width 15 height 39
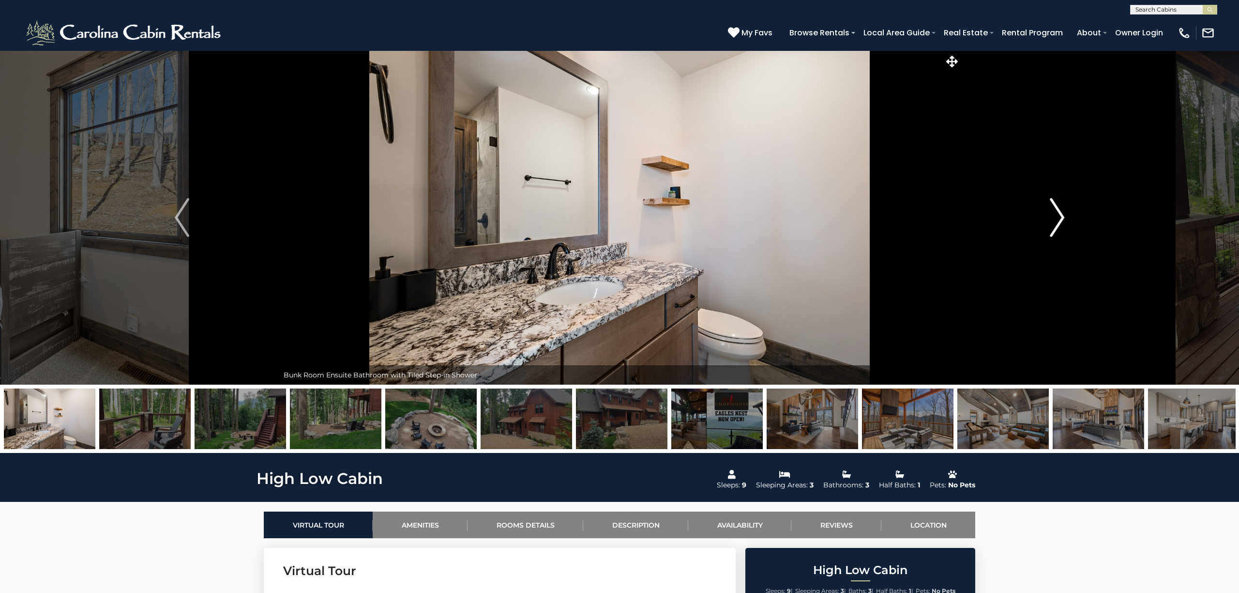
click at [1058, 213] on img "Next" at bounding box center [1057, 217] width 15 height 39
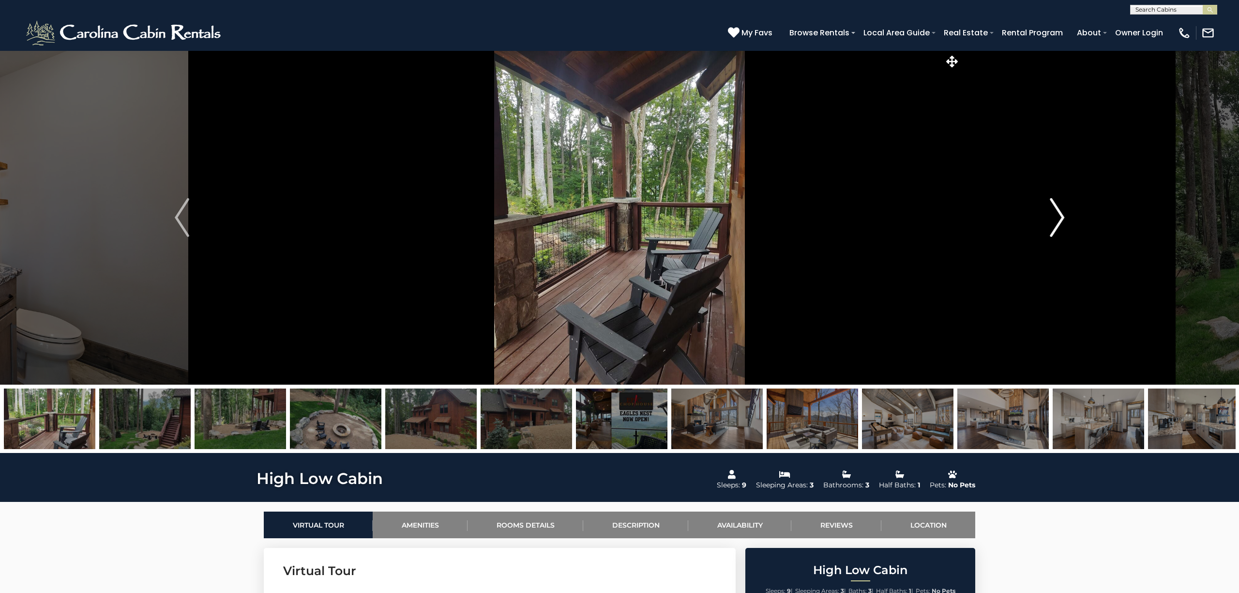
click at [1058, 213] on img "Next" at bounding box center [1057, 217] width 15 height 39
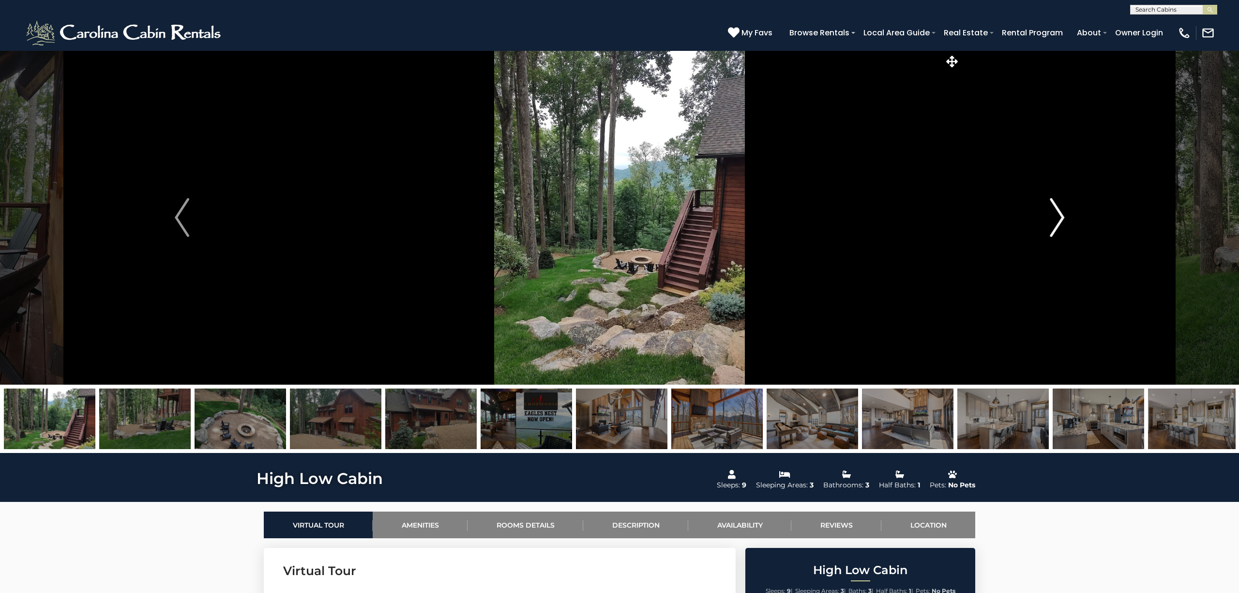
click at [1058, 213] on img "Next" at bounding box center [1057, 217] width 15 height 39
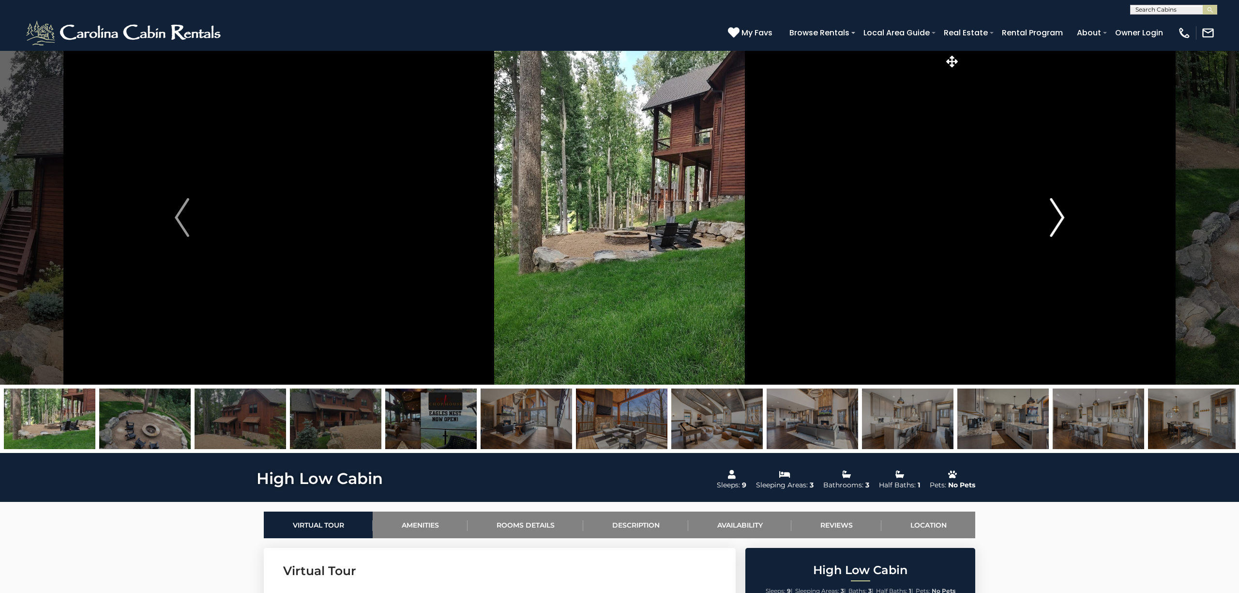
click at [1058, 213] on img "Next" at bounding box center [1057, 217] width 15 height 39
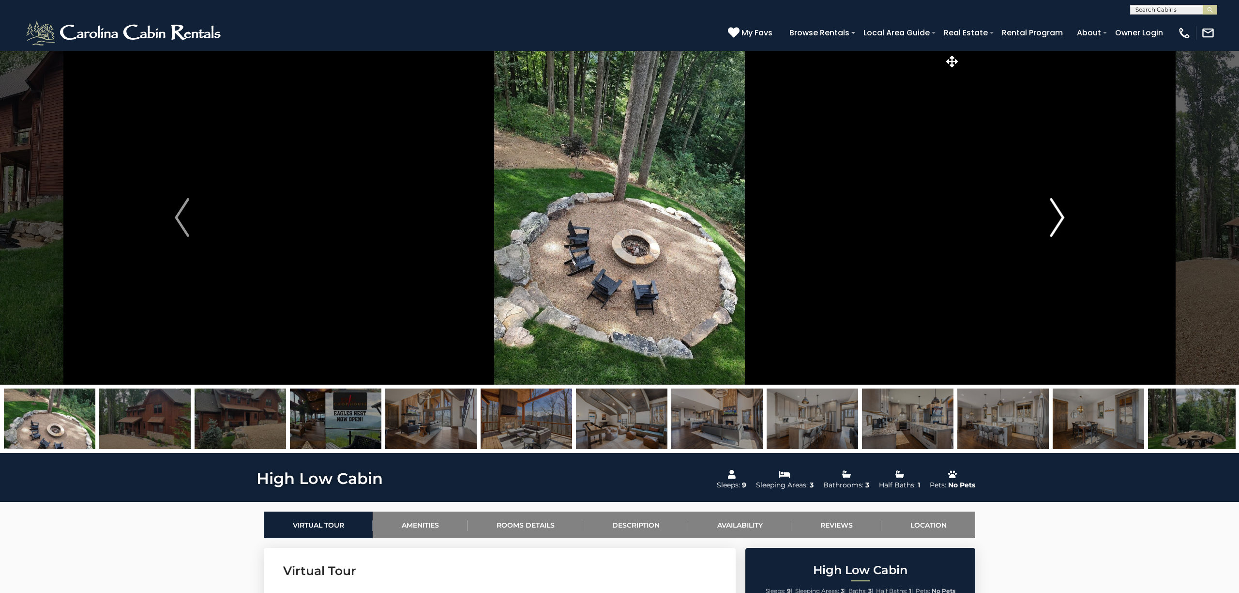
scroll to position [0, 0]
click at [1058, 213] on img "Next" at bounding box center [1057, 217] width 15 height 39
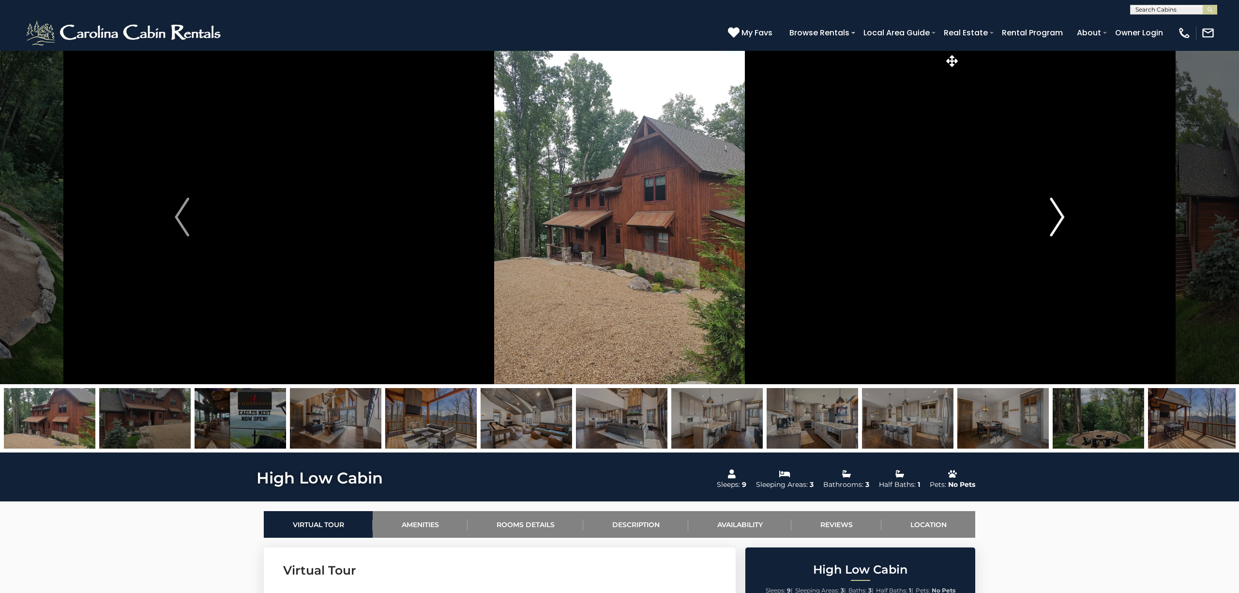
scroll to position [1, 0]
click at [1058, 213] on img "Next" at bounding box center [1057, 216] width 15 height 39
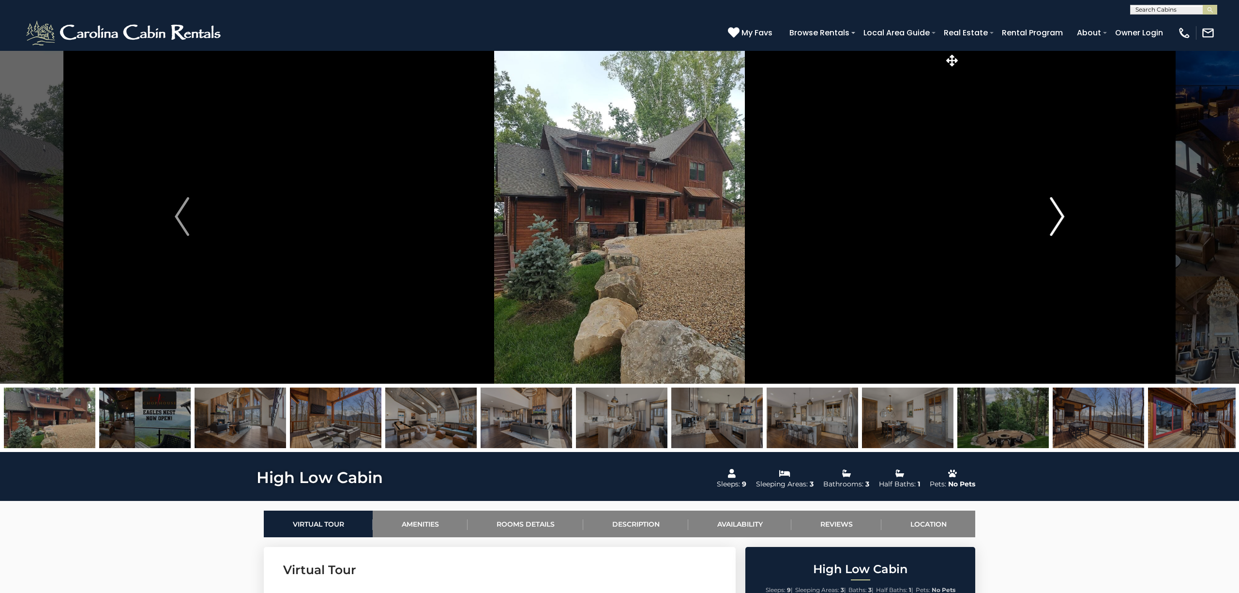
click at [1058, 213] on img "Next" at bounding box center [1057, 216] width 15 height 39
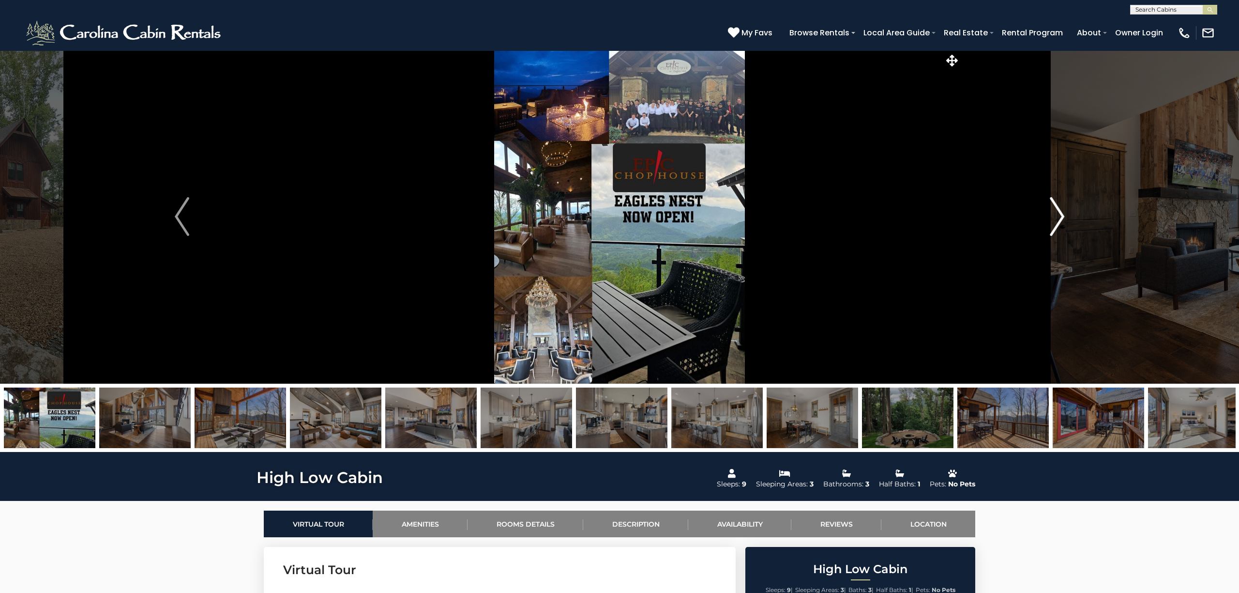
click at [1060, 210] on img "Next" at bounding box center [1057, 216] width 15 height 39
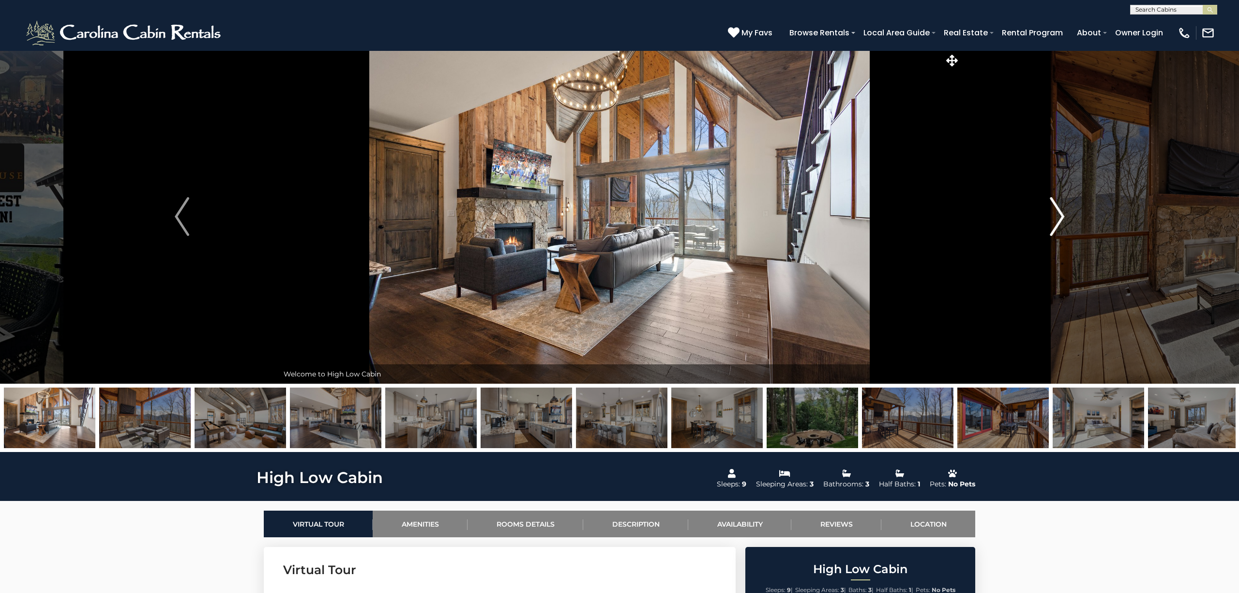
click at [1057, 213] on img "Next" at bounding box center [1057, 216] width 15 height 39
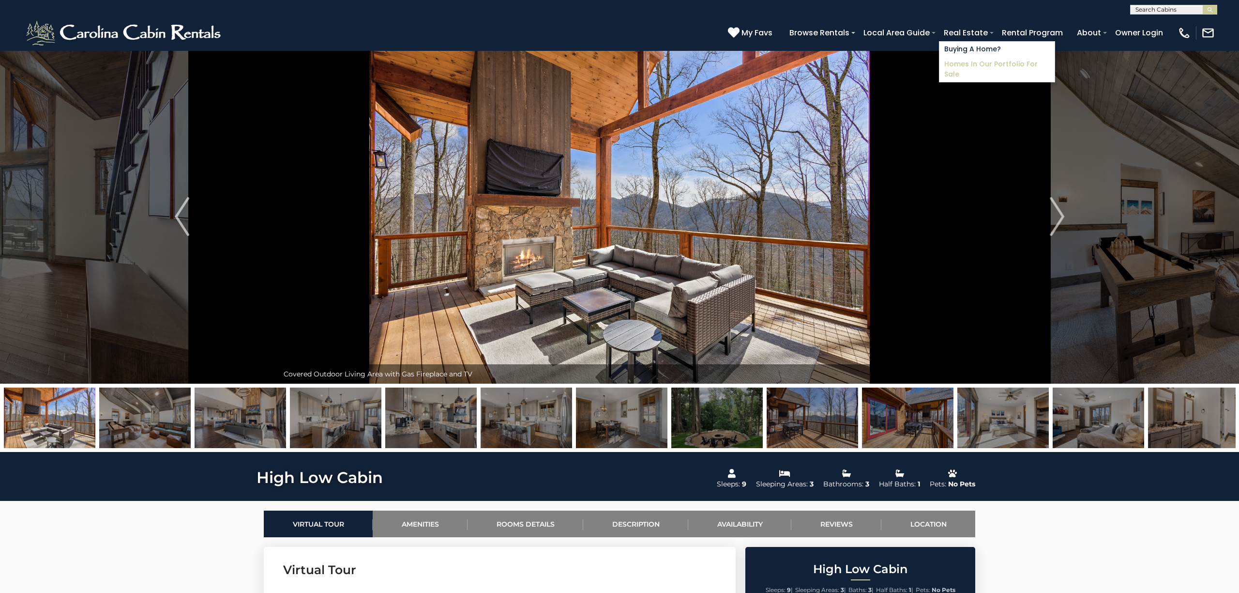
scroll to position [3, 0]
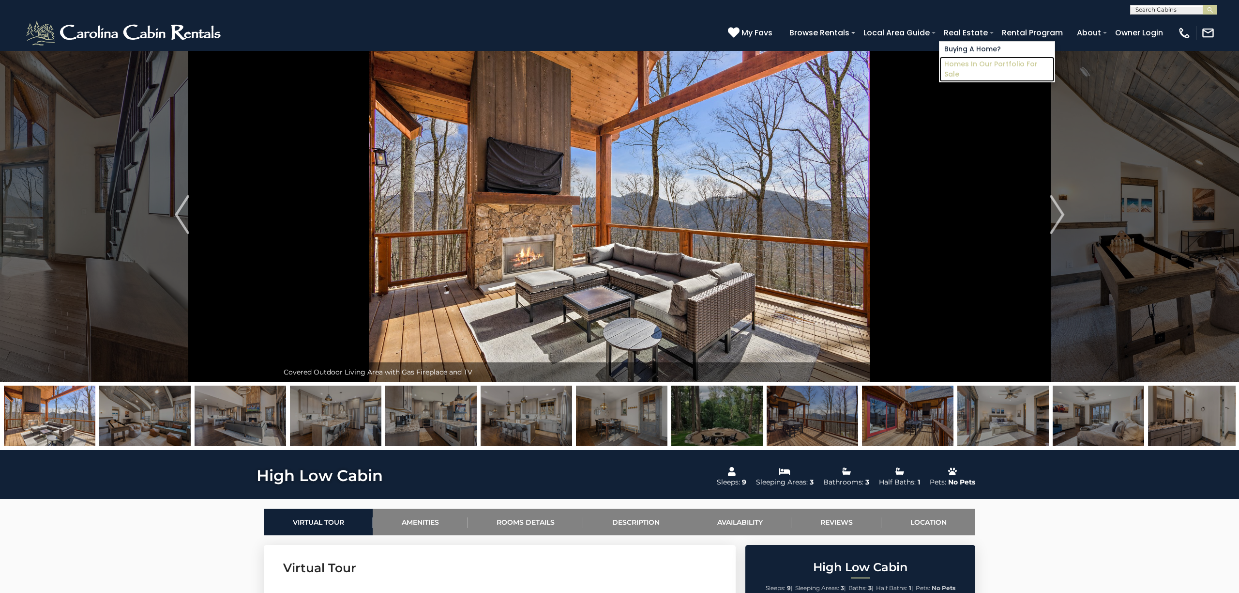
click at [970, 62] on link "Homes in Our Portfolio For Sale" at bounding box center [997, 69] width 115 height 25
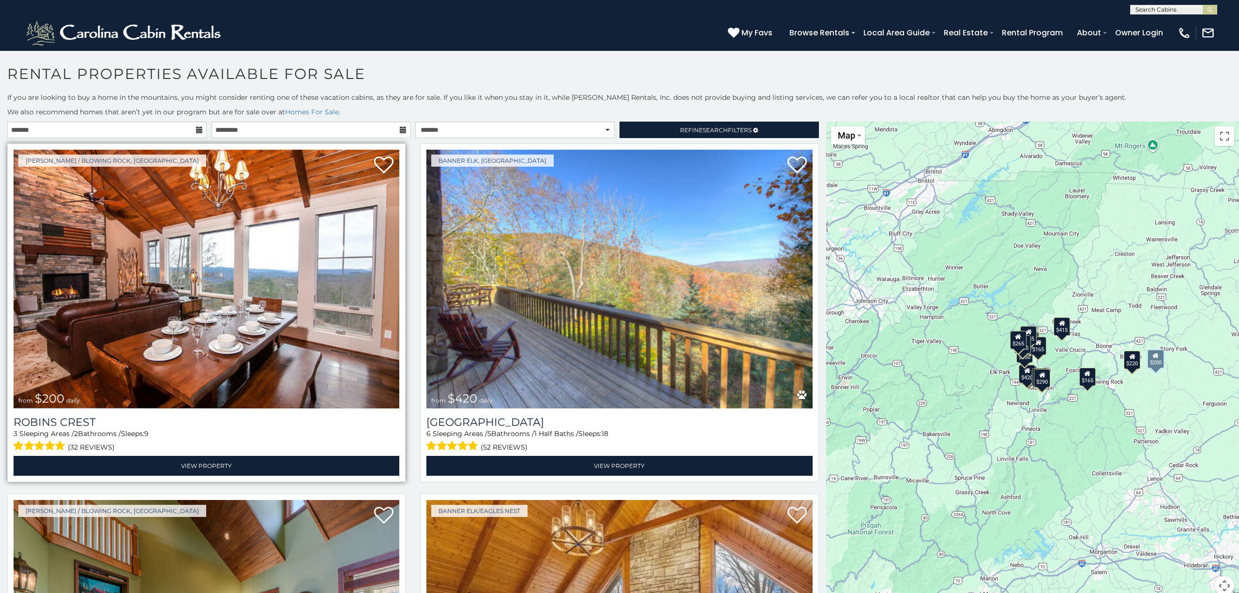
click at [198, 323] on img at bounding box center [207, 279] width 386 height 259
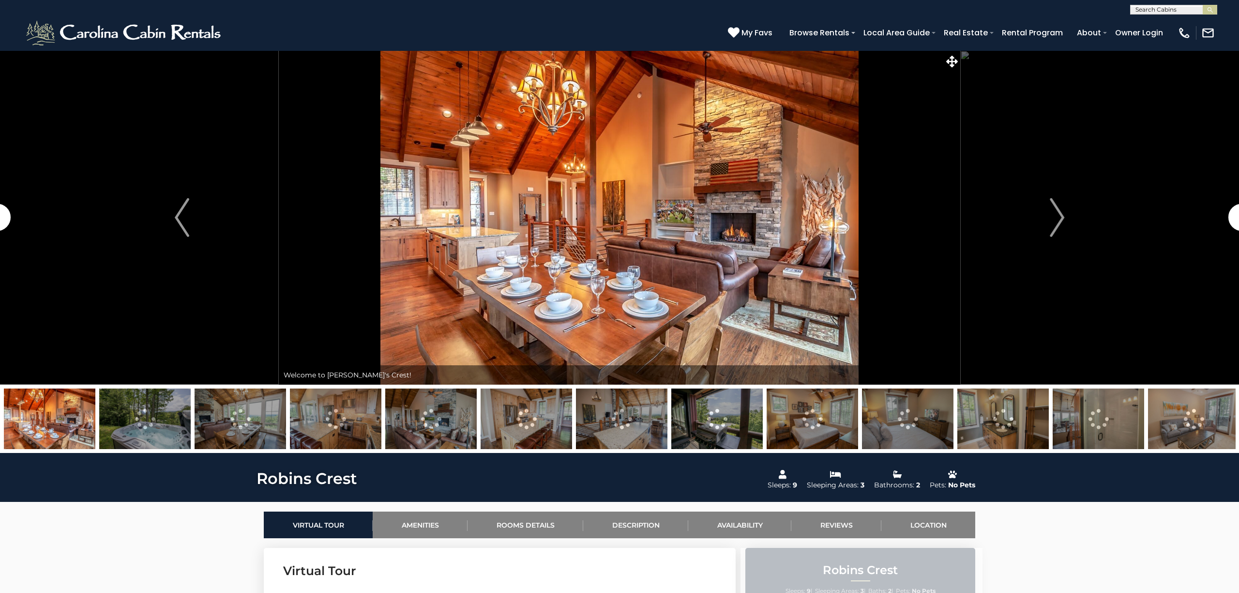
scroll to position [4, 0]
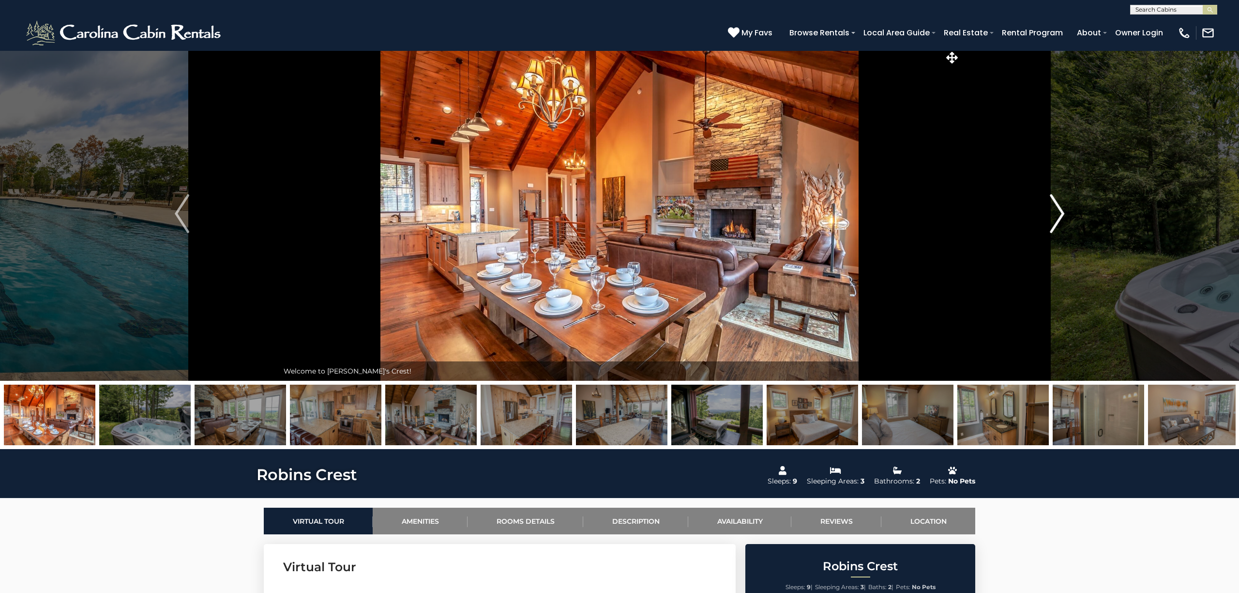
click at [1059, 216] on img "Next" at bounding box center [1057, 213] width 15 height 39
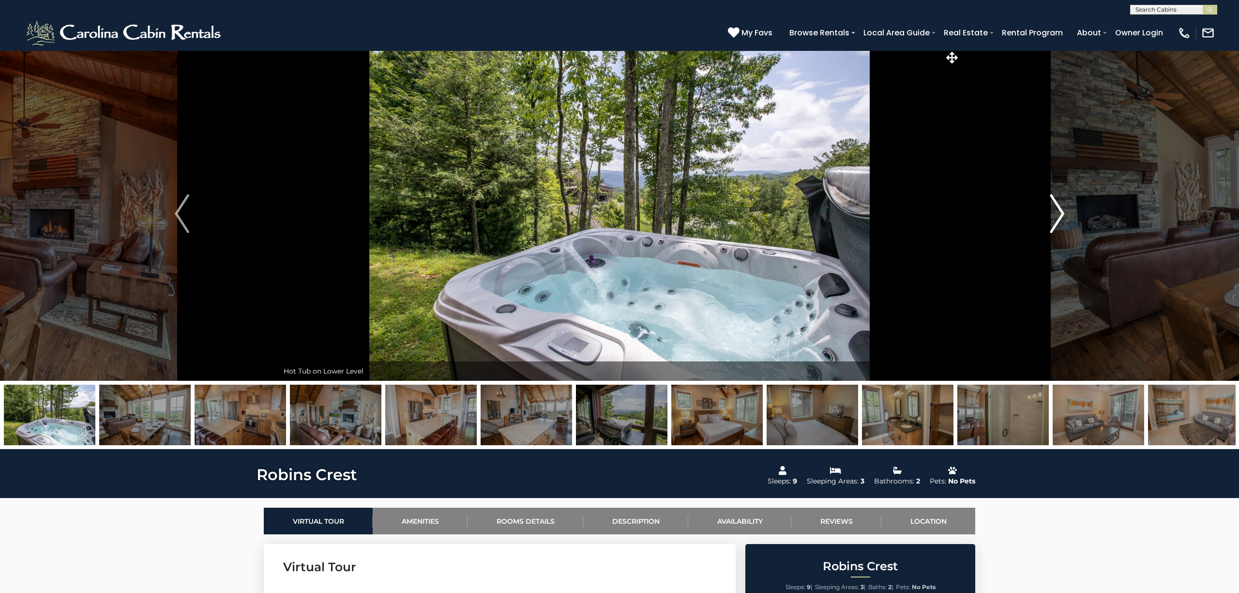
click at [1059, 216] on img "Next" at bounding box center [1057, 213] width 15 height 39
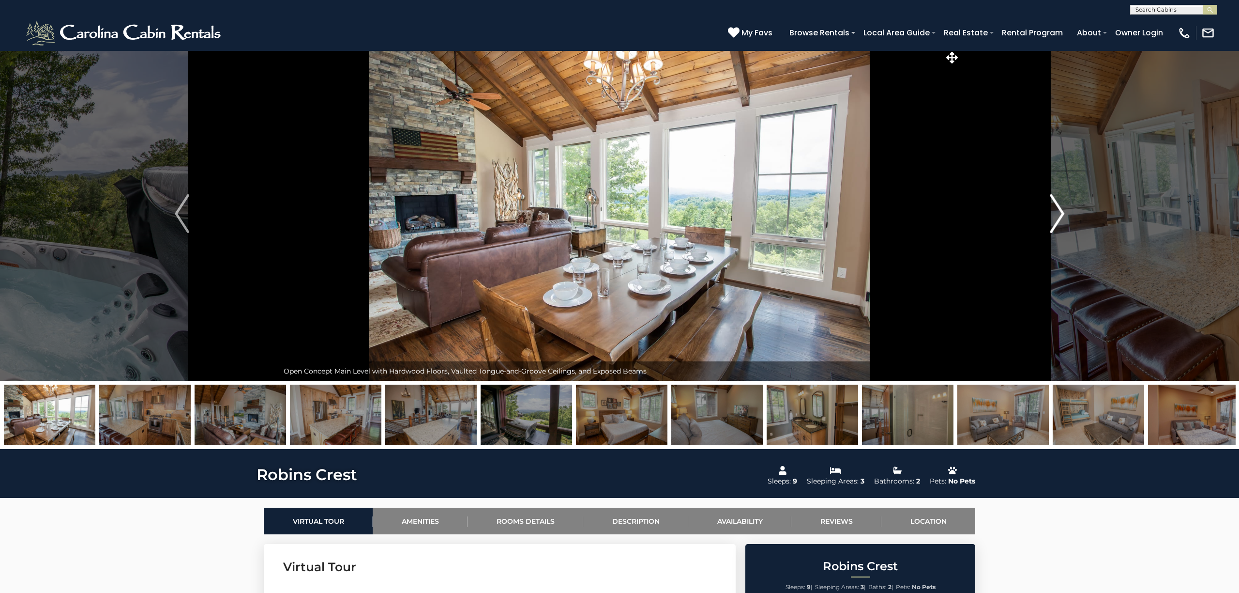
click at [1059, 216] on img "Next" at bounding box center [1057, 213] width 15 height 39
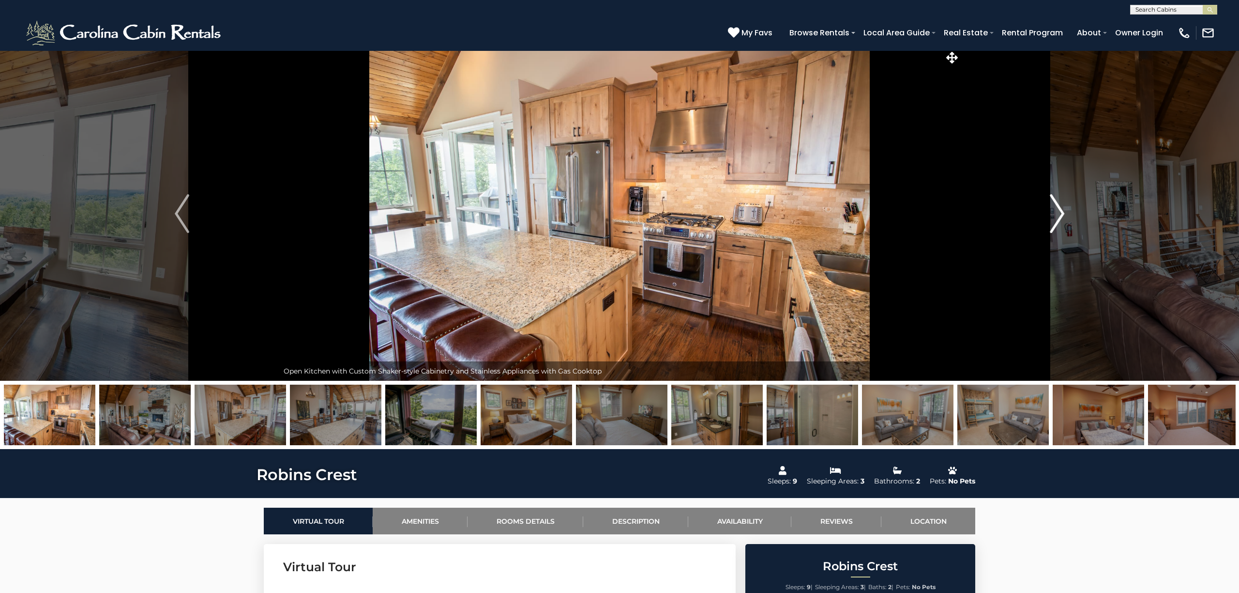
click at [1059, 216] on img "Next" at bounding box center [1057, 213] width 15 height 39
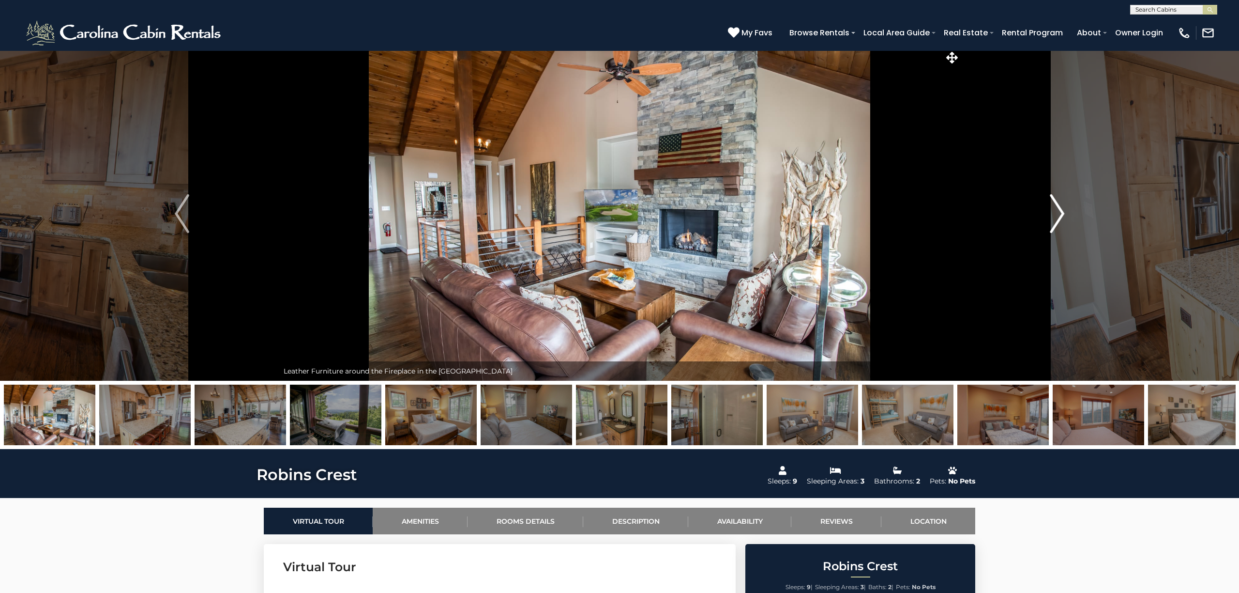
click at [1059, 215] on img "Next" at bounding box center [1057, 213] width 15 height 39
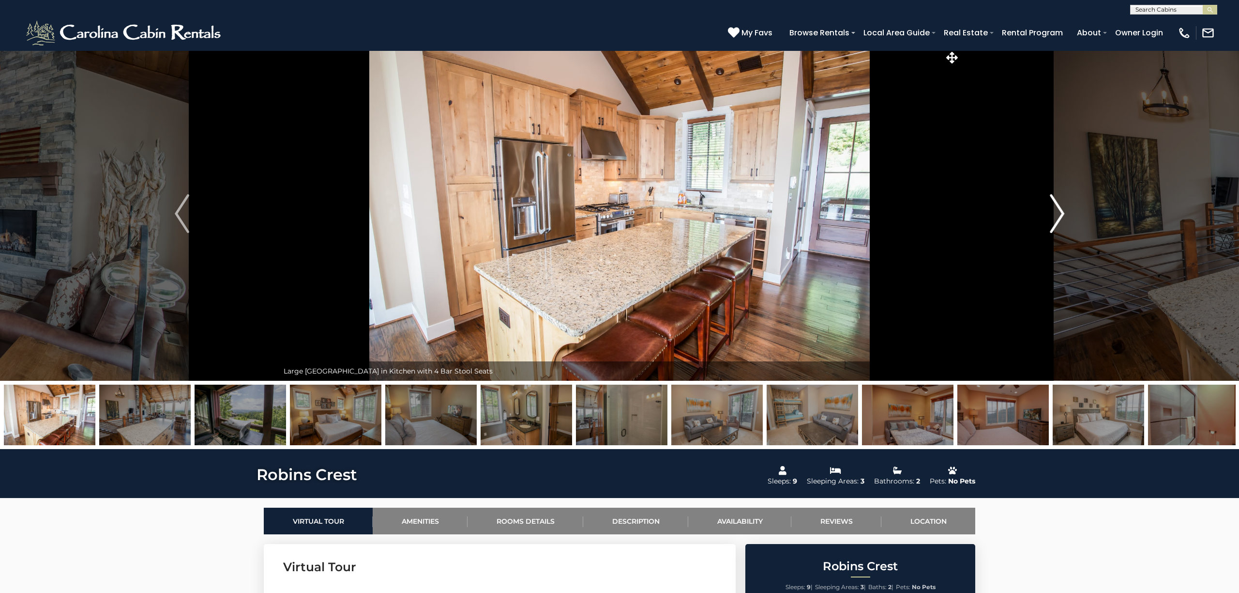
click at [1059, 215] on img "Next" at bounding box center [1057, 213] width 15 height 39
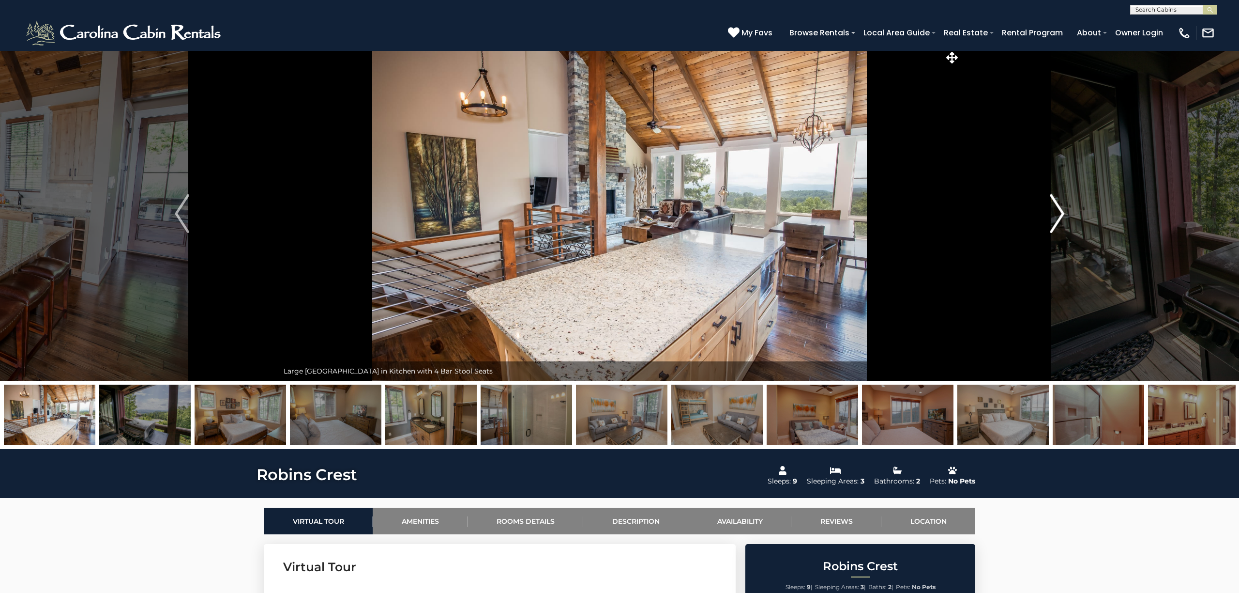
click at [1059, 215] on img "Next" at bounding box center [1057, 213] width 15 height 39
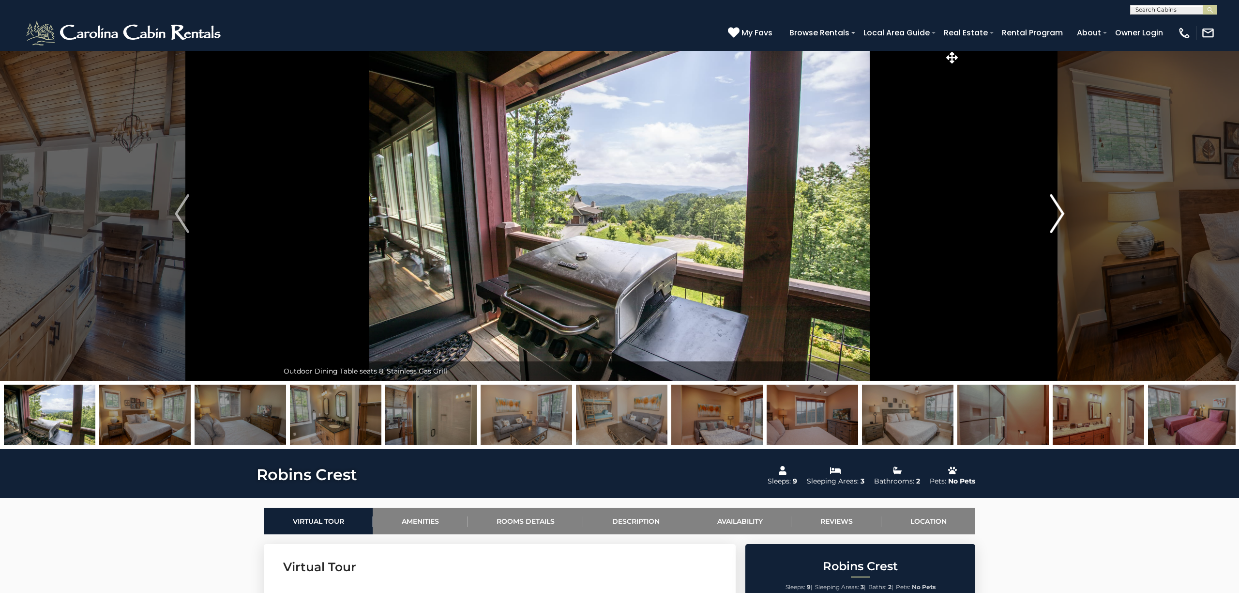
click at [1059, 215] on img "Next" at bounding box center [1057, 213] width 15 height 39
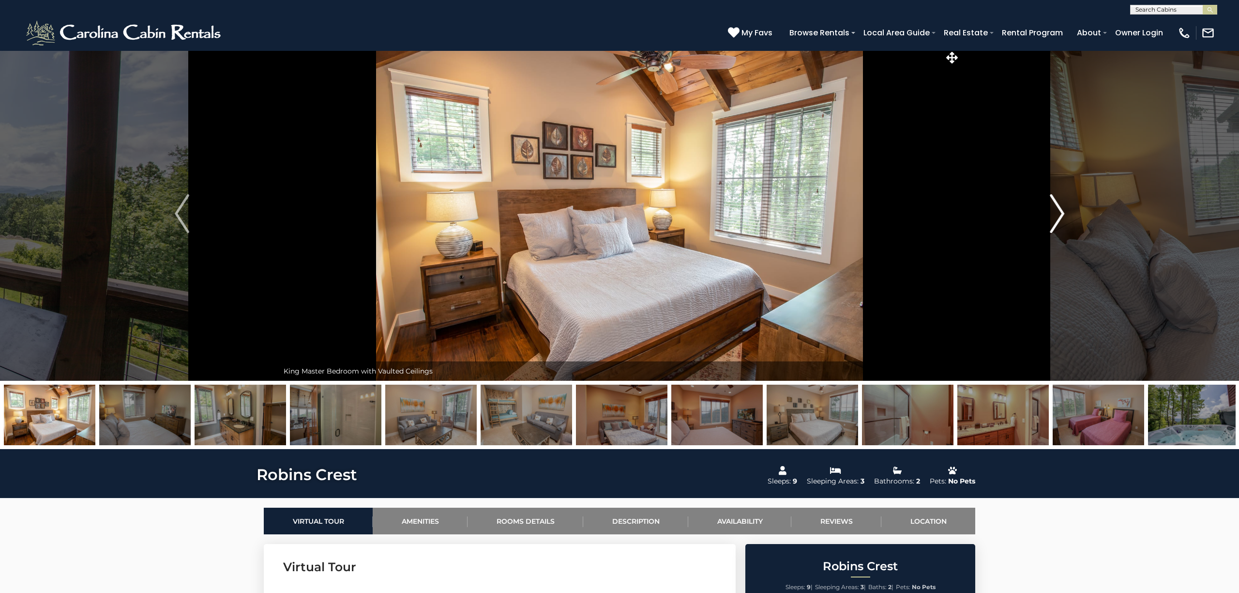
click at [1059, 215] on img "Next" at bounding box center [1057, 213] width 15 height 39
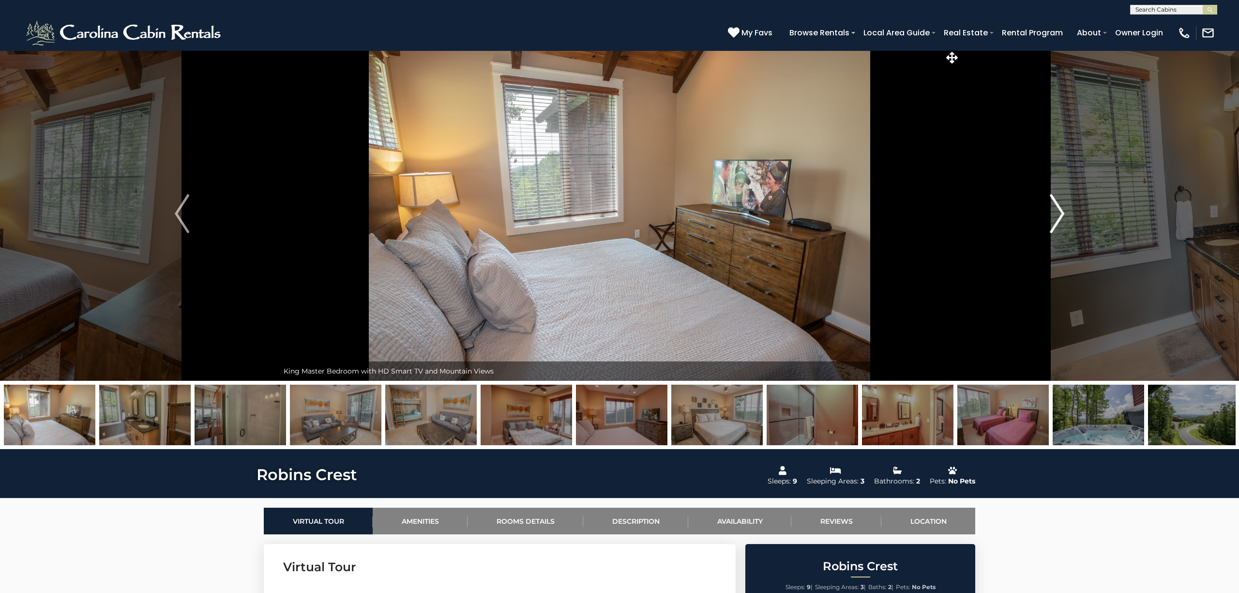
click at [1059, 215] on img "Next" at bounding box center [1057, 213] width 15 height 39
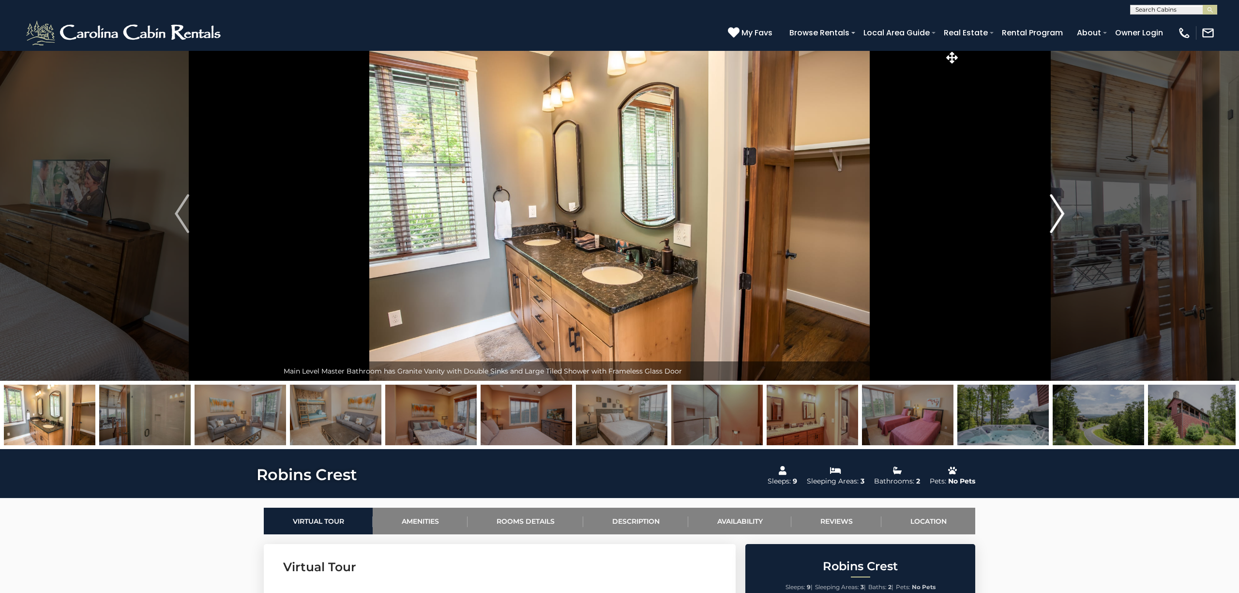
click at [1060, 215] on img "Next" at bounding box center [1057, 213] width 15 height 39
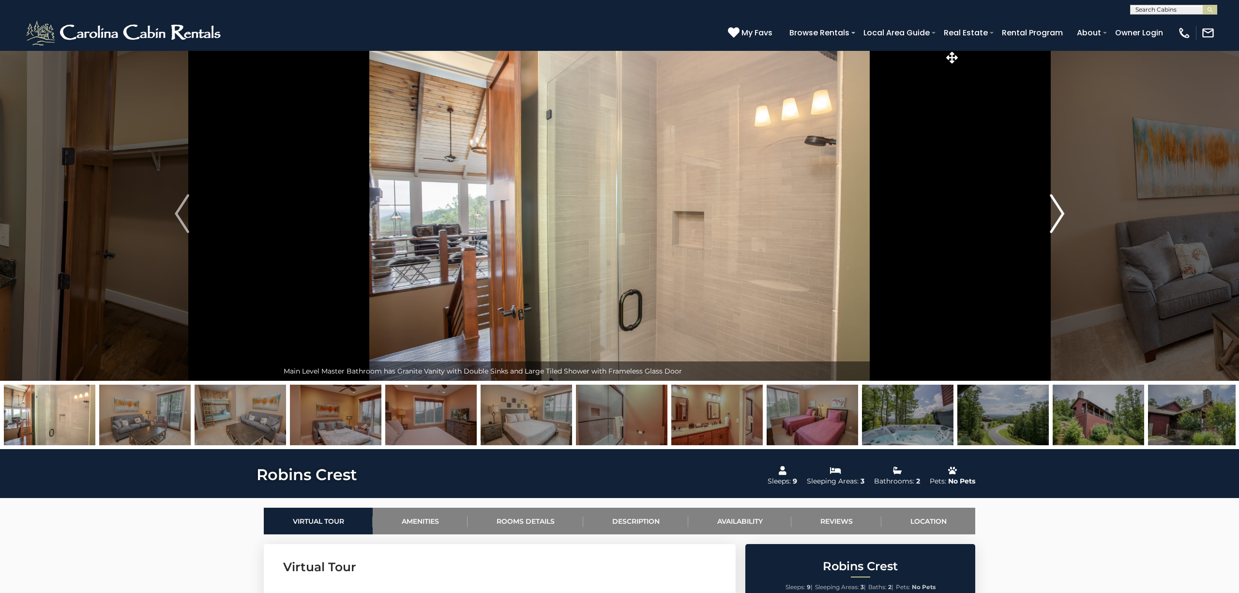
click at [1060, 215] on img "Next" at bounding box center [1057, 213] width 15 height 39
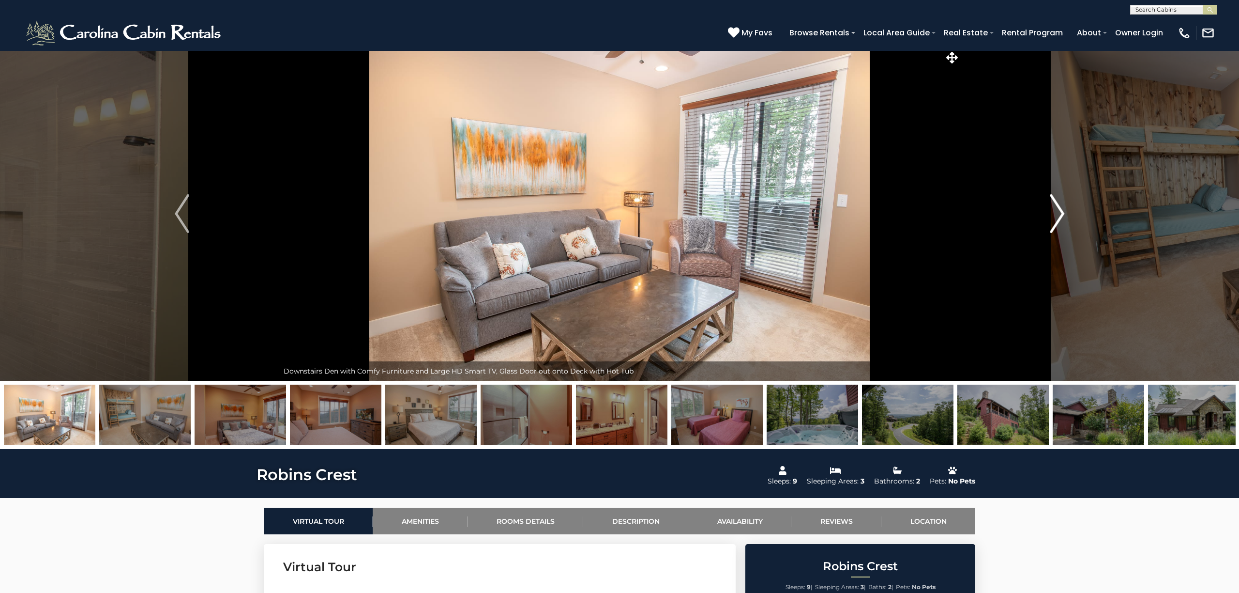
click at [1060, 215] on img "Next" at bounding box center [1057, 213] width 15 height 39
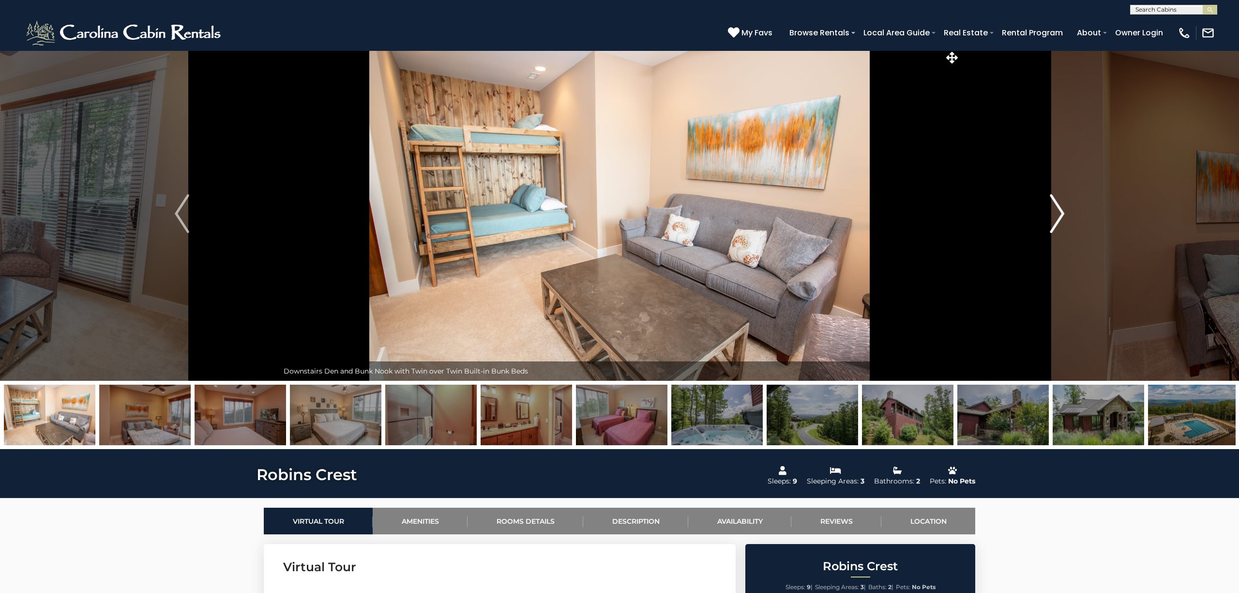
click at [1060, 215] on img "Next" at bounding box center [1057, 213] width 15 height 39
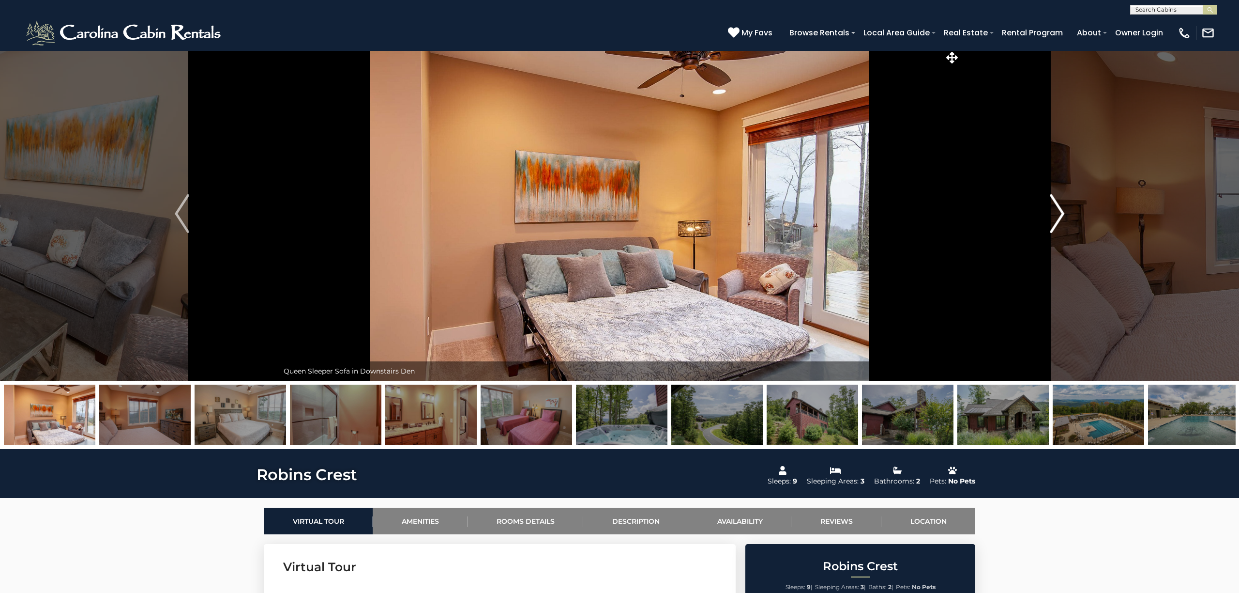
click at [1060, 215] on img "Next" at bounding box center [1057, 213] width 15 height 39
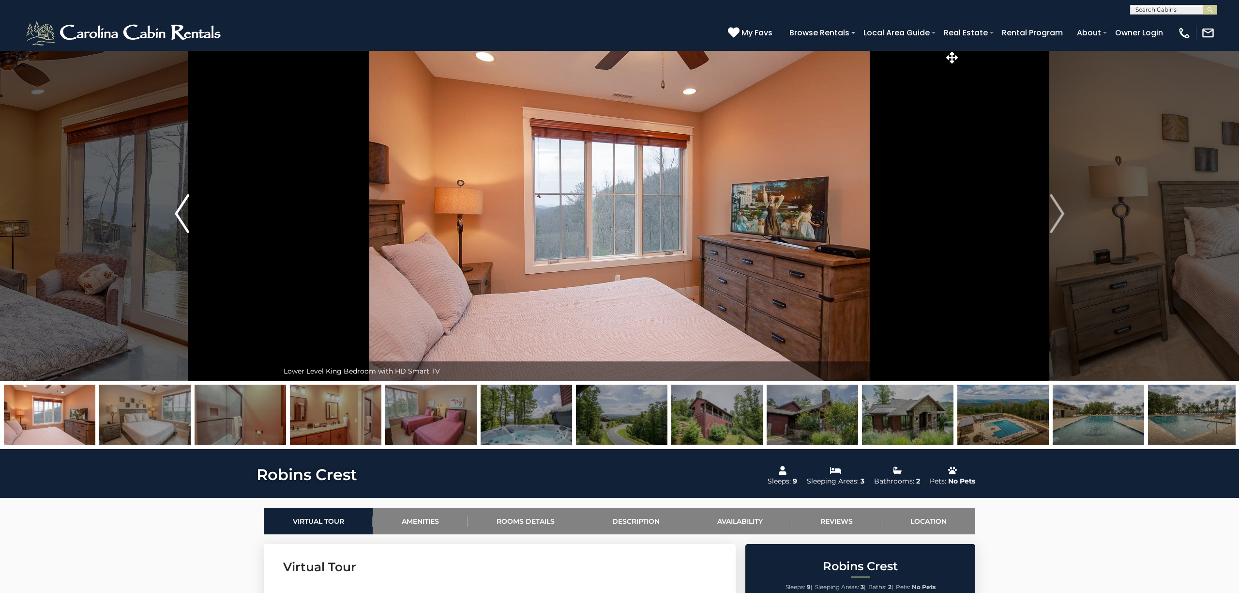
click at [174, 210] on button "Previous" at bounding box center [182, 213] width 194 height 334
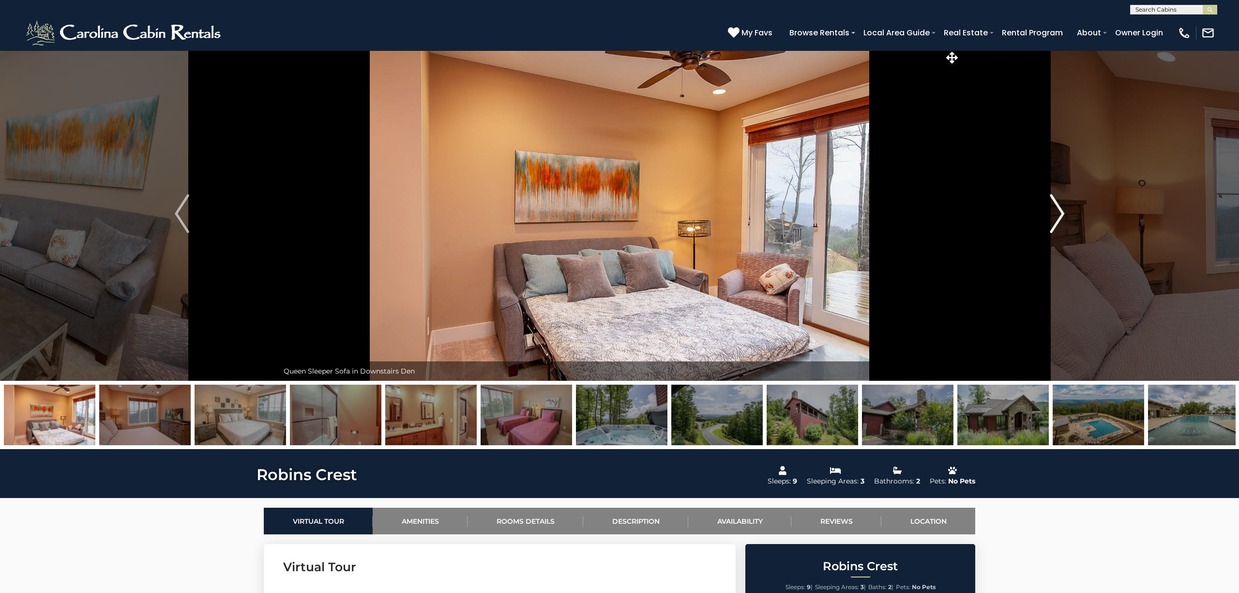
click at [1058, 215] on img "Next" at bounding box center [1057, 213] width 15 height 39
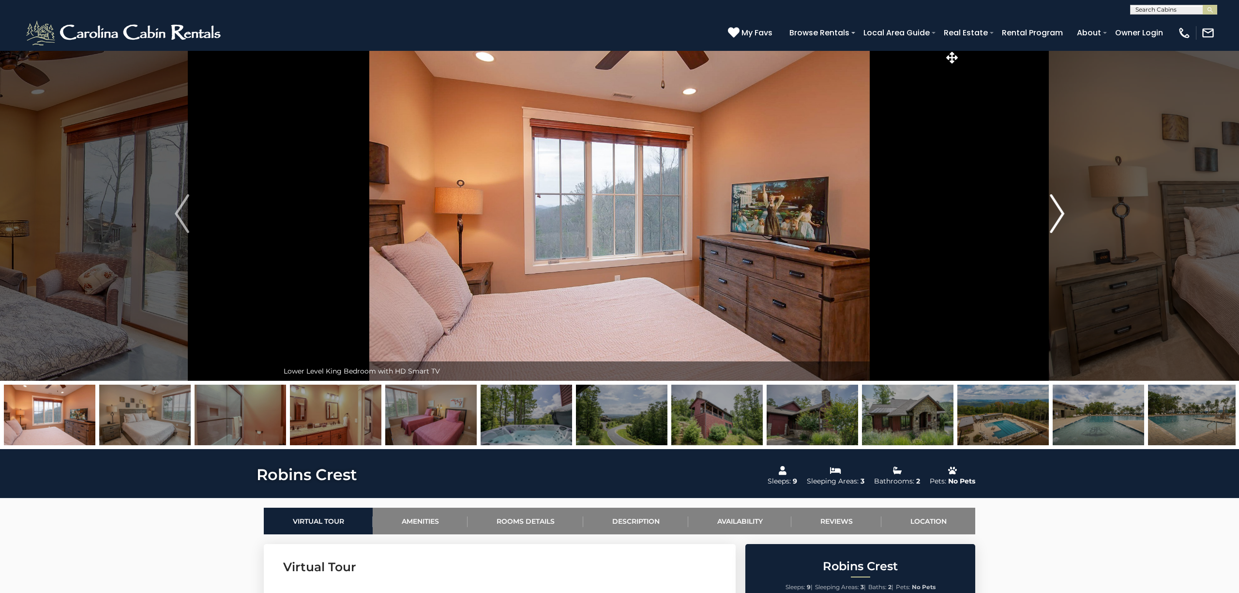
click at [1058, 214] on img "Next" at bounding box center [1057, 213] width 15 height 39
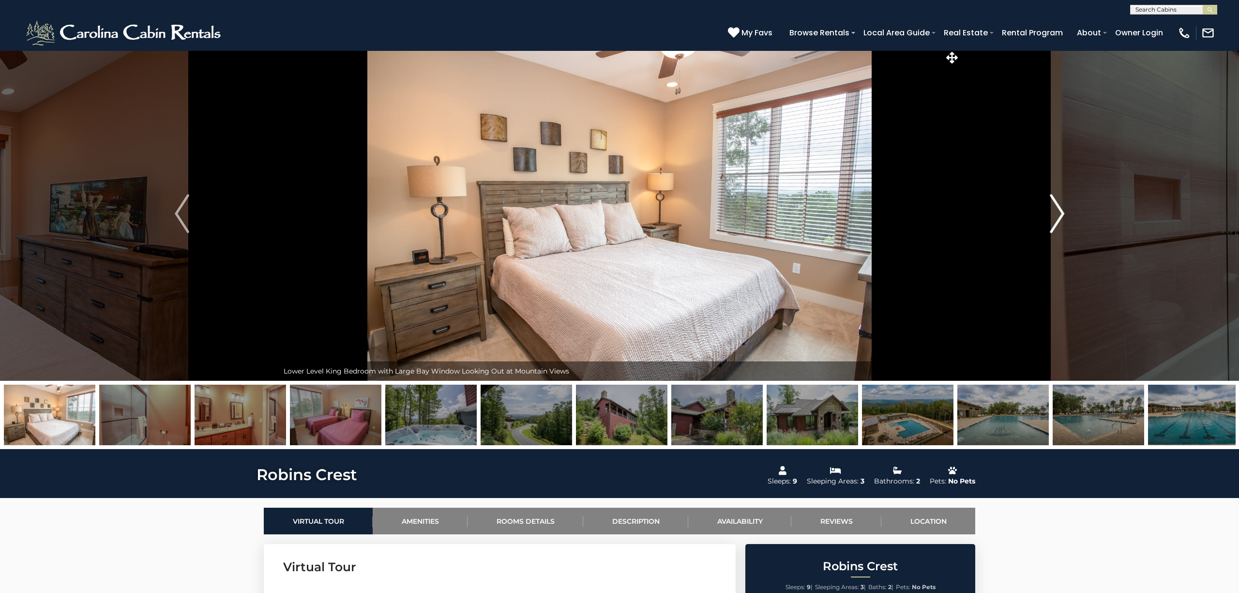
click at [1056, 215] on img "Next" at bounding box center [1057, 213] width 15 height 39
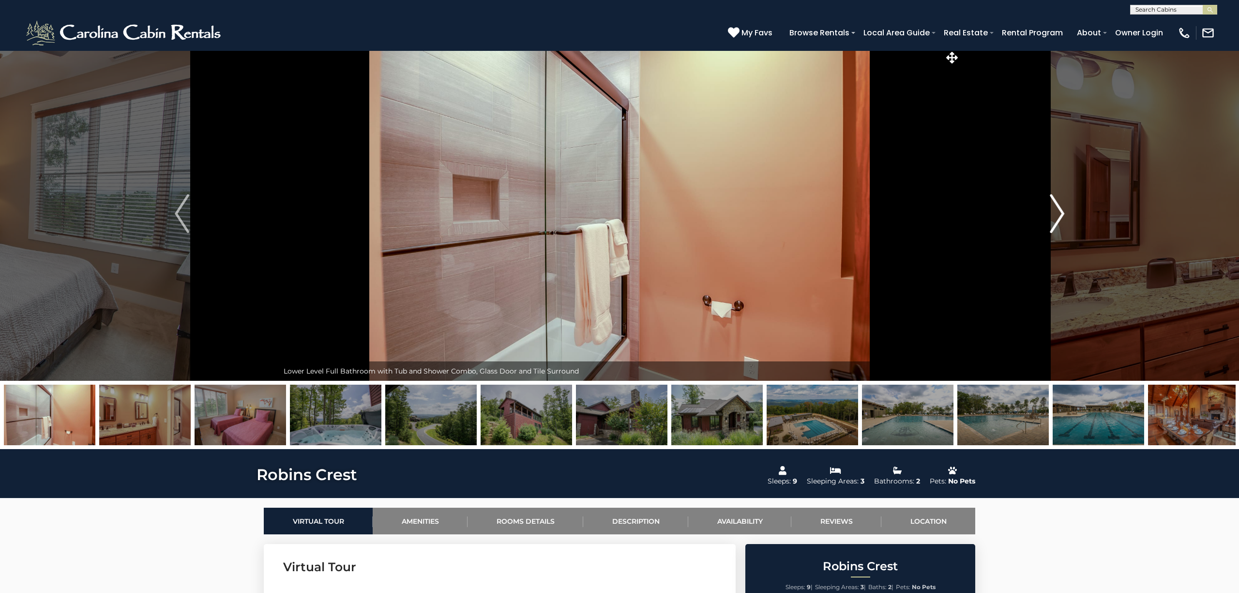
click at [1056, 215] on img "Next" at bounding box center [1057, 213] width 15 height 39
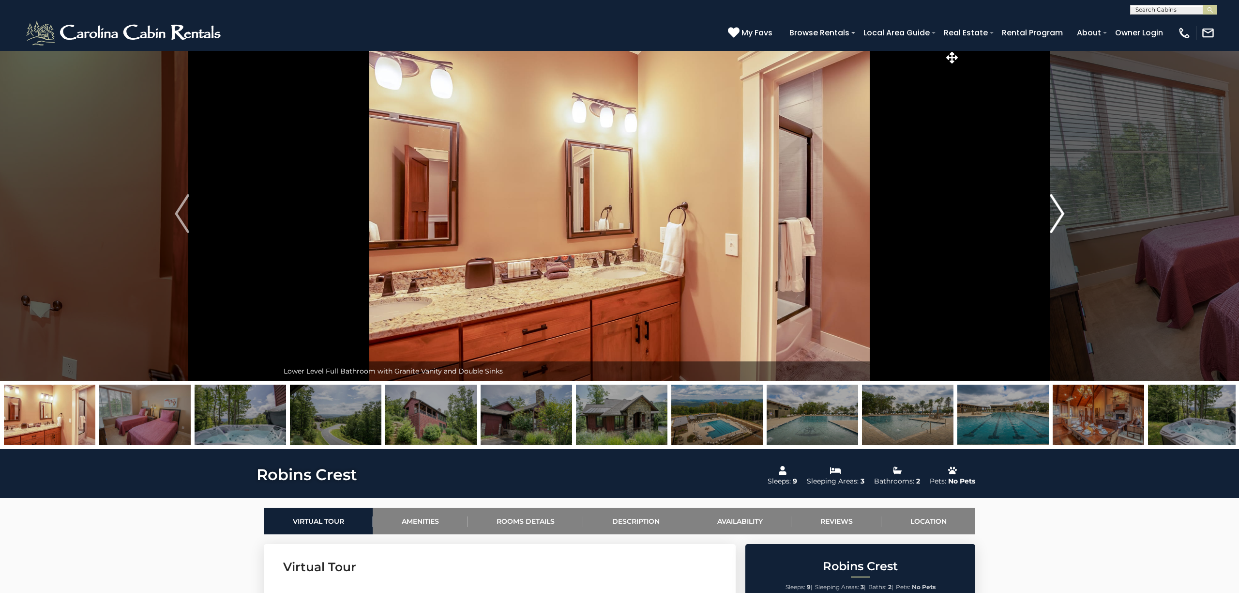
click at [1056, 215] on img "Next" at bounding box center [1057, 213] width 15 height 39
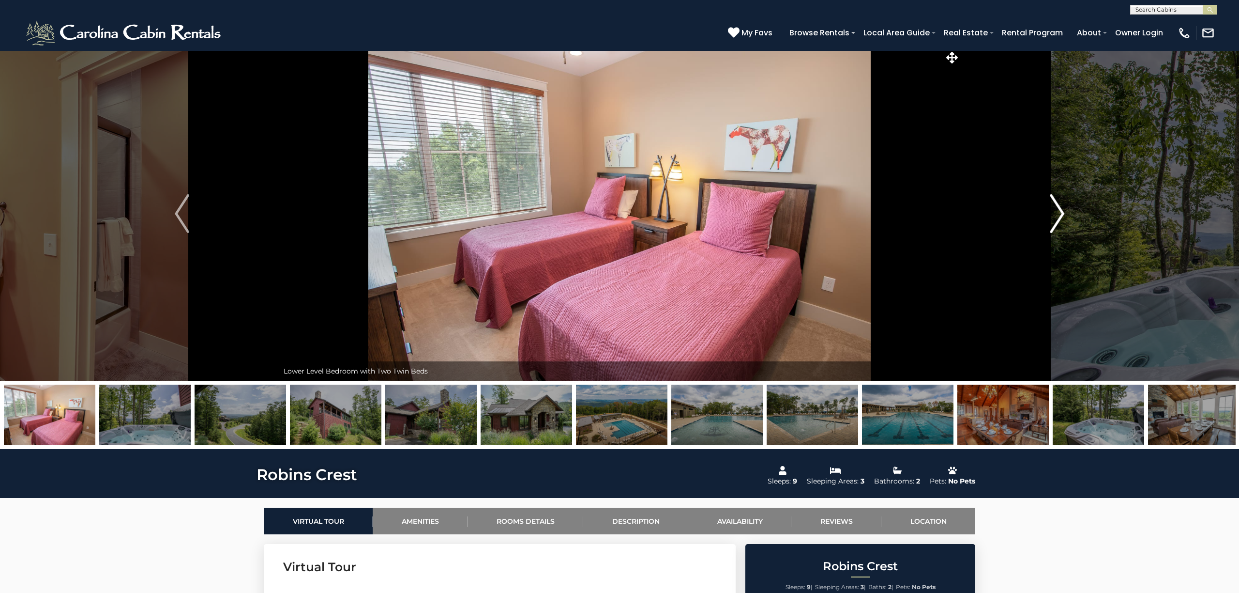
click at [1056, 215] on img "Next" at bounding box center [1057, 213] width 15 height 39
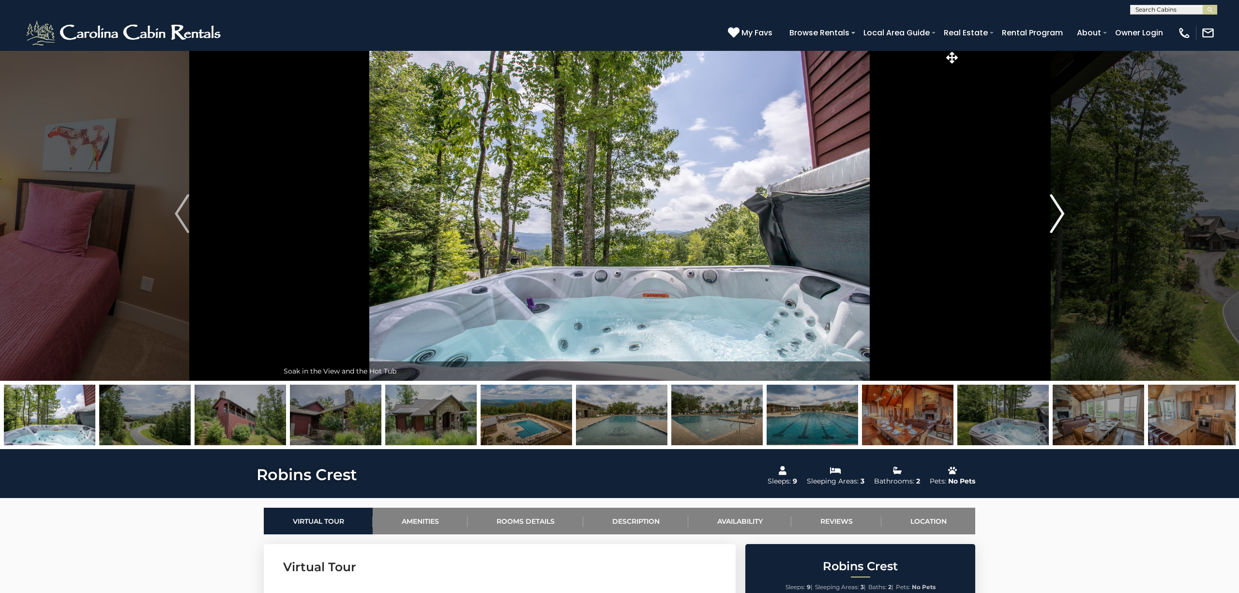
click at [1056, 215] on img "Next" at bounding box center [1057, 213] width 15 height 39
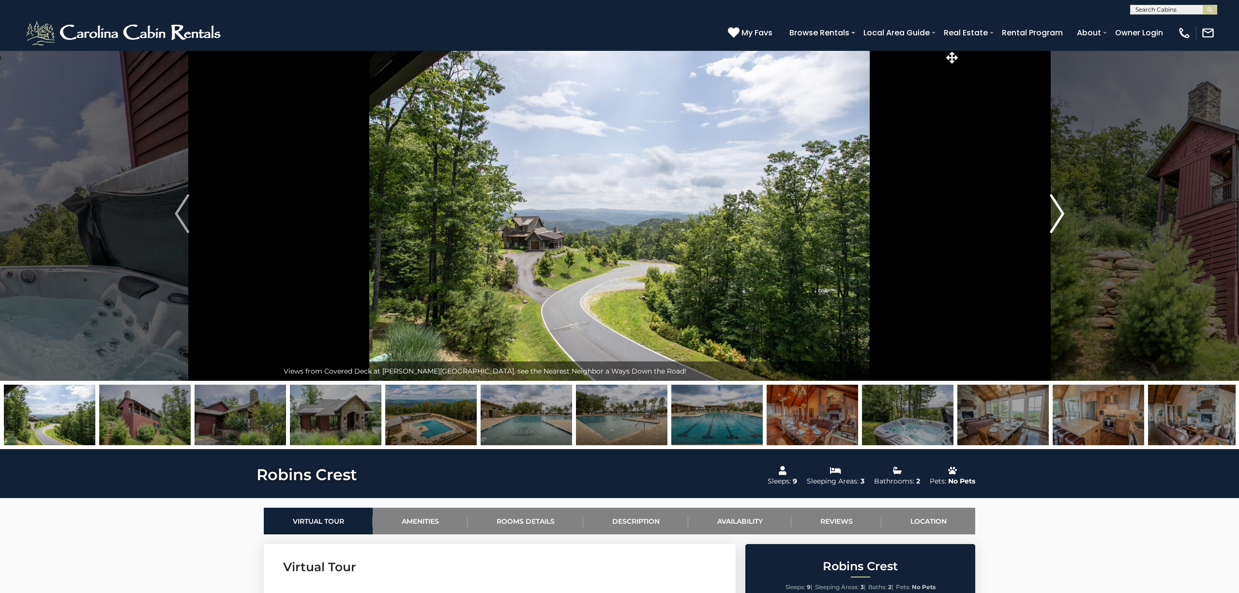
click at [1056, 215] on img "Next" at bounding box center [1057, 213] width 15 height 39
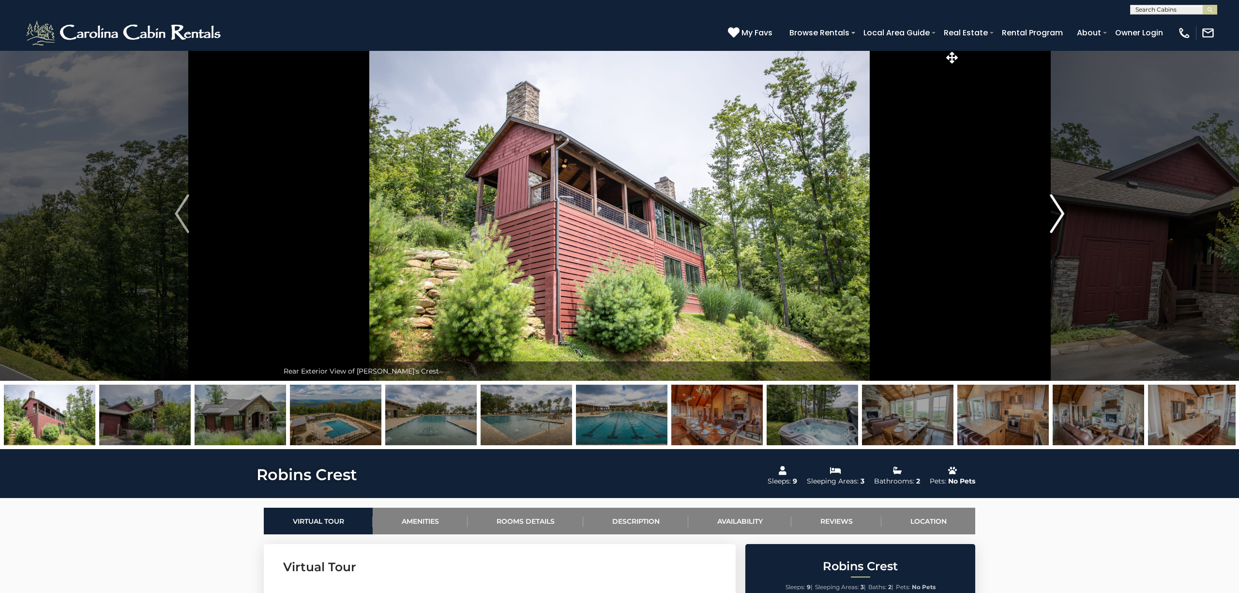
click at [1056, 215] on img "Next" at bounding box center [1057, 213] width 15 height 39
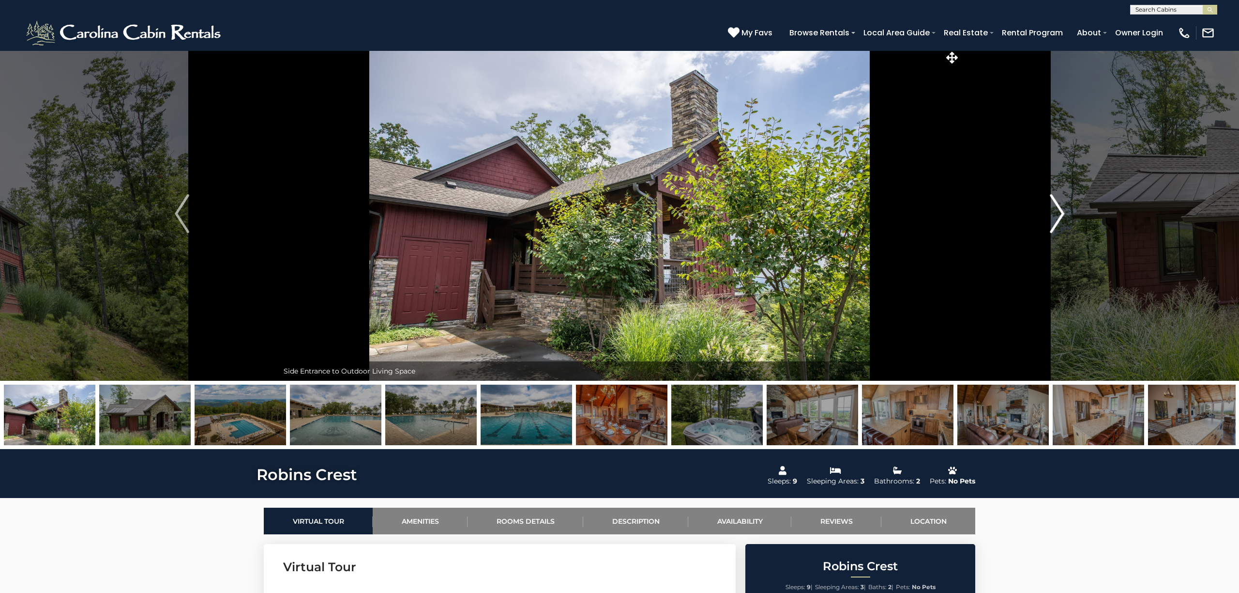
click at [1055, 215] on img "Next" at bounding box center [1057, 213] width 15 height 39
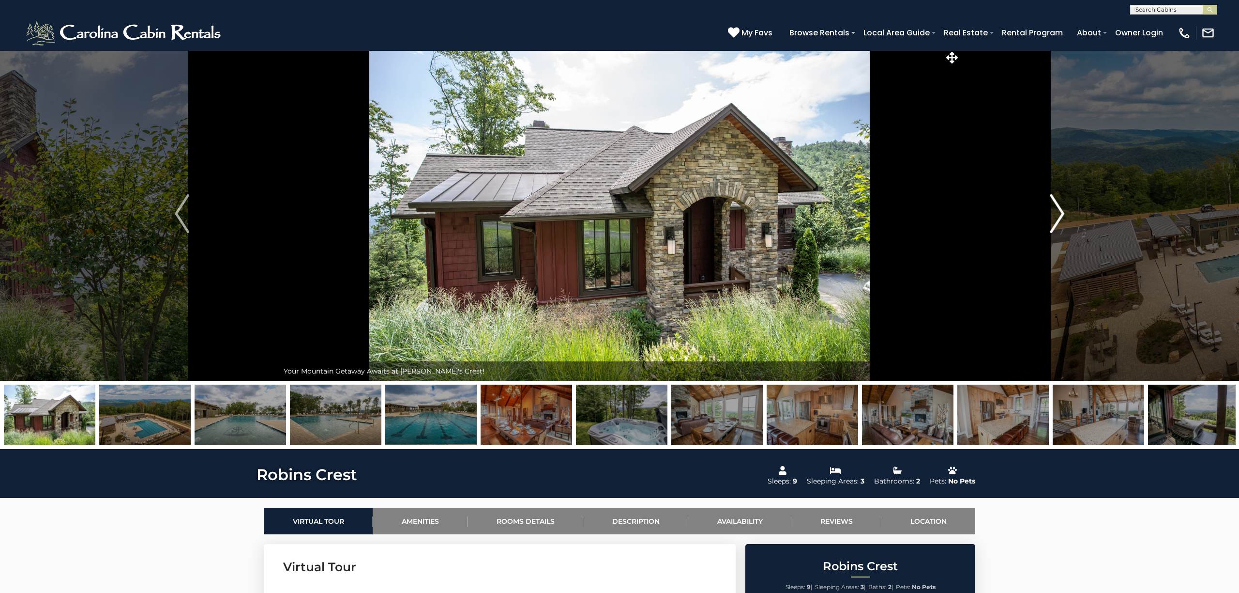
click at [1055, 215] on img "Next" at bounding box center [1057, 213] width 15 height 39
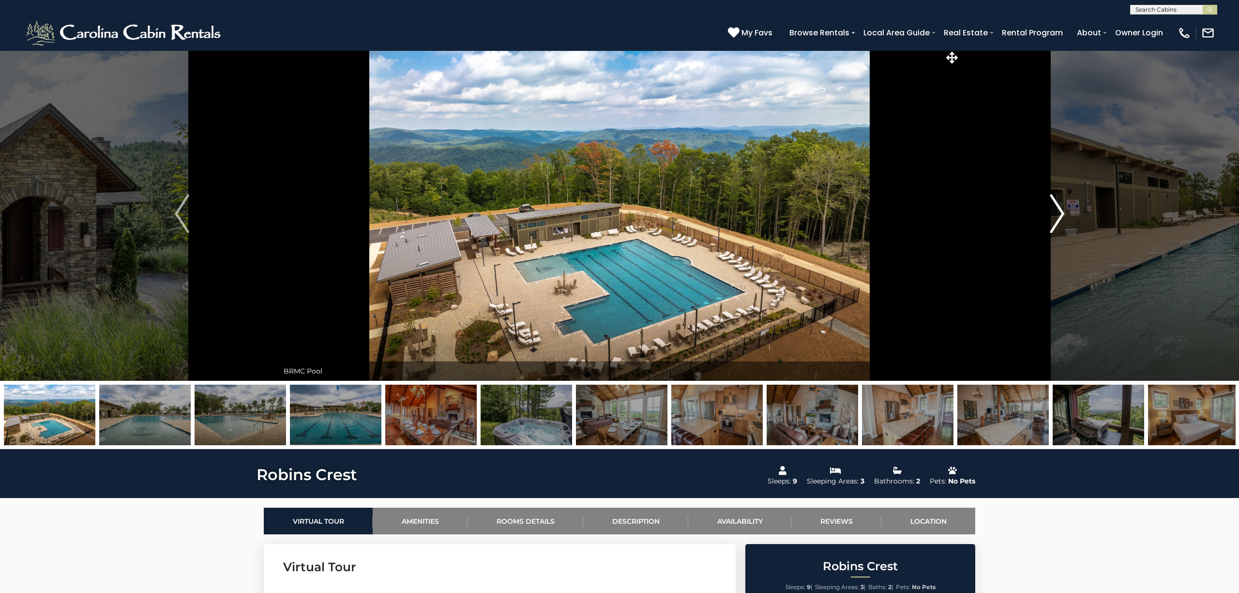
click at [1055, 215] on img "Next" at bounding box center [1057, 213] width 15 height 39
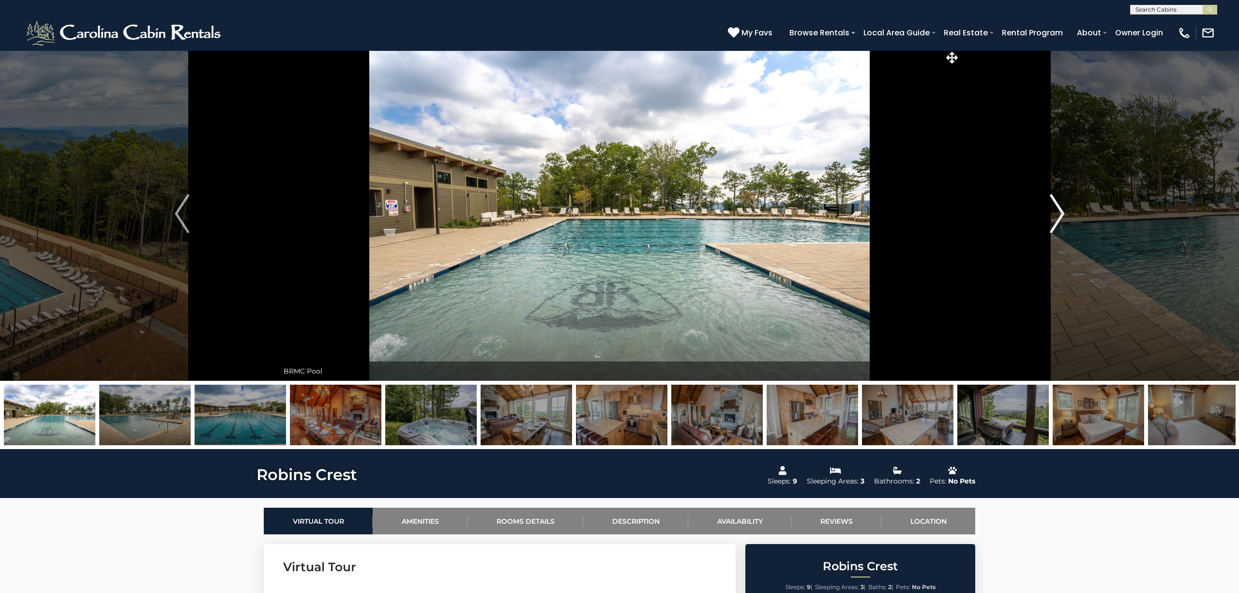
click at [1055, 215] on img "Next" at bounding box center [1057, 213] width 15 height 39
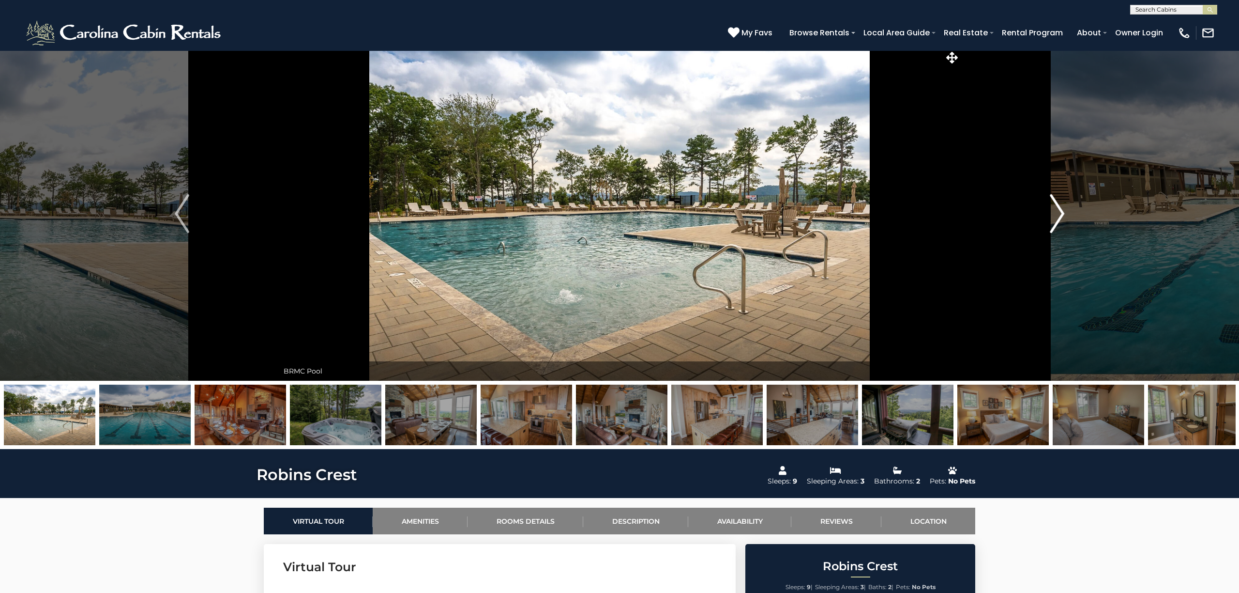
click at [1055, 215] on img "Next" at bounding box center [1057, 213] width 15 height 39
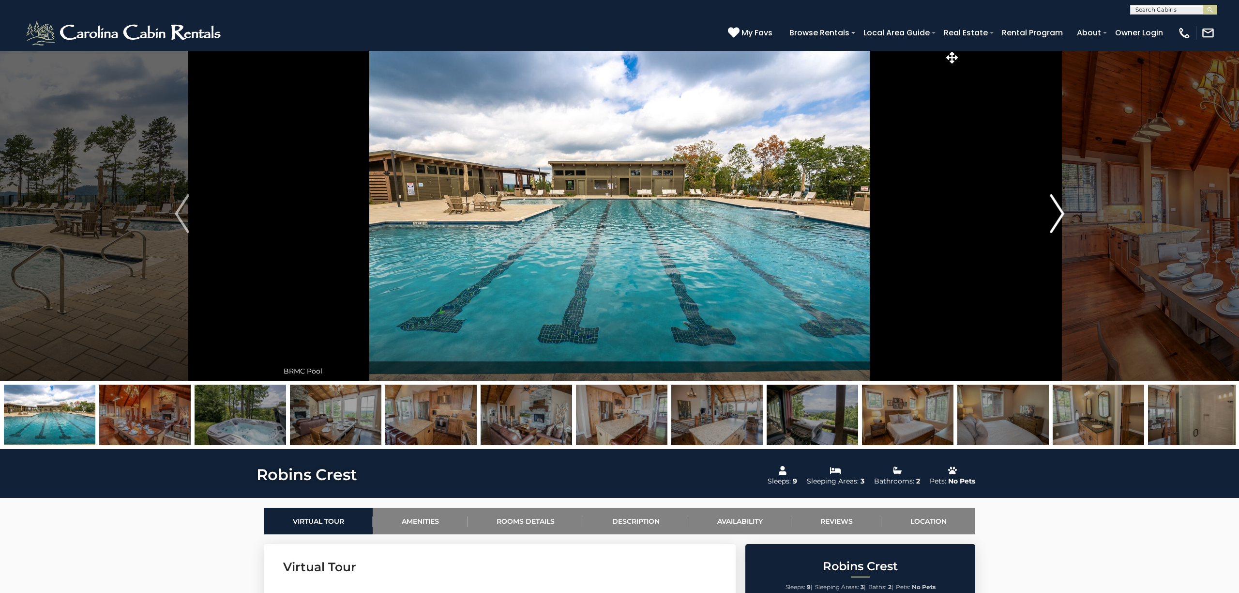
click at [1055, 215] on img "Next" at bounding box center [1057, 213] width 15 height 39
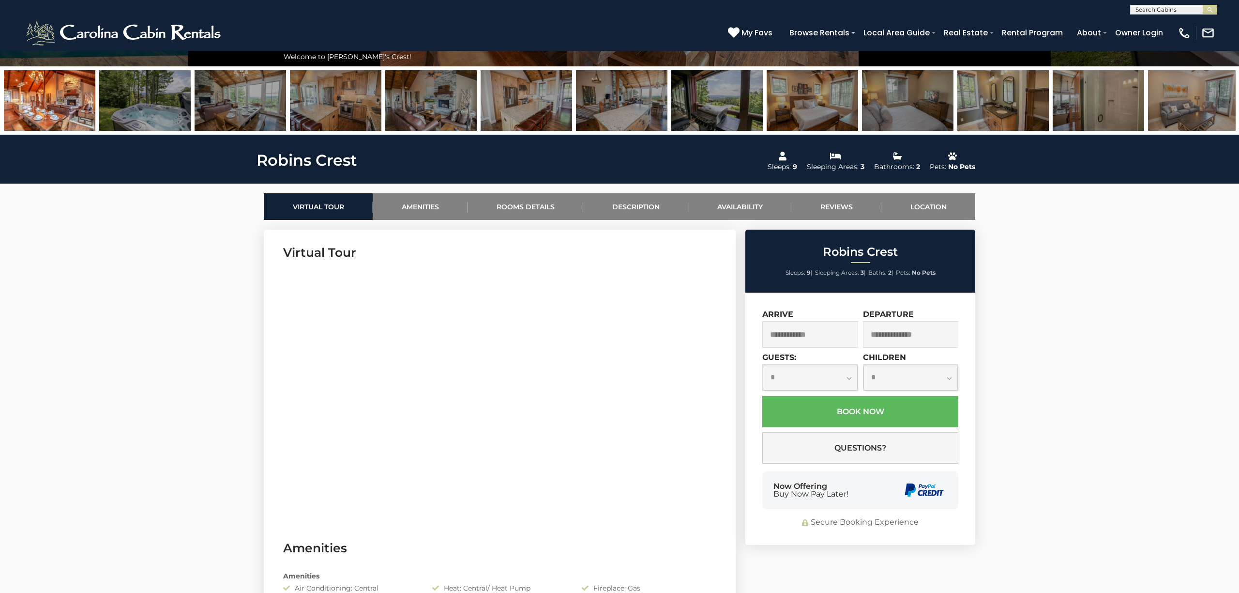
scroll to position [0, 0]
